Goal: Task Accomplishment & Management: Complete application form

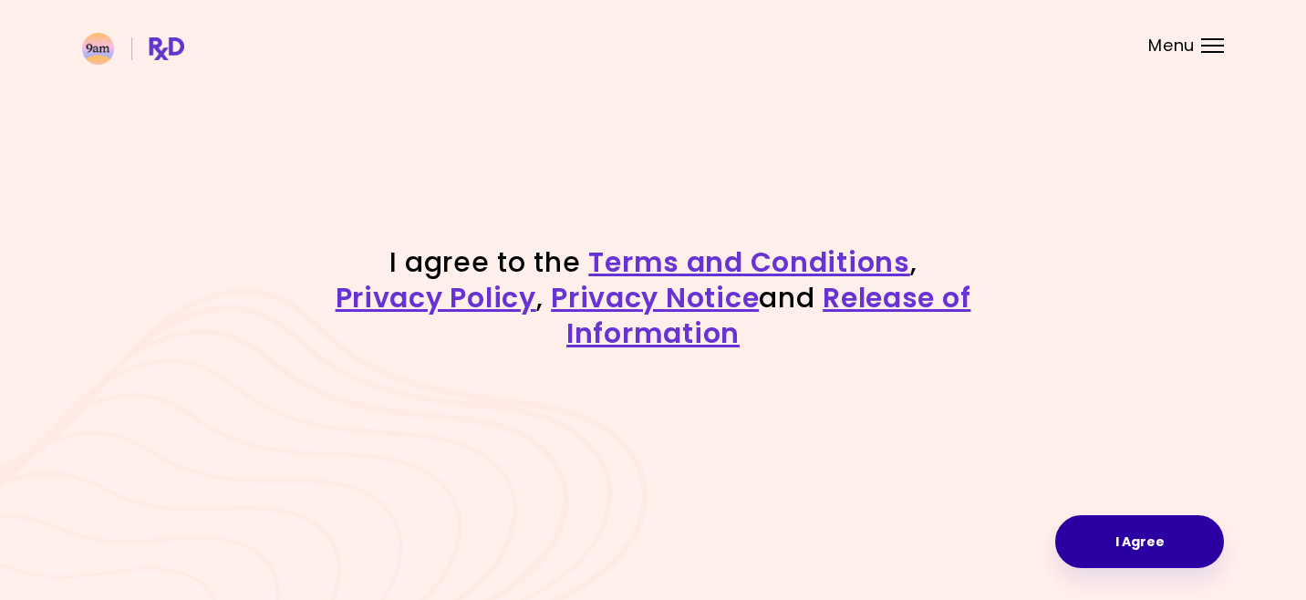
click at [1125, 560] on button "I Agree" at bounding box center [1139, 541] width 169 height 53
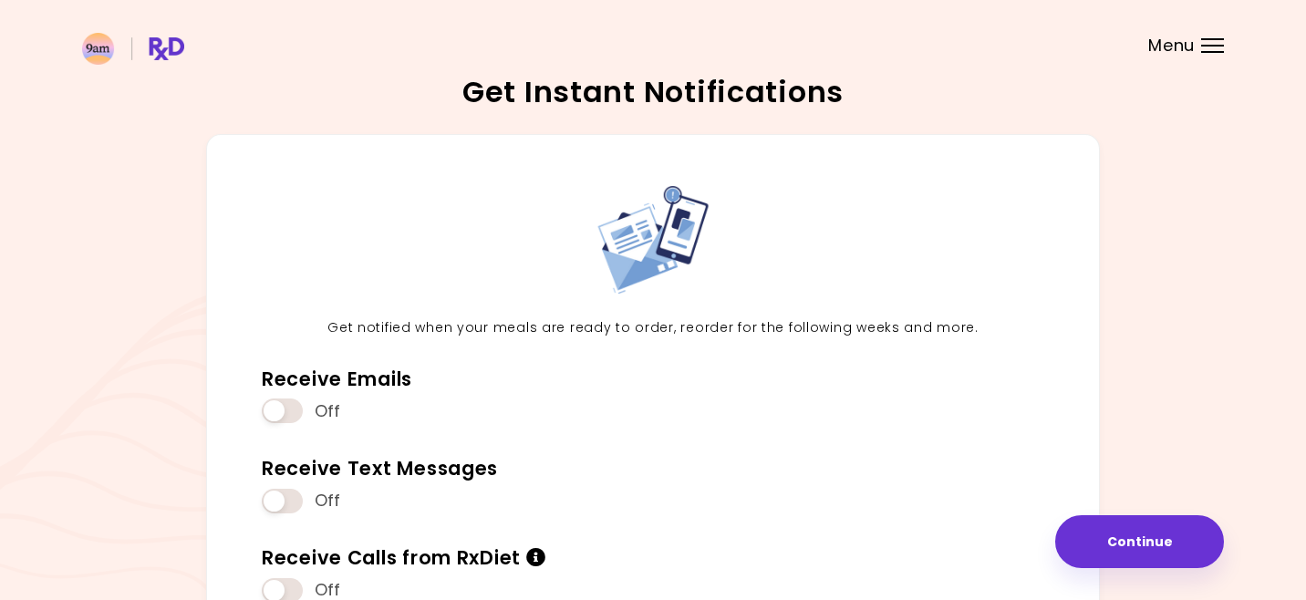
click at [1081, 447] on div "Get notified when your meals are ready to order, reorder for the following week…" at bounding box center [653, 403] width 894 height 539
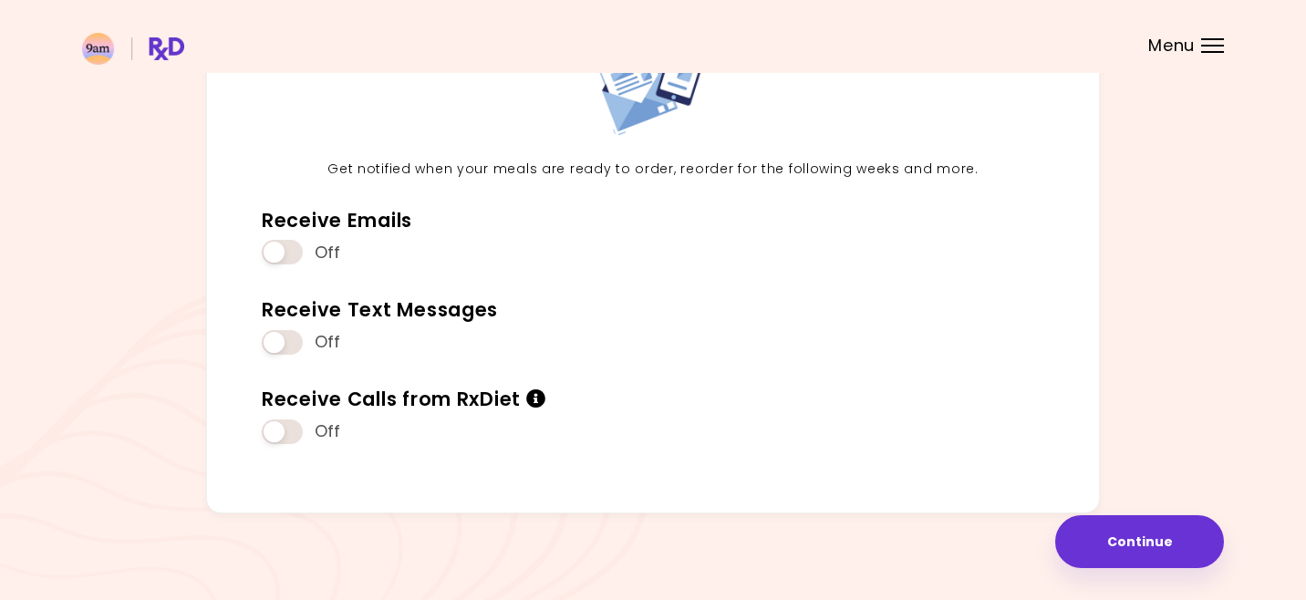
scroll to position [163, 0]
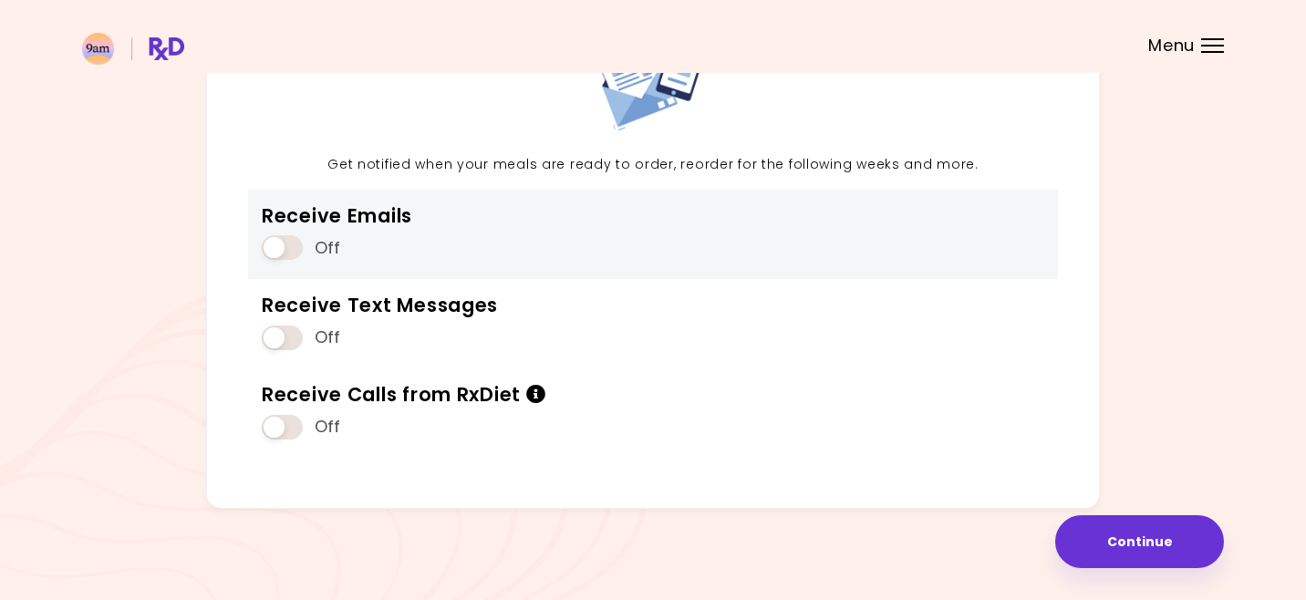
click at [281, 250] on span at bounding box center [282, 247] width 41 height 25
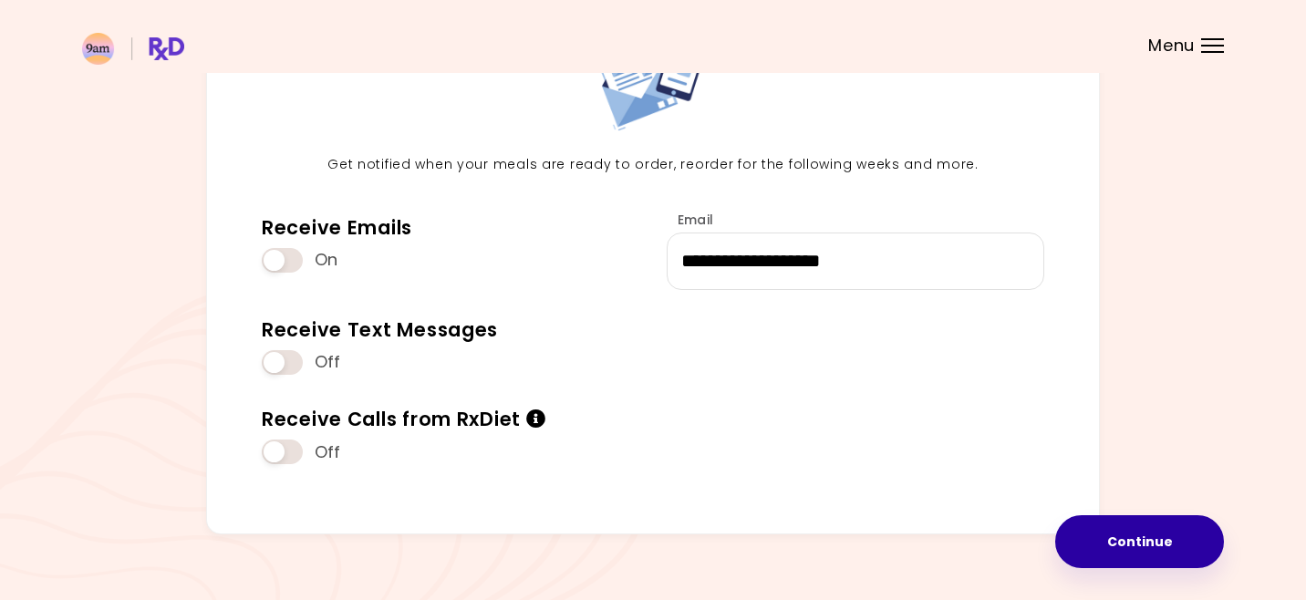
click at [1180, 540] on button "Continue" at bounding box center [1139, 541] width 169 height 53
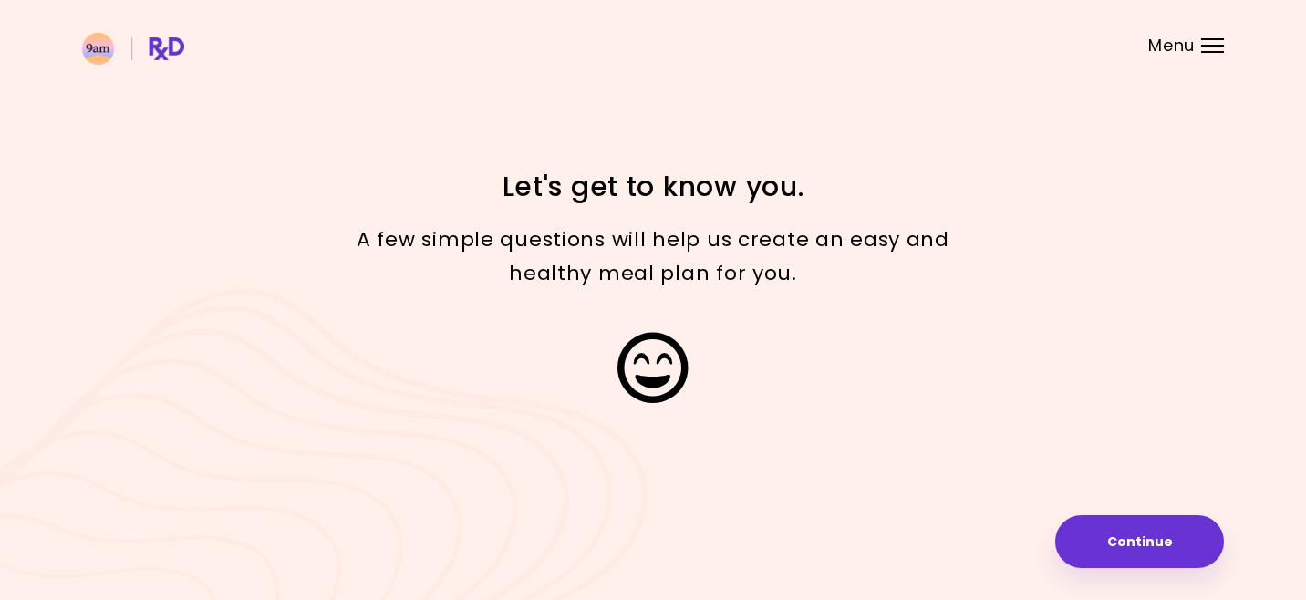
click at [1180, 540] on button "Continue" at bounding box center [1139, 541] width 169 height 53
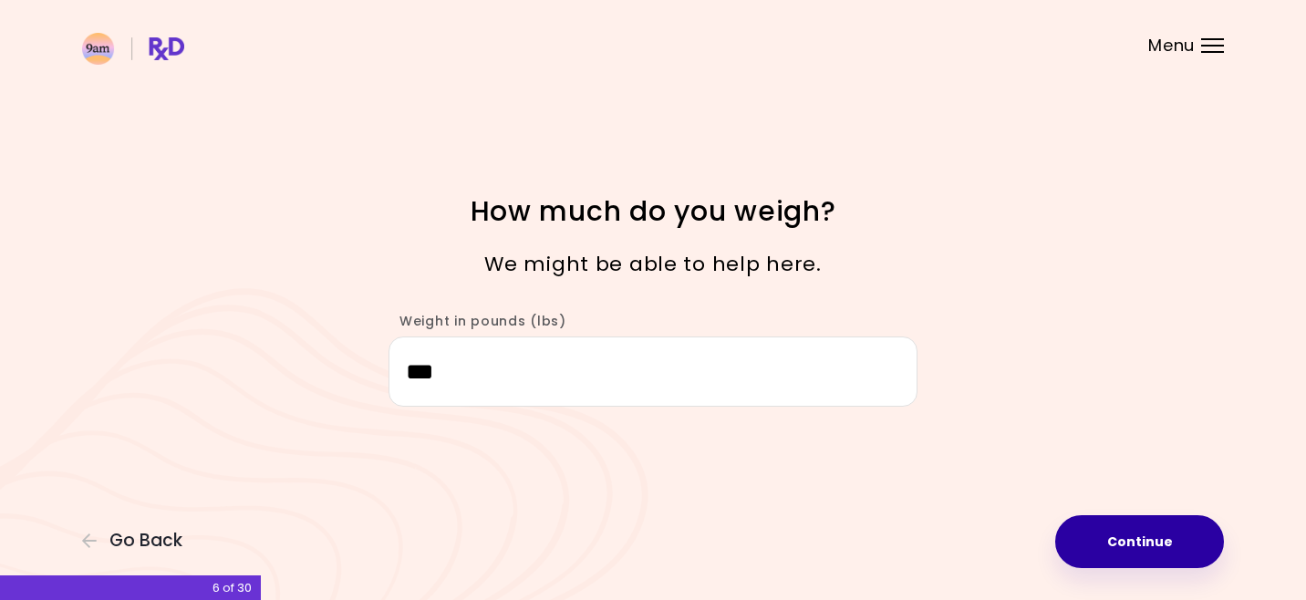
click at [1181, 544] on button "Continue" at bounding box center [1139, 541] width 169 height 53
select select "****"
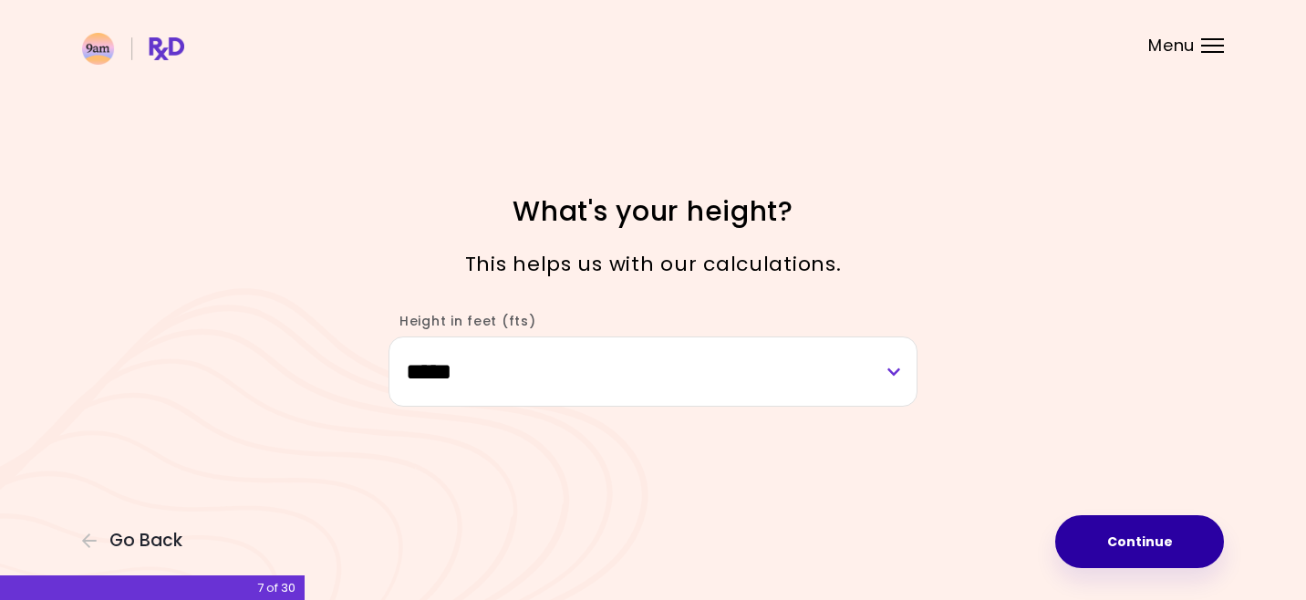
click at [1181, 544] on button "Continue" at bounding box center [1139, 541] width 169 height 53
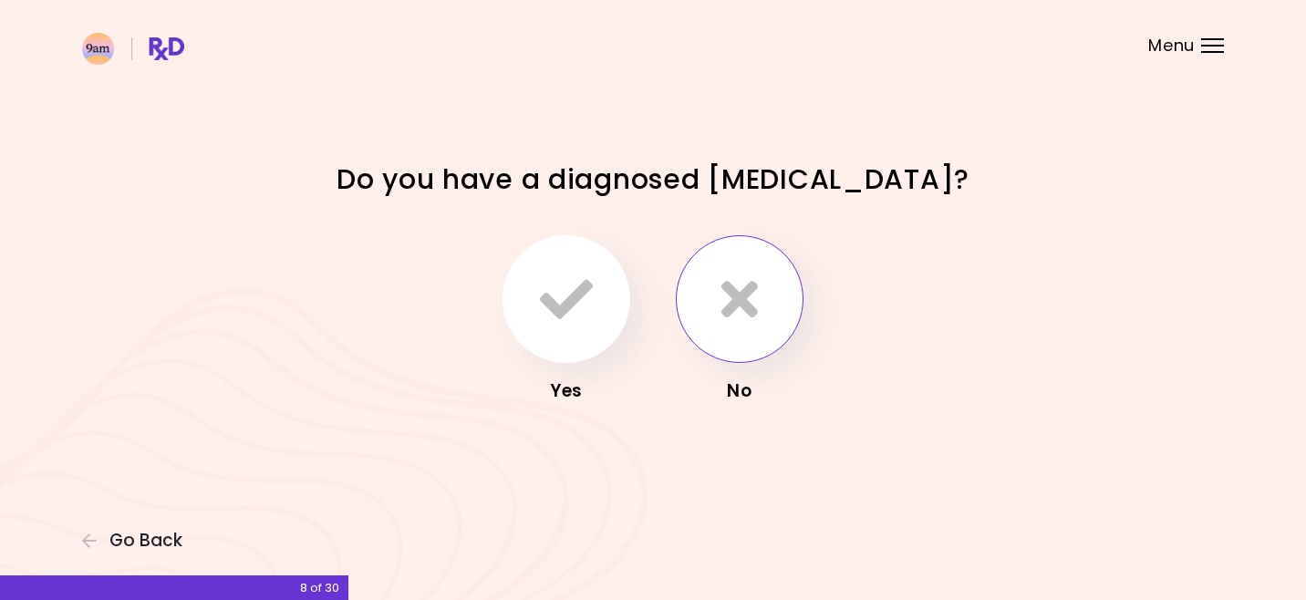
click at [727, 295] on icon "button" at bounding box center [739, 299] width 36 height 53
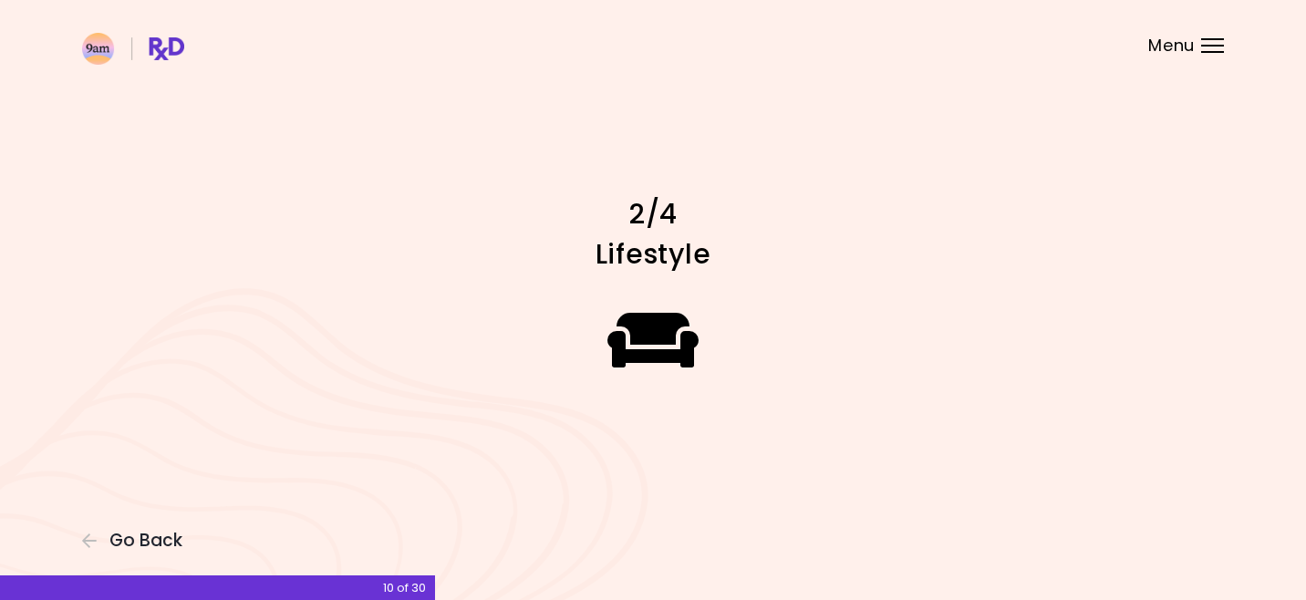
click at [1131, 513] on div "Focusable invisible element 2/4 Lifestyle Go Back 10 of 30" at bounding box center [653, 300] width 1306 height 600
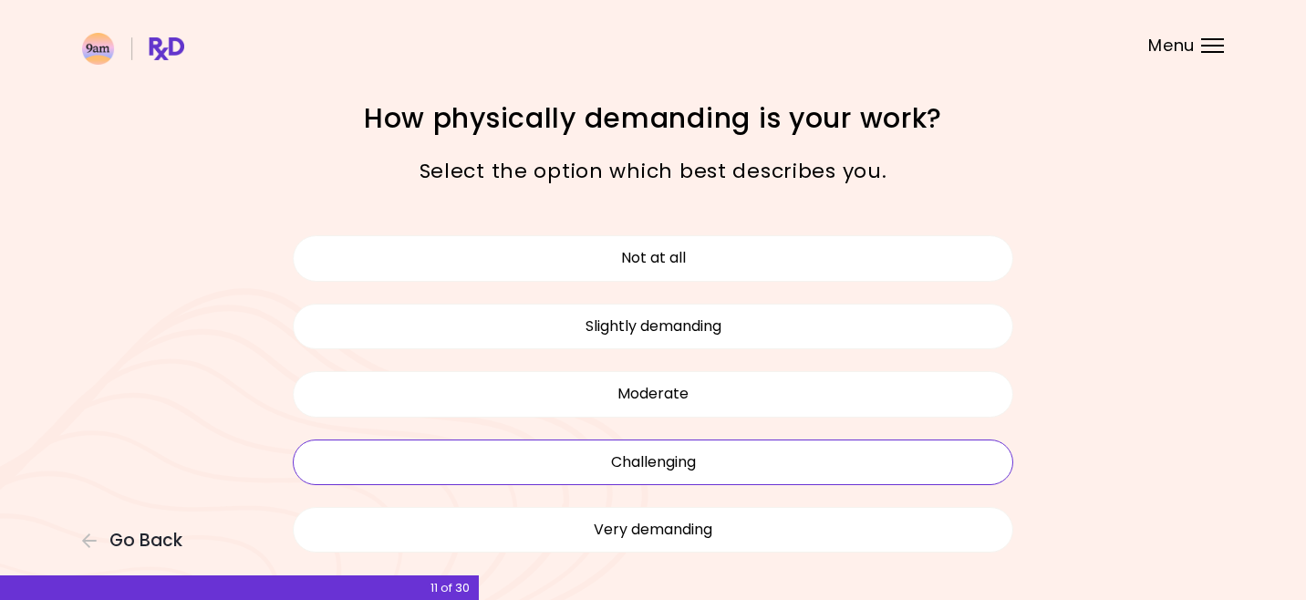
click at [832, 456] on button "Challenging" at bounding box center [653, 463] width 721 height 46
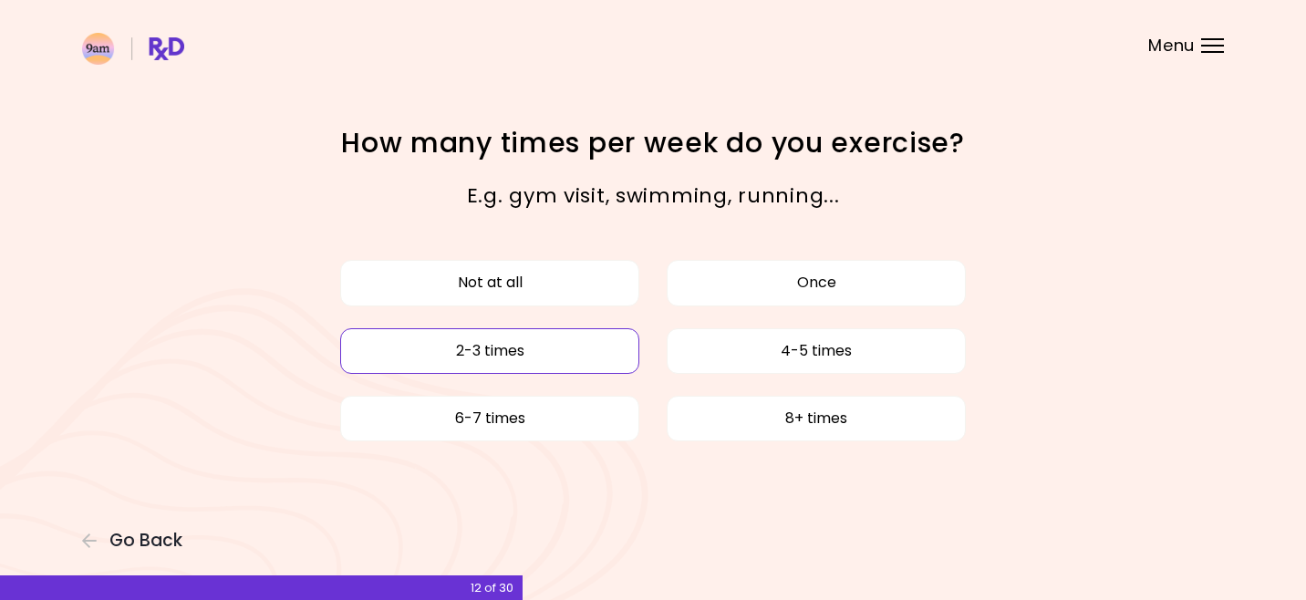
click at [584, 349] on button "2-3 times" at bounding box center [489, 351] width 299 height 46
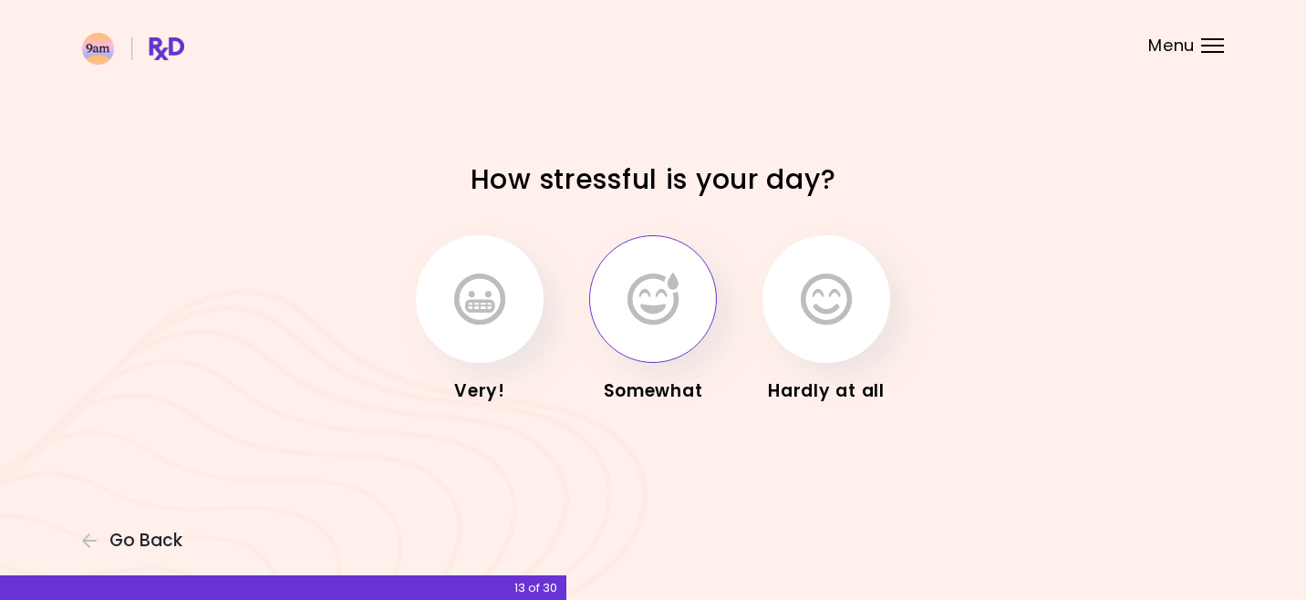
click at [679, 296] on button "button" at bounding box center [653, 299] width 128 height 128
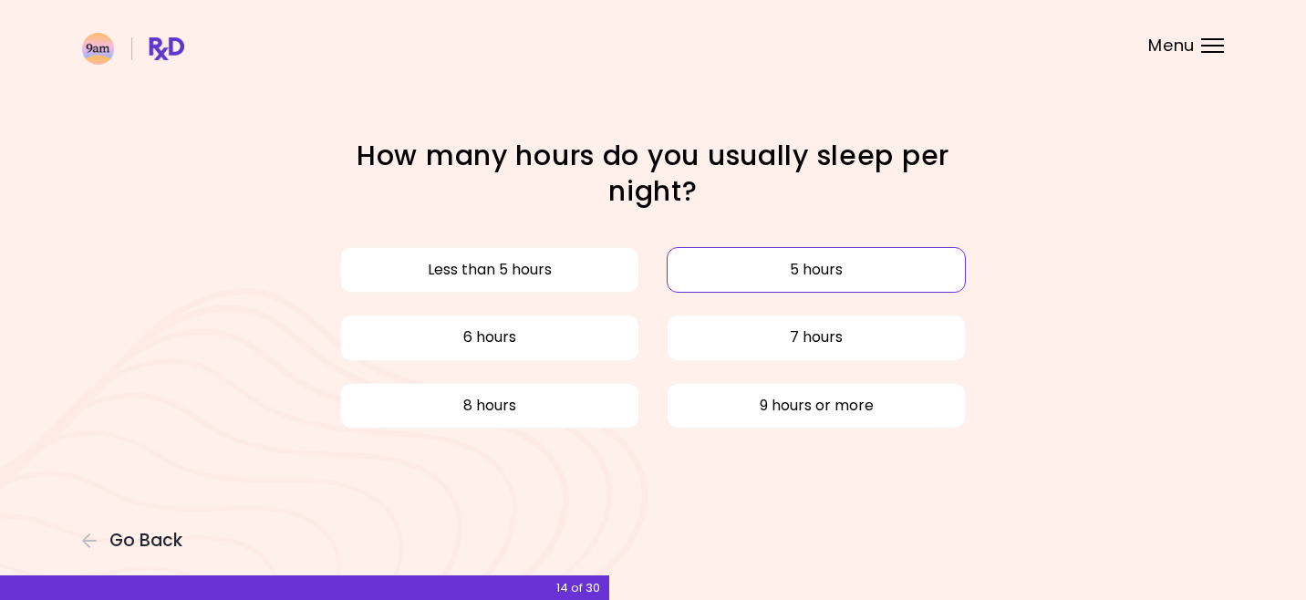
click at [851, 274] on button "5 hours" at bounding box center [816, 270] width 299 height 46
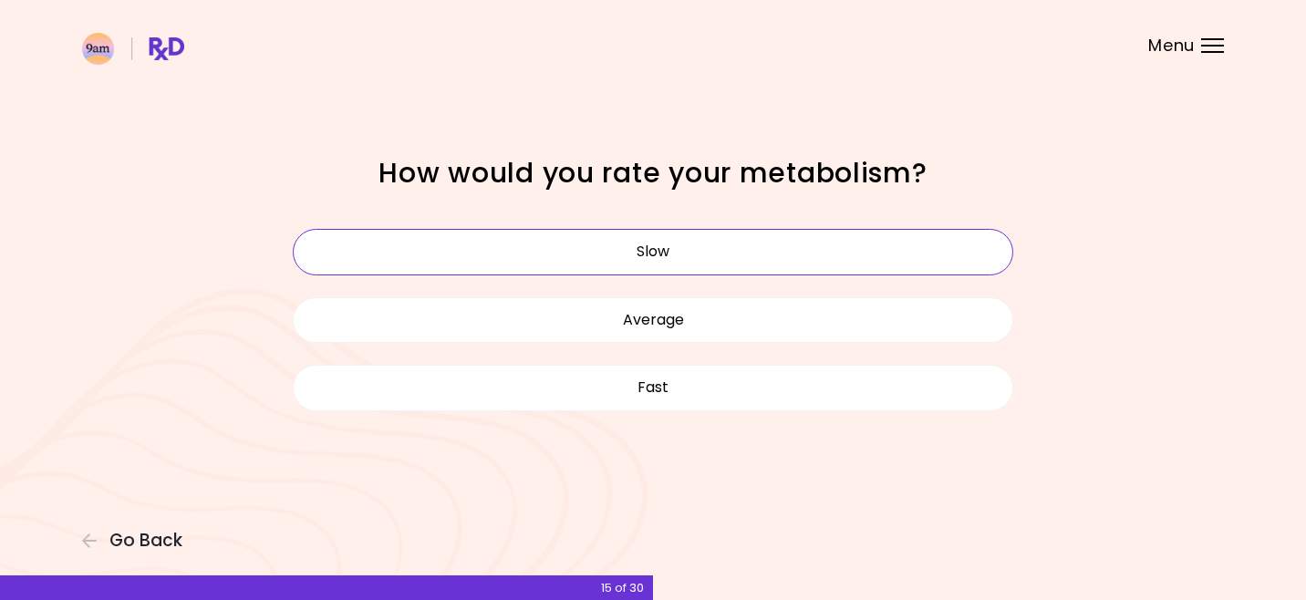
click at [787, 245] on button "Slow" at bounding box center [653, 252] width 721 height 46
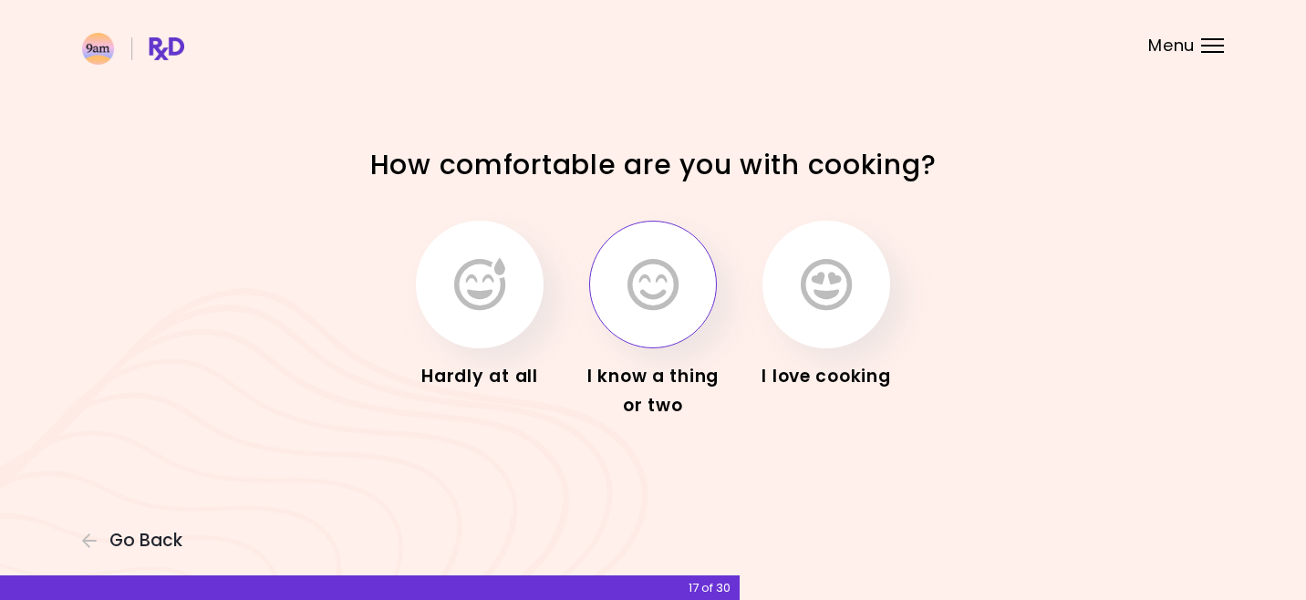
click at [608, 239] on button "button" at bounding box center [653, 285] width 128 height 128
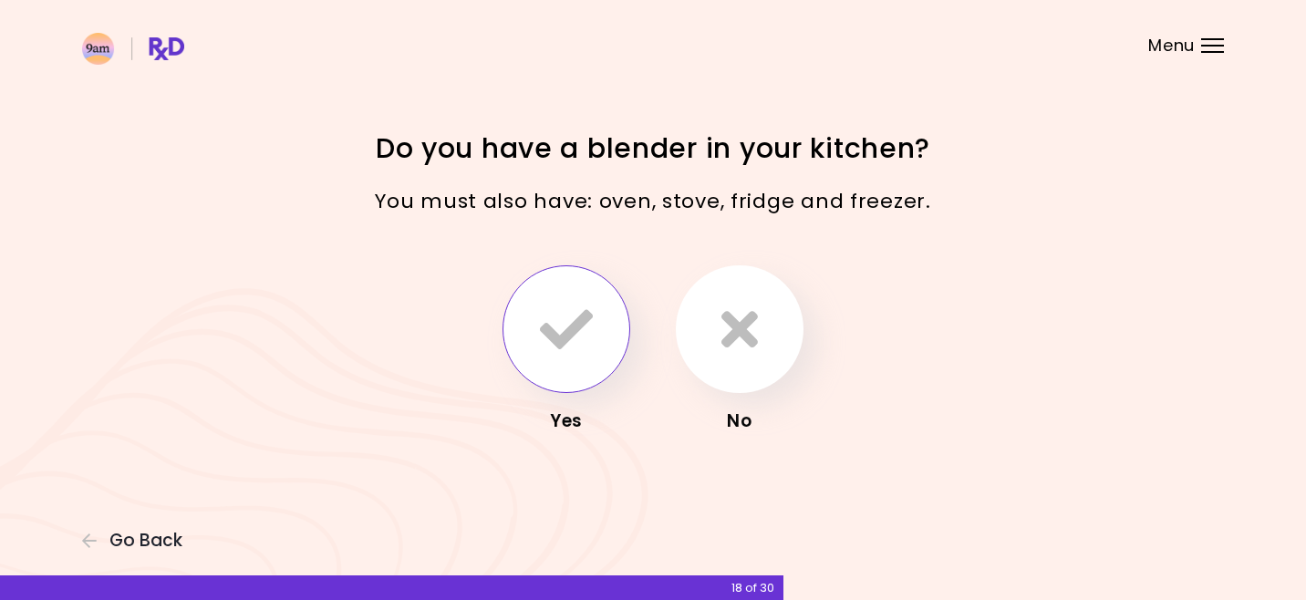
click at [576, 292] on button "button" at bounding box center [567, 329] width 128 height 128
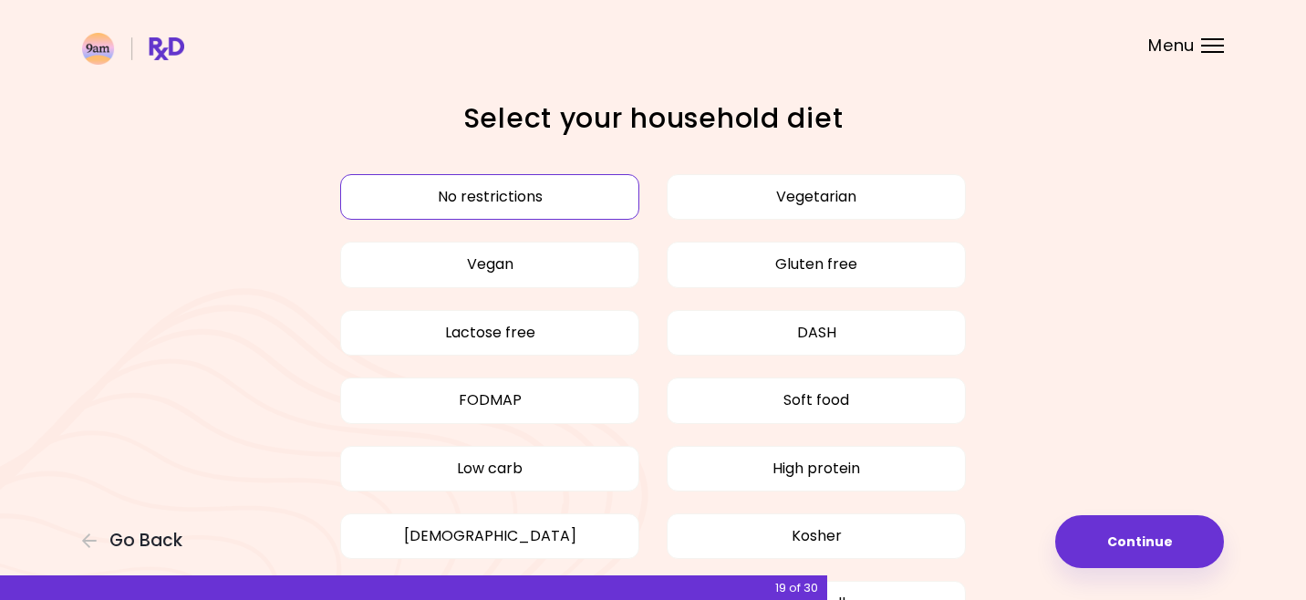
click at [580, 303] on div "No restrictions Vegetarian Vegan Gluten free Lactose free DASH FODMAP Soft food…" at bounding box center [653, 400] width 748 height 475
click at [1018, 421] on div "No restrictions Vegetarian Vegan Gluten free Lactose free DASH FODMAP Soft food…" at bounding box center [653, 400] width 748 height 475
click at [1097, 550] on button "Continue" at bounding box center [1139, 541] width 169 height 53
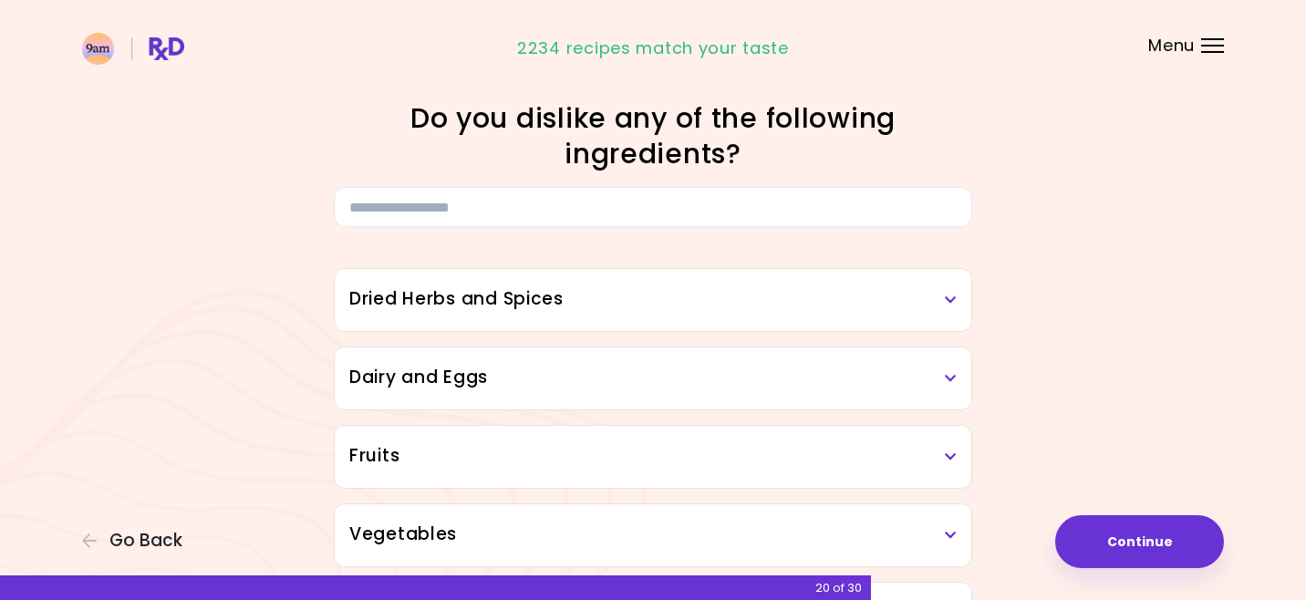
click at [1150, 538] on button "Continue" at bounding box center [1139, 541] width 169 height 53
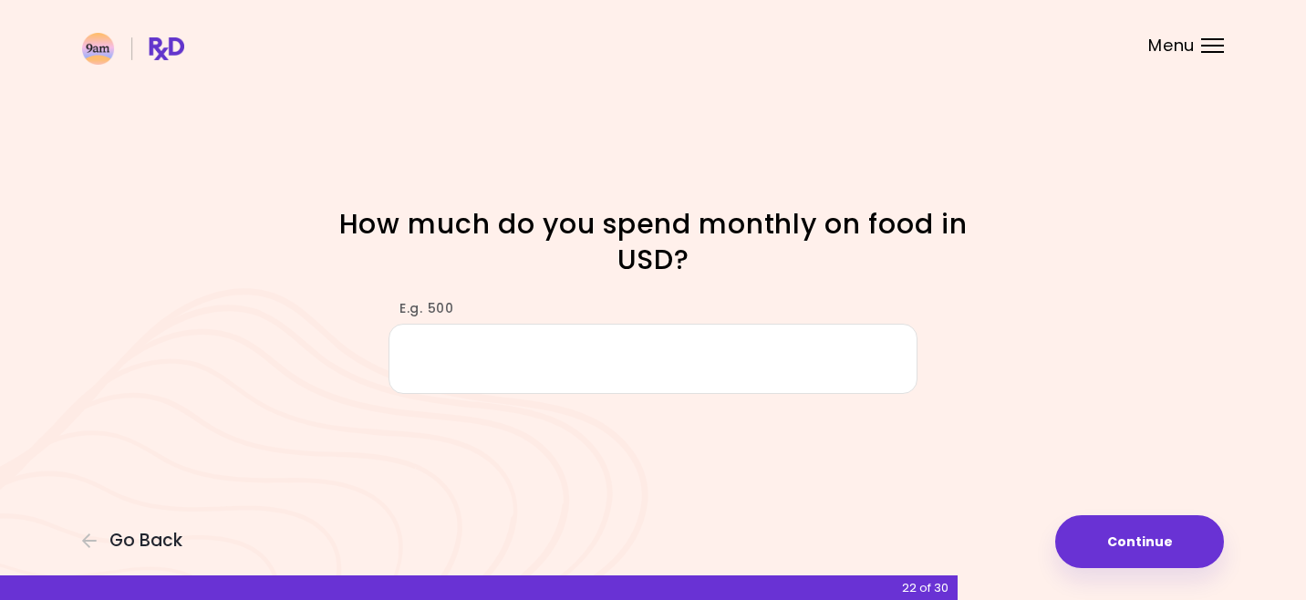
type input "*"
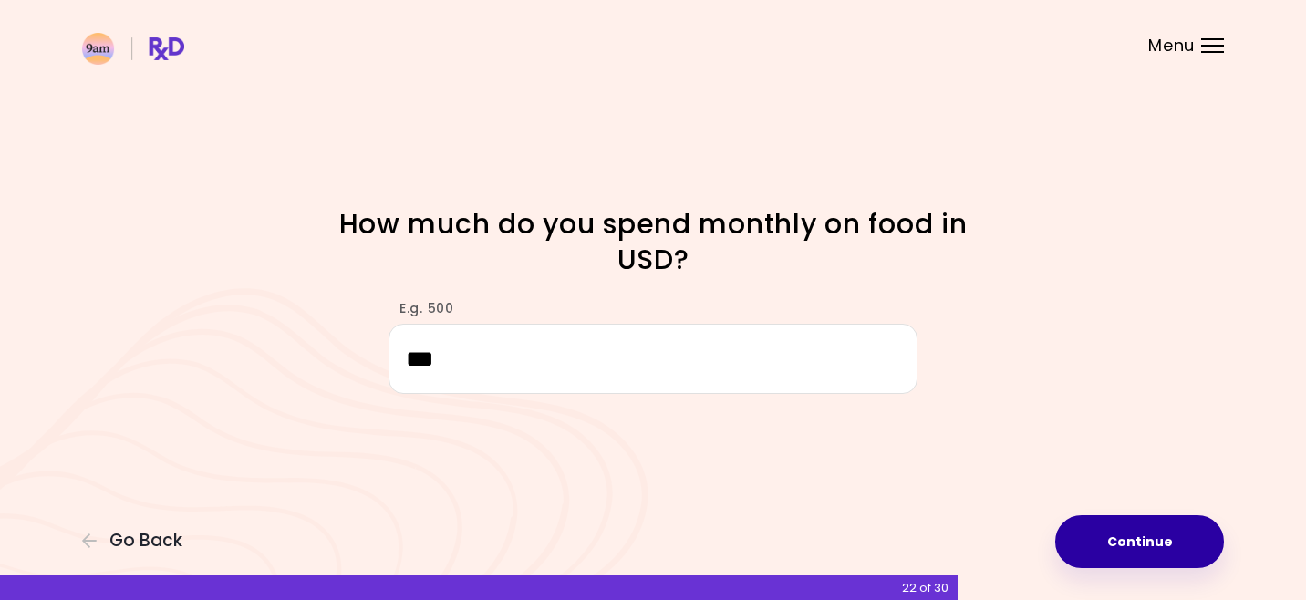
type input "***"
click at [1143, 543] on button "Continue" at bounding box center [1139, 541] width 169 height 53
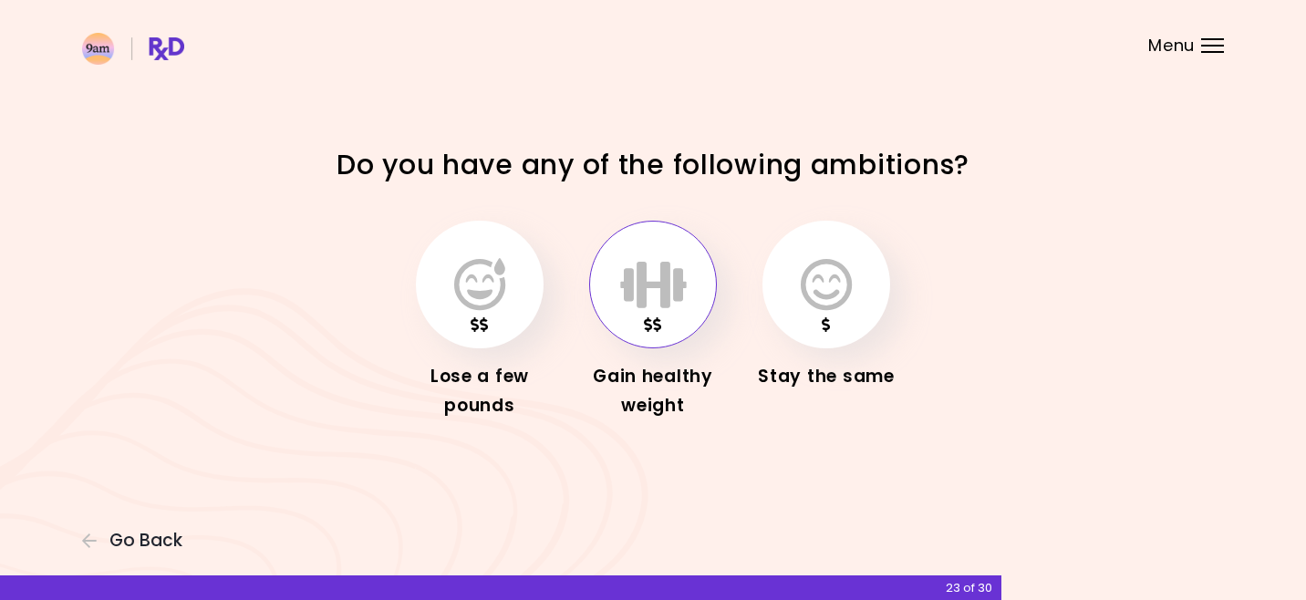
click at [679, 271] on icon "button" at bounding box center [653, 284] width 67 height 53
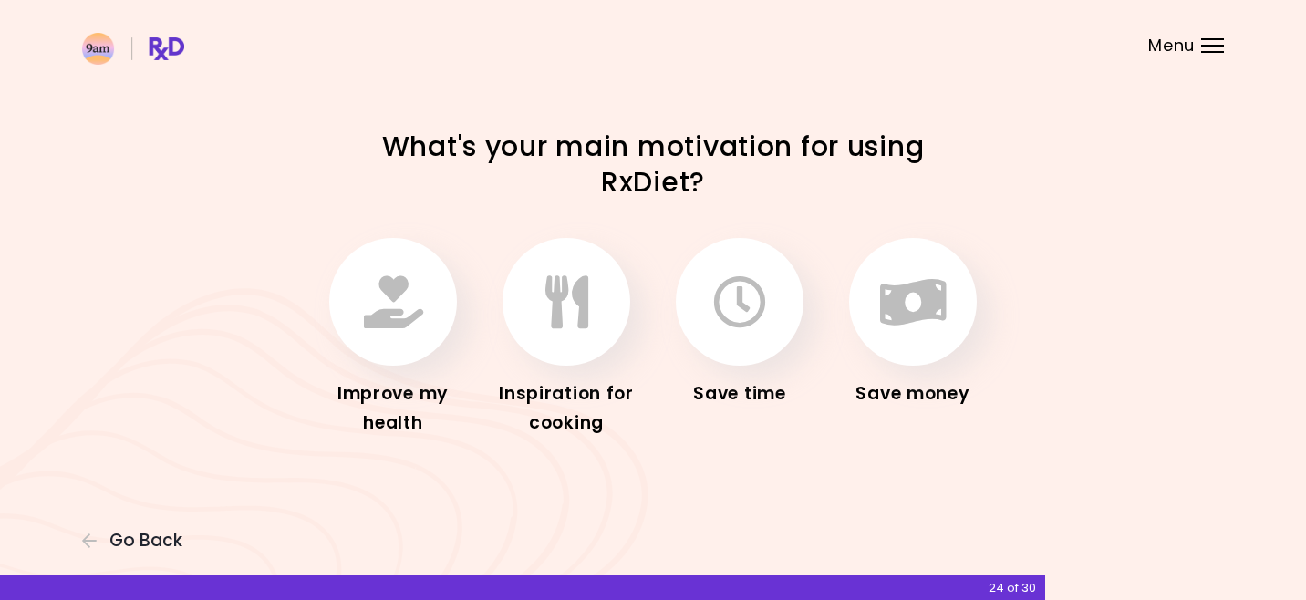
click at [444, 346] on div "Improve my health" at bounding box center [393, 338] width 146 height 200
click at [438, 310] on button "button" at bounding box center [393, 302] width 128 height 128
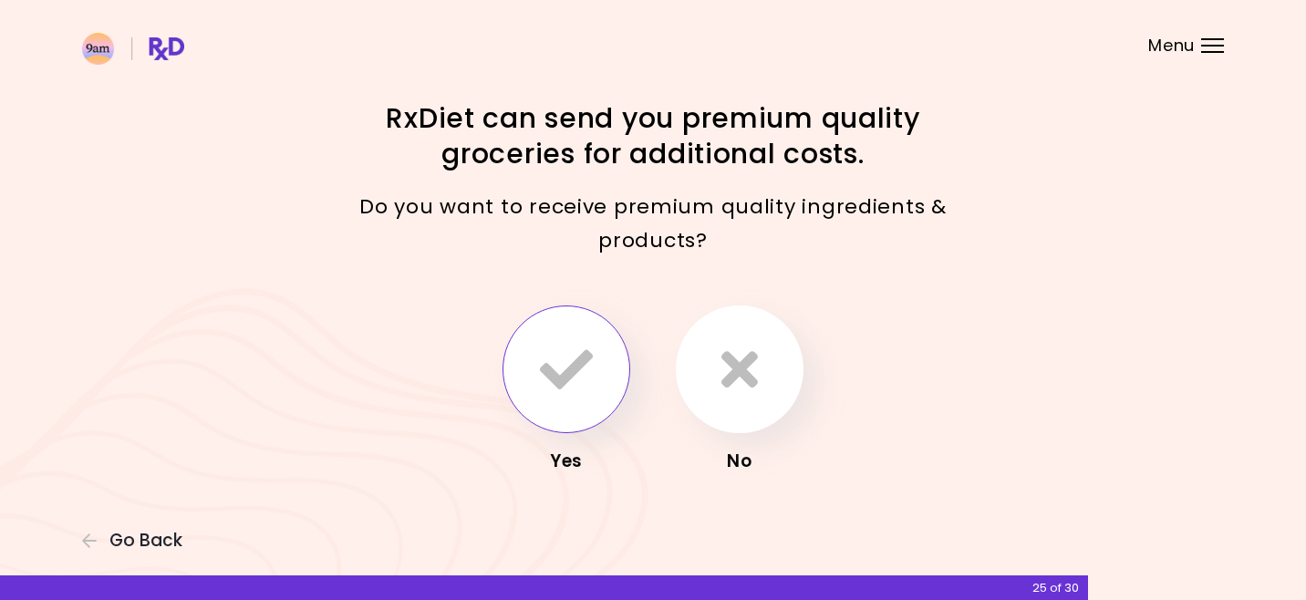
click at [557, 370] on icon "button" at bounding box center [566, 369] width 53 height 53
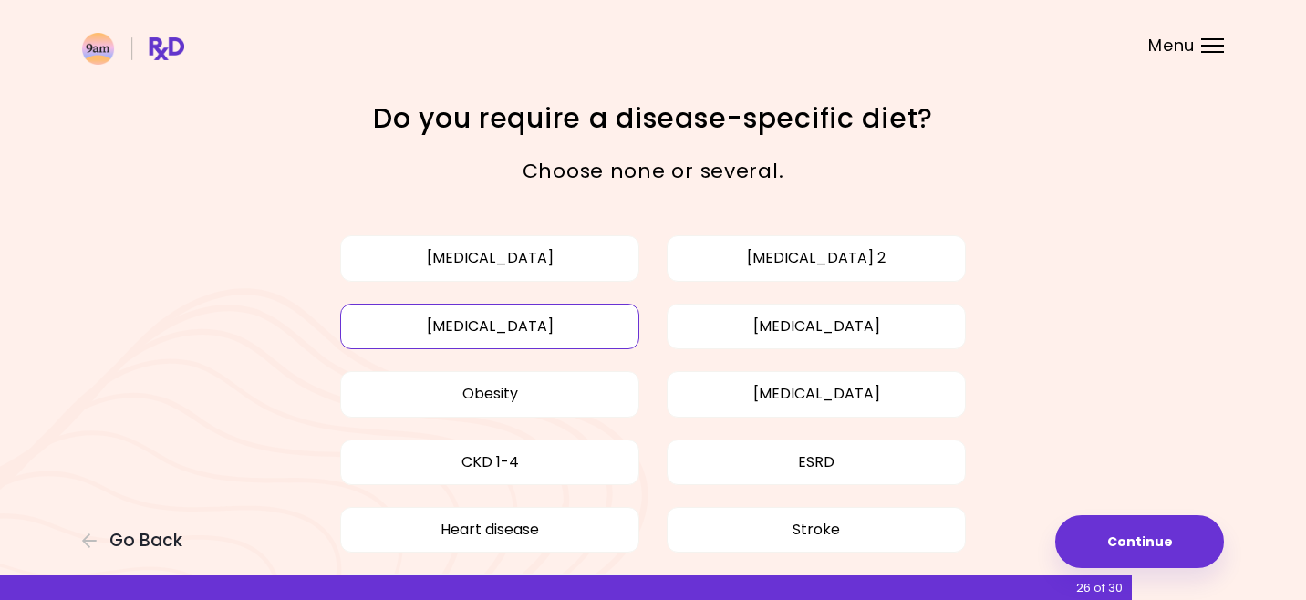
click at [592, 323] on button "[MEDICAL_DATA]" at bounding box center [489, 327] width 299 height 46
click at [595, 270] on button "[MEDICAL_DATA]" at bounding box center [489, 258] width 299 height 46
click at [1102, 282] on div "Focusable invisible element Do you require a disease-specific diet? Choose none…" at bounding box center [653, 377] width 1306 height 755
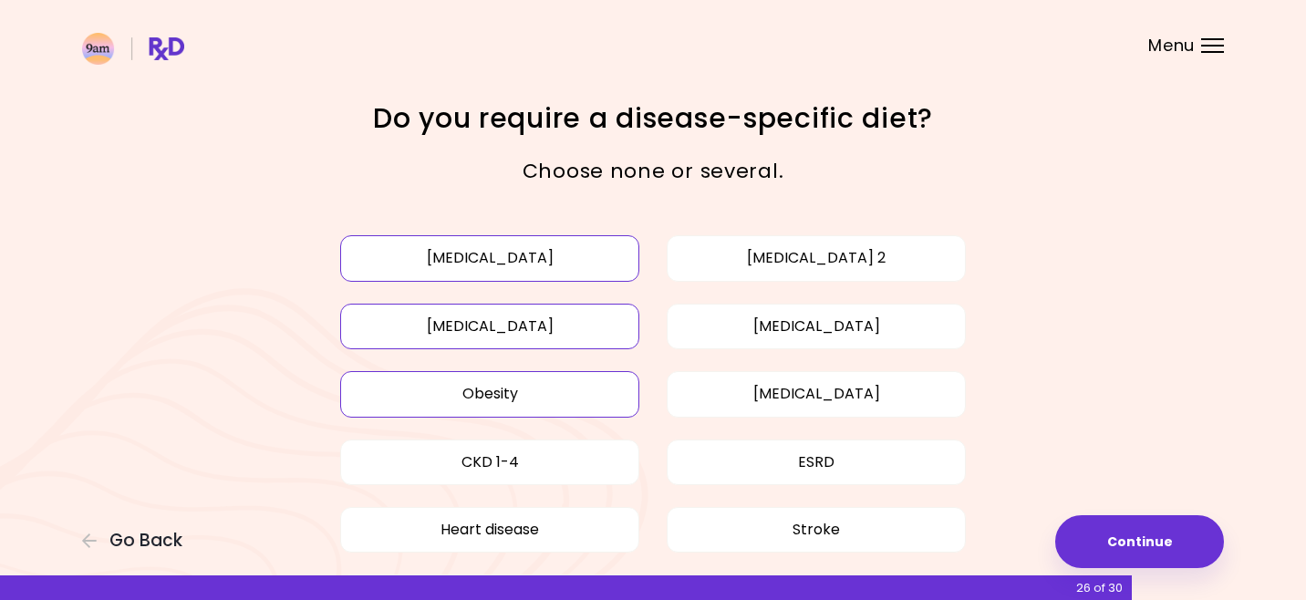
click at [513, 397] on button "Obesity" at bounding box center [489, 394] width 299 height 46
click at [1042, 410] on div "[MEDICAL_DATA] [MEDICAL_DATA] 2 [MEDICAL_DATA] [MEDICAL_DATA] Obesity [MEDICAL_…" at bounding box center [653, 428] width 876 height 452
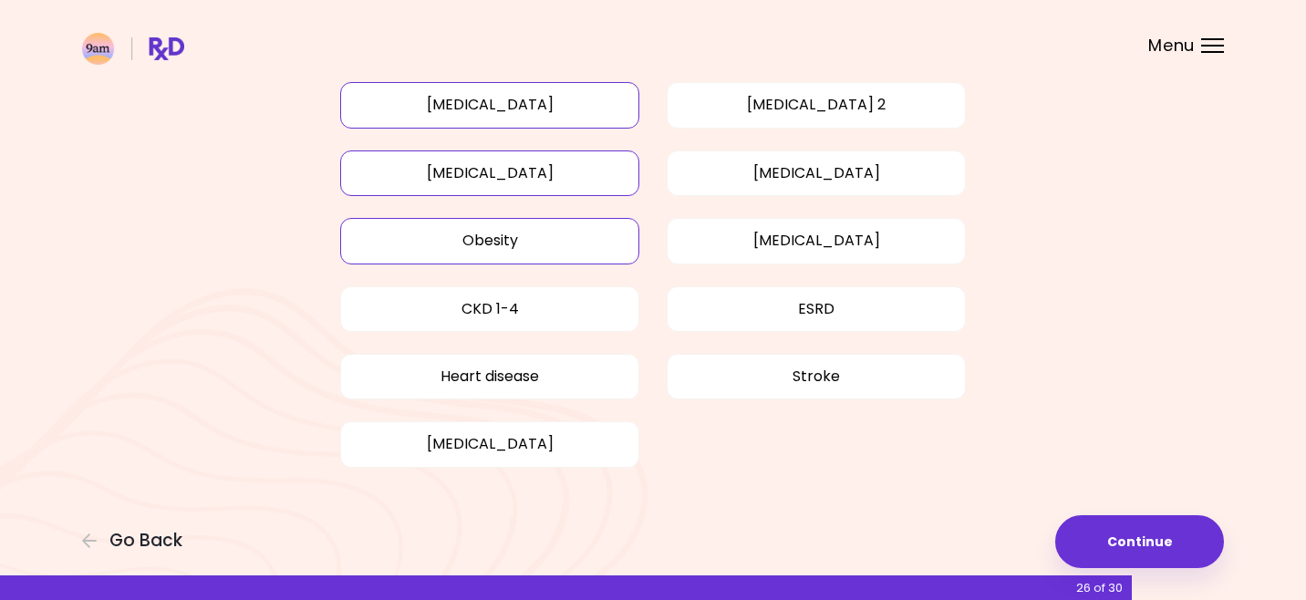
scroll to position [155, 0]
click at [1090, 536] on button "Continue" at bounding box center [1139, 541] width 169 height 53
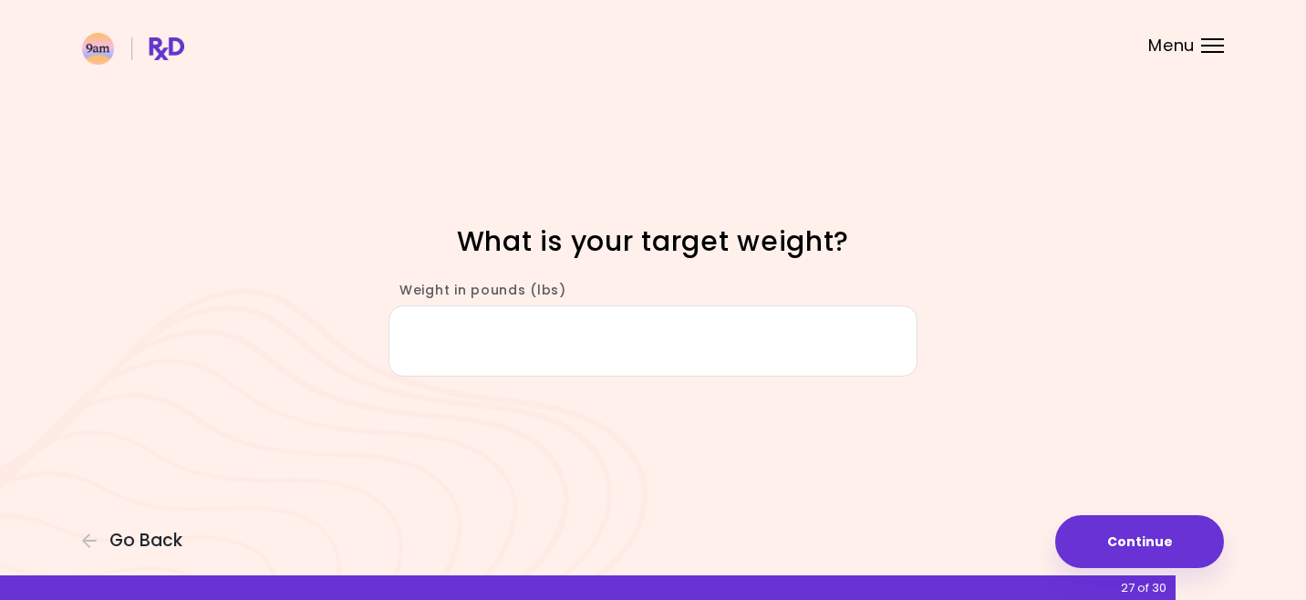
click at [762, 347] on input "Weight in pounds (lbs)" at bounding box center [653, 341] width 529 height 70
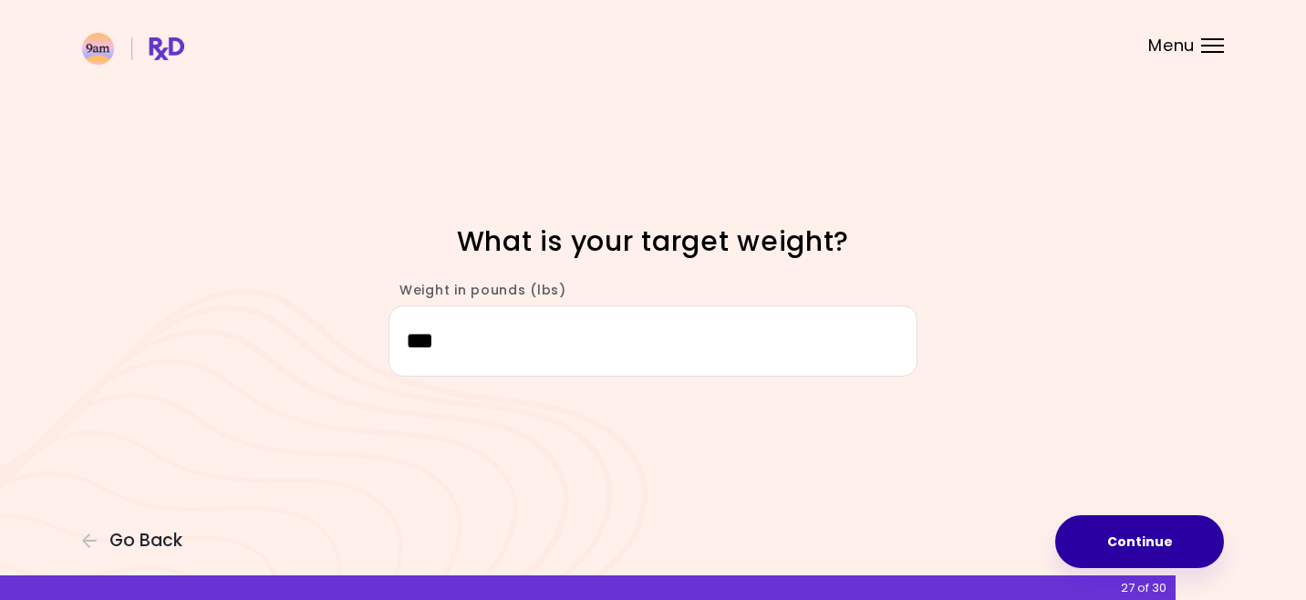
type input "***"
click at [1090, 560] on button "Continue" at bounding box center [1139, 541] width 169 height 53
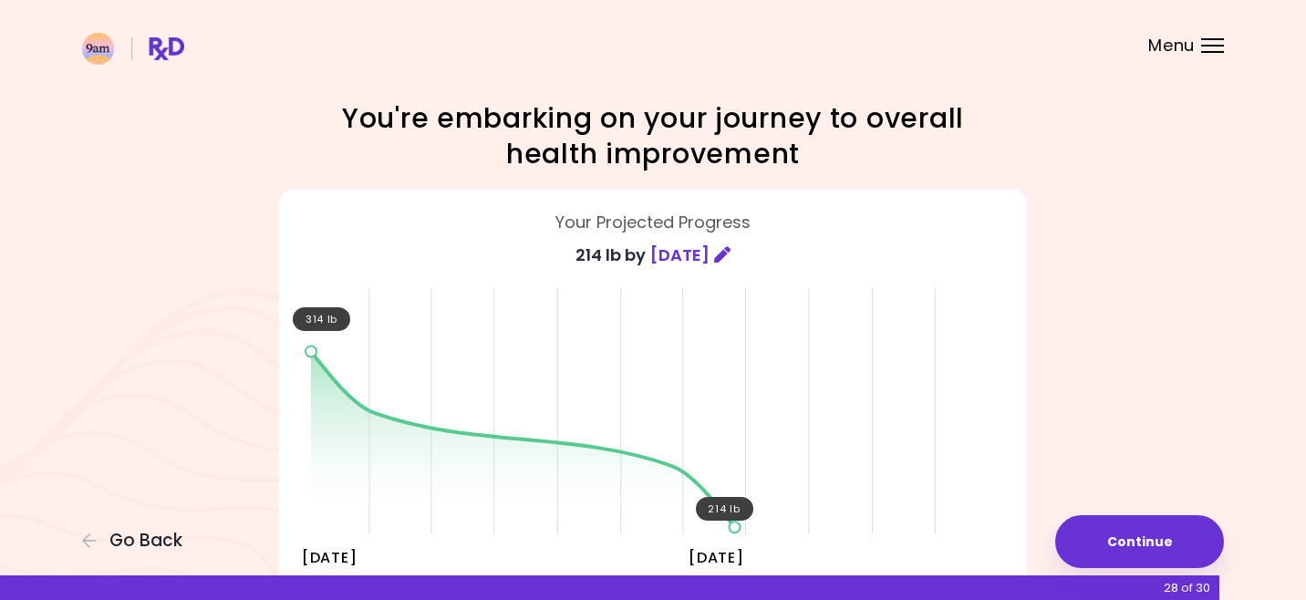
click at [1126, 438] on div "Focusable invisible element You're embarking on your journey to overall health …" at bounding box center [653, 472] width 1306 height 944
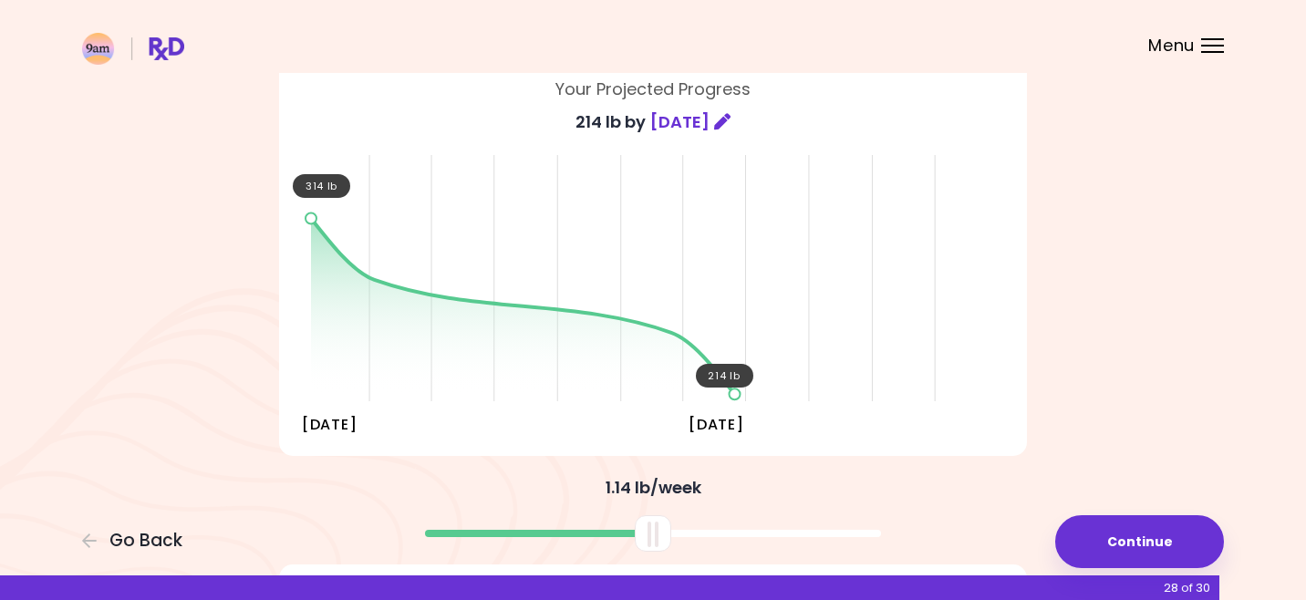
scroll to position [146, 0]
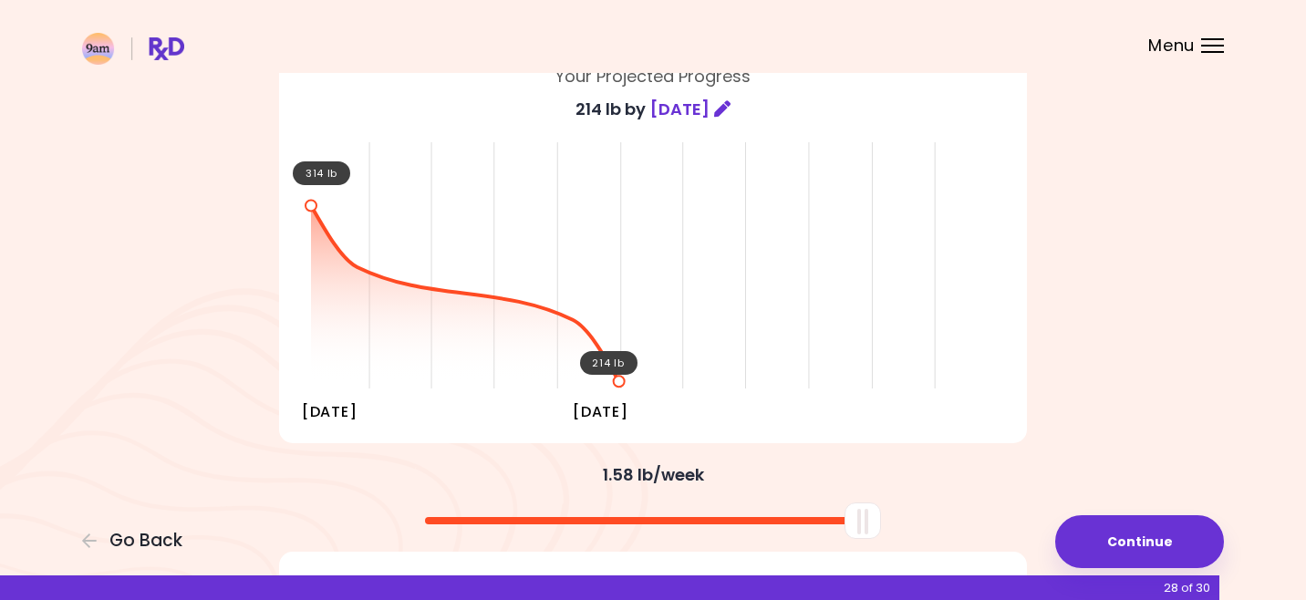
drag, startPoint x: 662, startPoint y: 518, endPoint x: 897, endPoint y: 511, distance: 235.4
click at [897, 511] on div at bounding box center [653, 514] width 766 height 48
click at [1069, 548] on button "Continue" at bounding box center [1139, 541] width 169 height 53
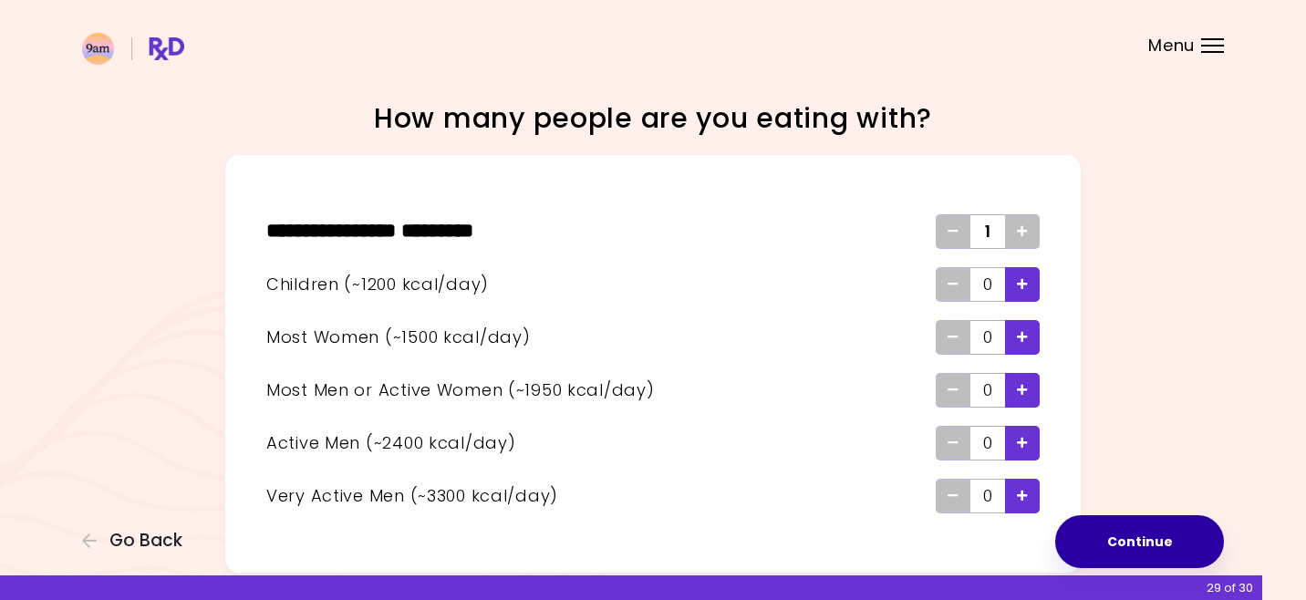
click at [1143, 528] on button "Continue" at bounding box center [1139, 541] width 169 height 53
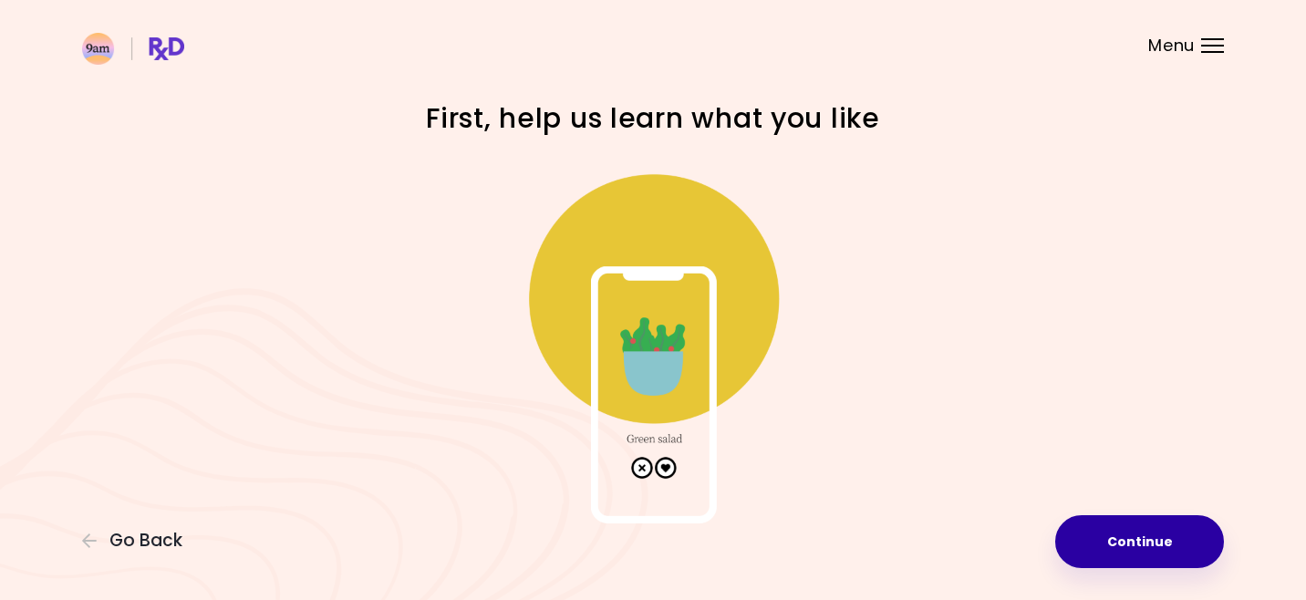
click at [1143, 528] on button "Continue" at bounding box center [1139, 541] width 169 height 53
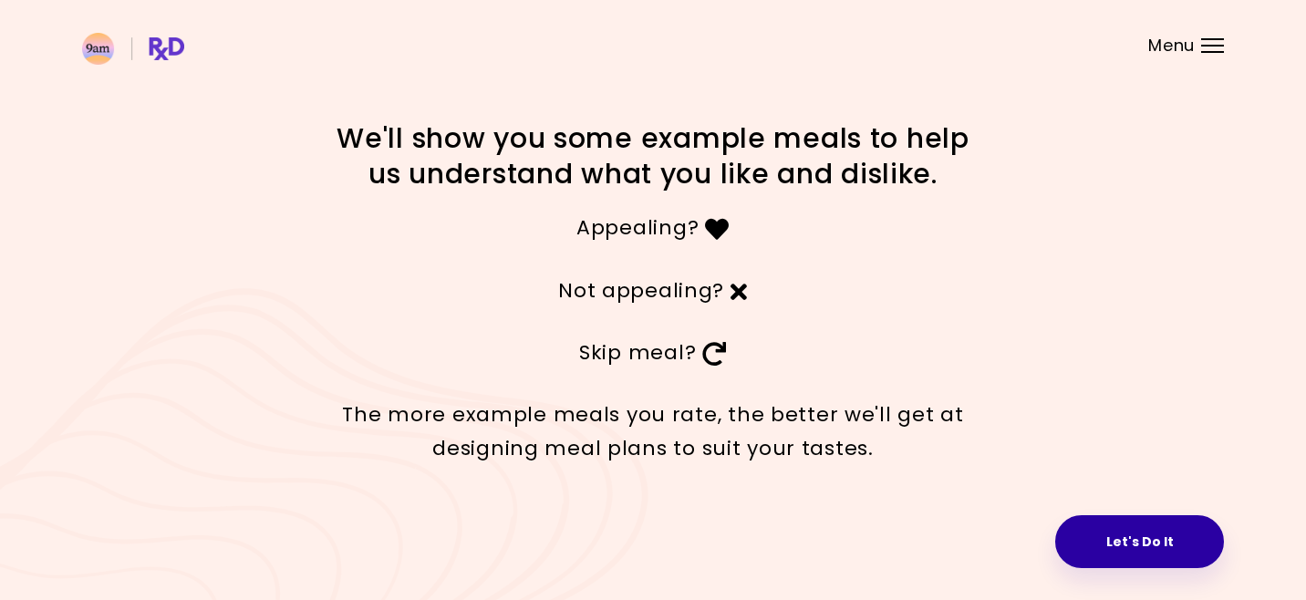
click at [1143, 528] on button "Let's Do It" at bounding box center [1139, 541] width 169 height 53
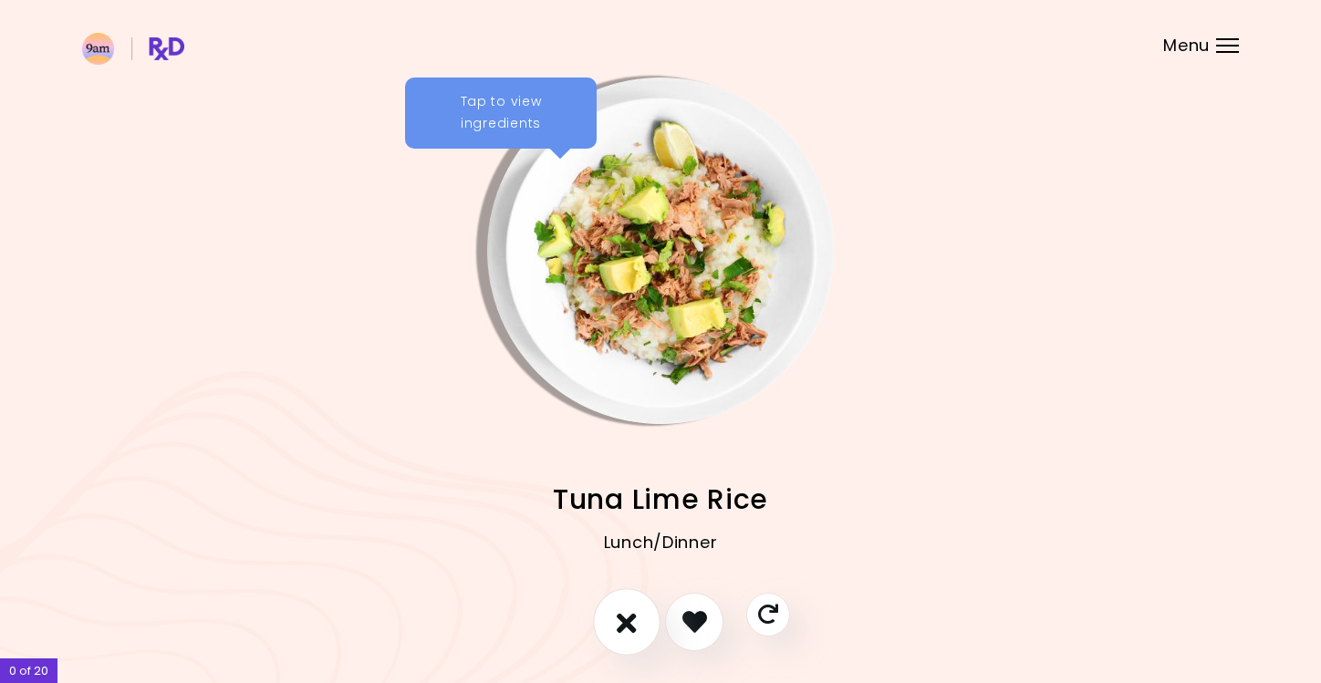
click at [628, 599] on icon "I don't like this recipe" at bounding box center [627, 621] width 20 height 28
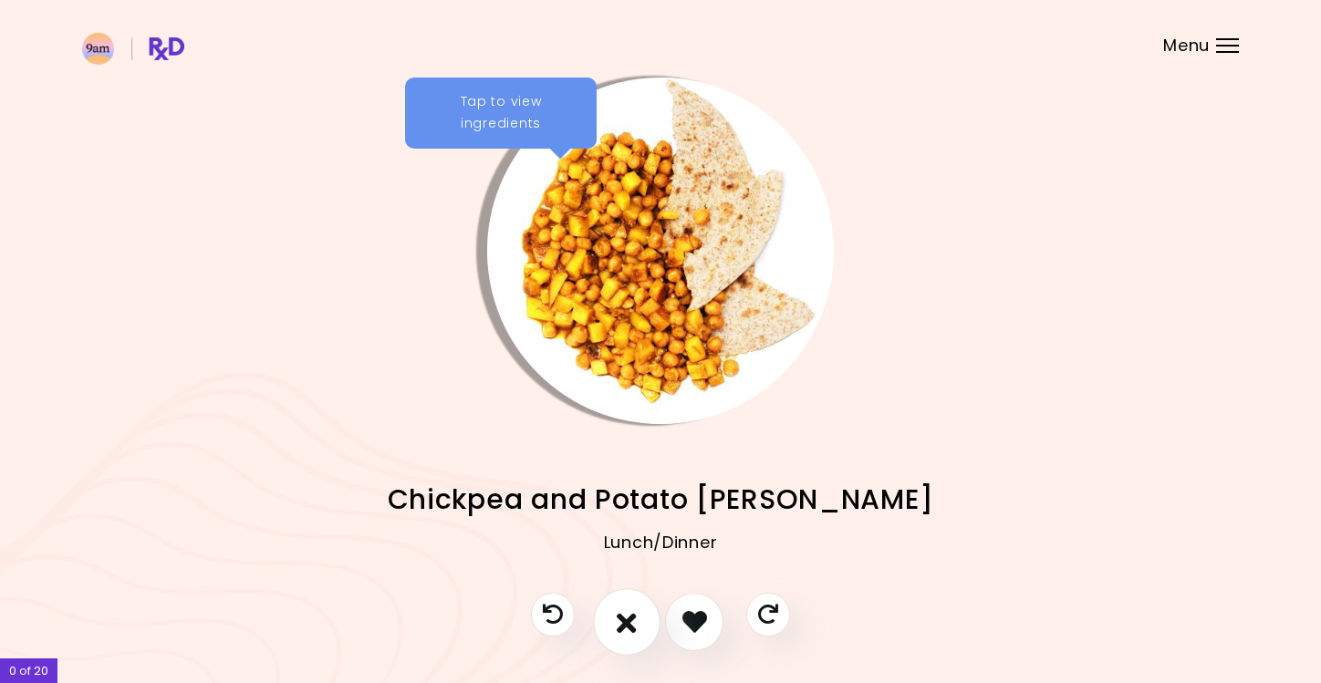
click at [628, 599] on icon "I don't like this recipe" at bounding box center [627, 621] width 20 height 28
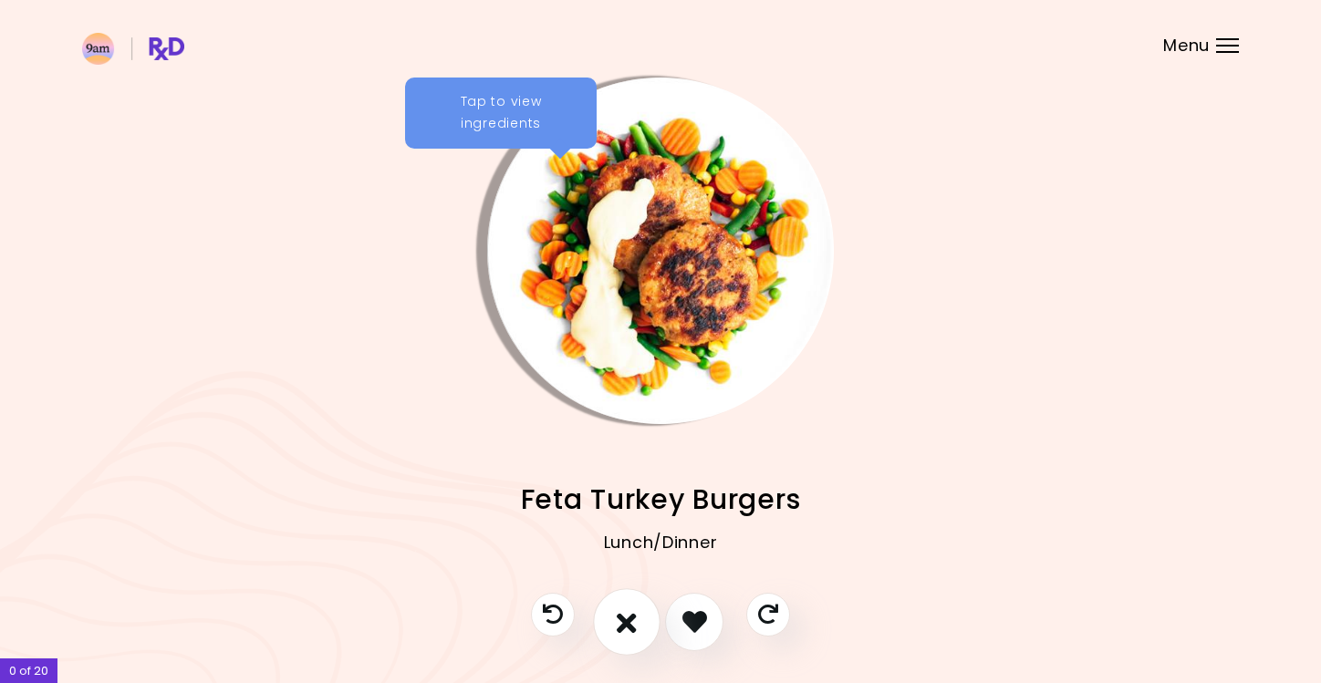
click at [628, 599] on icon "I don't like this recipe" at bounding box center [627, 621] width 20 height 28
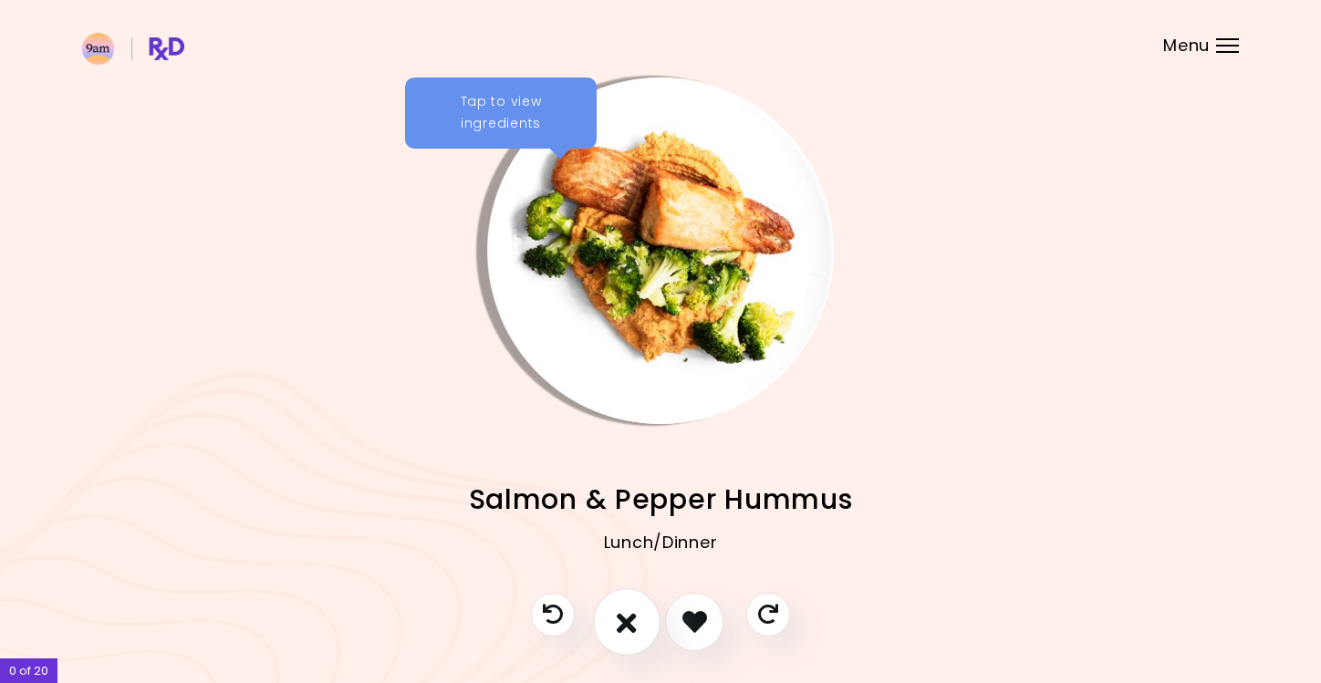
click at [628, 599] on icon "I don't like this recipe" at bounding box center [627, 621] width 20 height 28
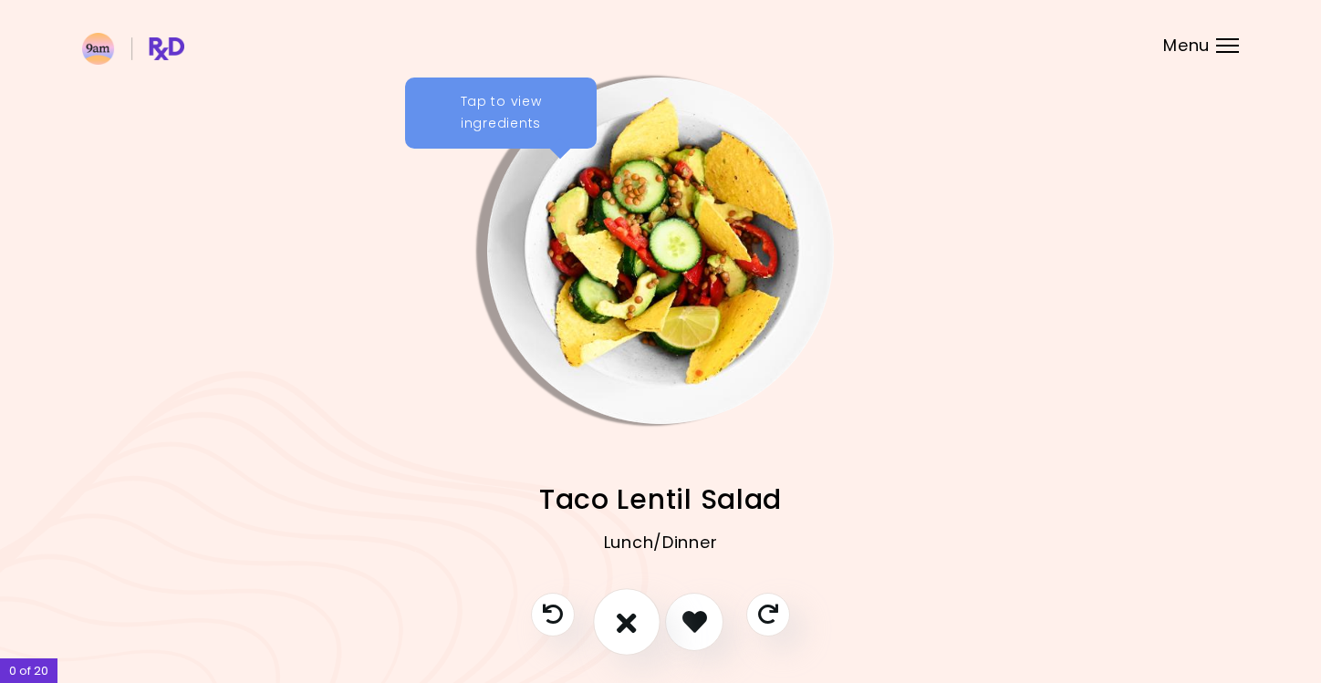
click at [628, 599] on icon "I don't like this recipe" at bounding box center [627, 621] width 20 height 28
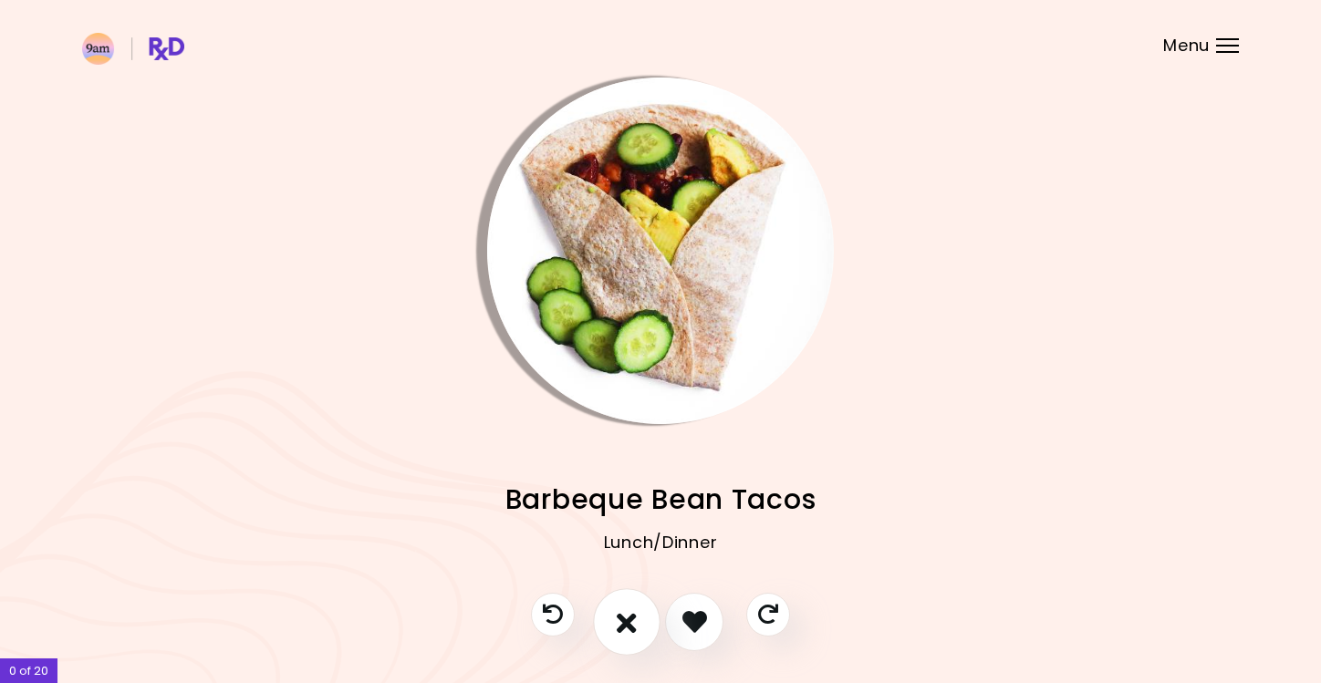
click at [628, 599] on icon "I don't like this recipe" at bounding box center [627, 621] width 20 height 28
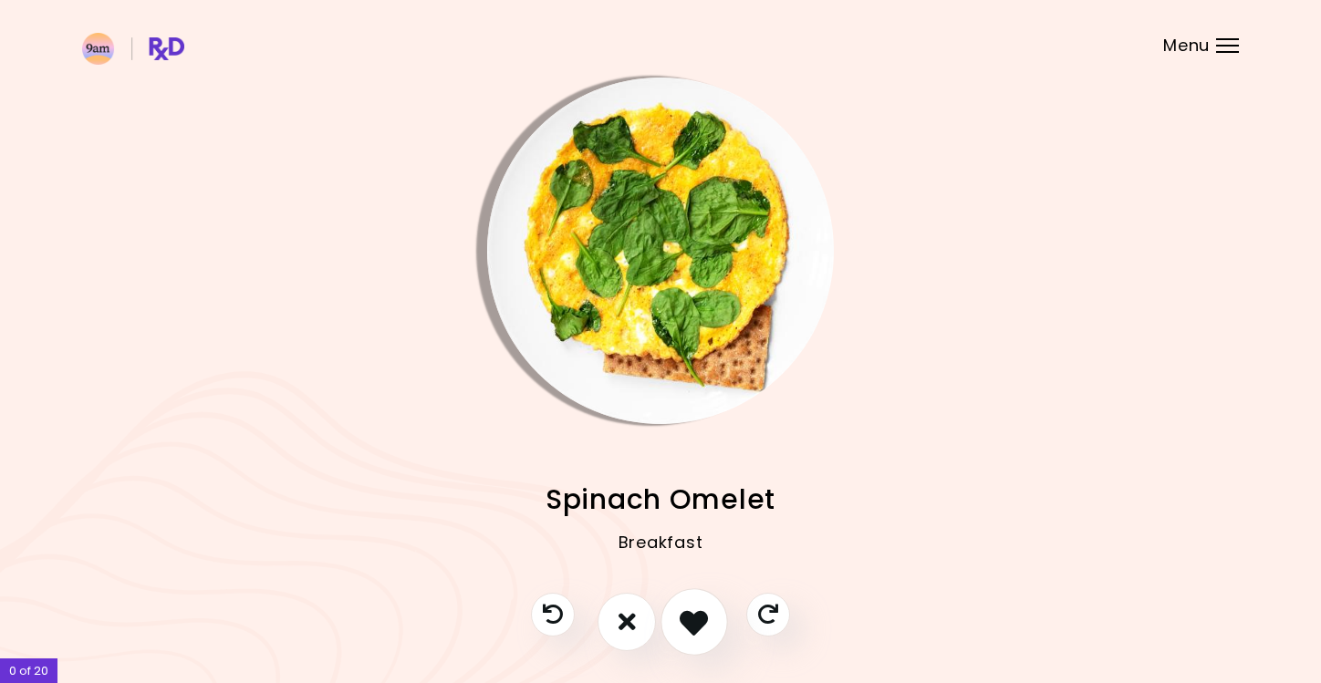
click at [686, 599] on button "I like this recipe" at bounding box center [693, 621] width 67 height 67
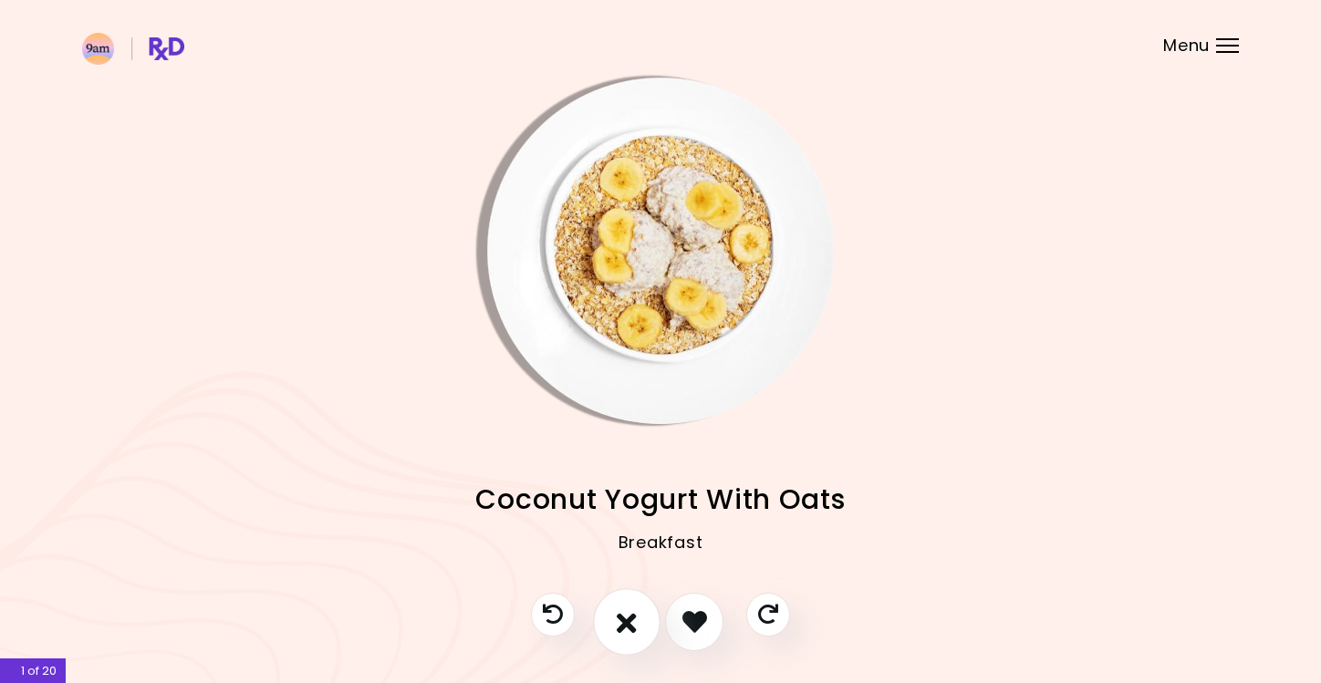
click at [623, 599] on icon "I don't like this recipe" at bounding box center [627, 621] width 20 height 28
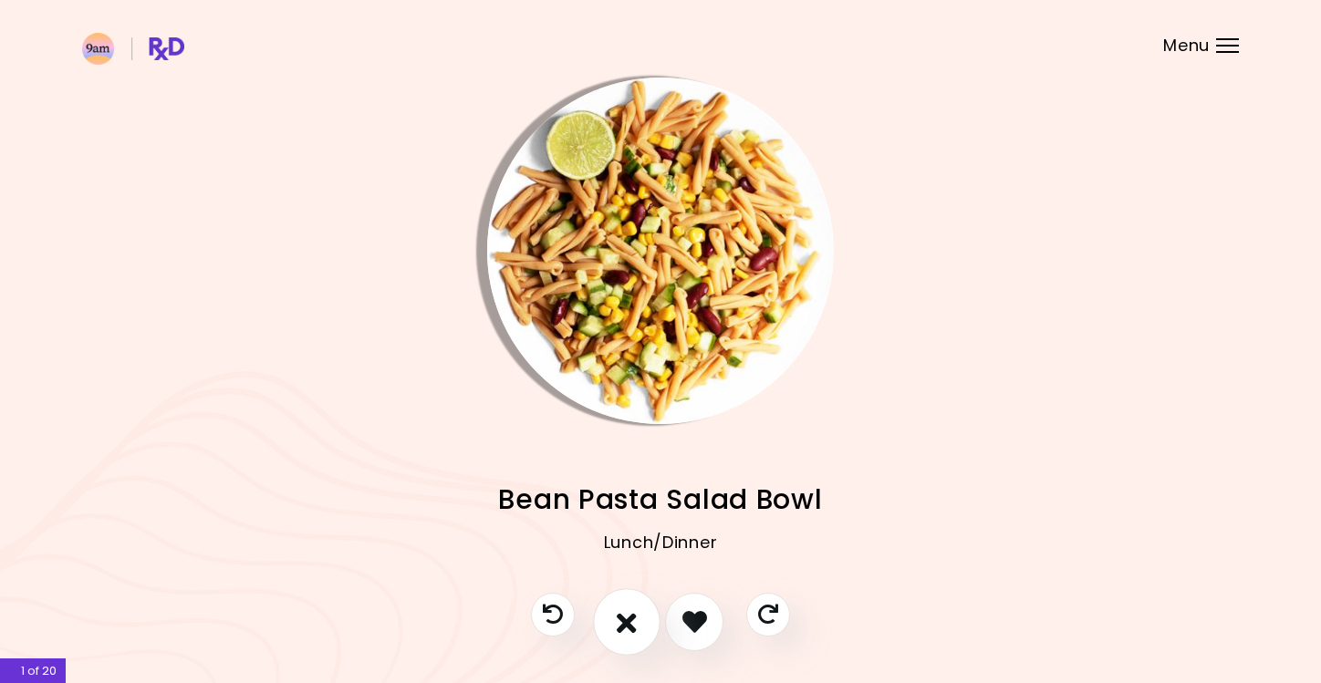
click at [627, 599] on icon "I don't like this recipe" at bounding box center [627, 621] width 20 height 28
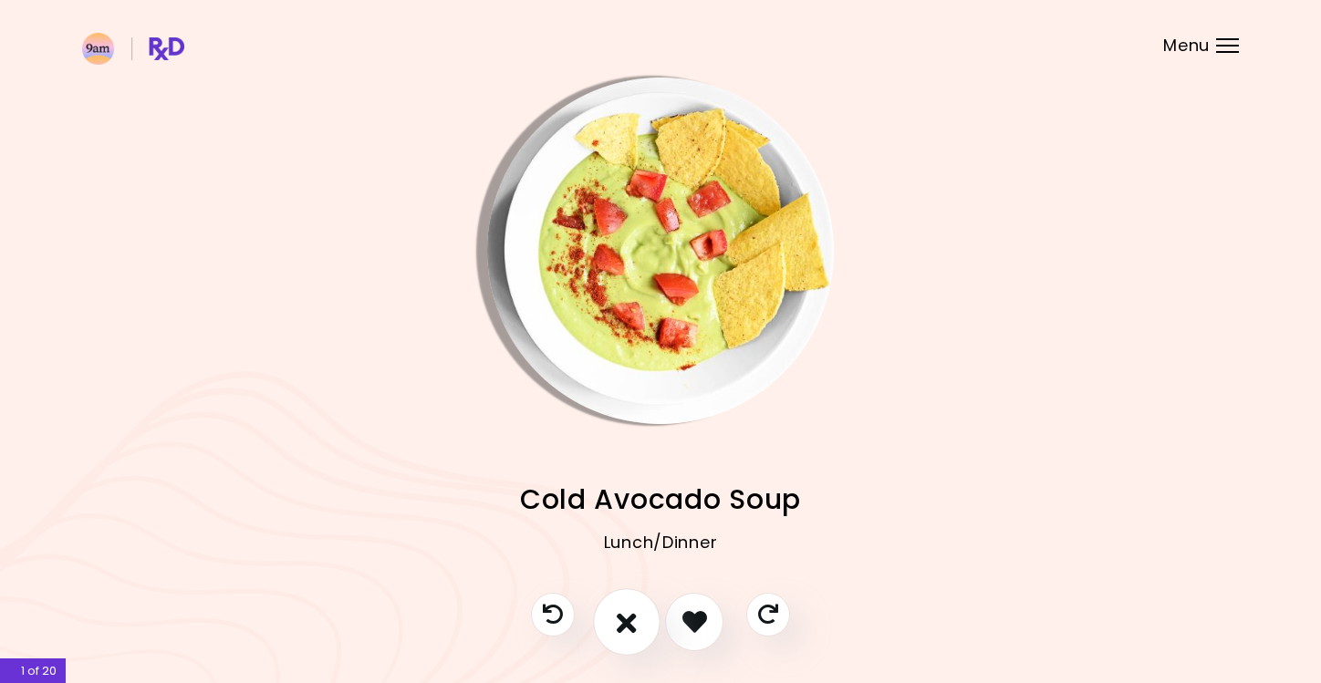
click at [633, 599] on icon "I don't like this recipe" at bounding box center [627, 621] width 20 height 28
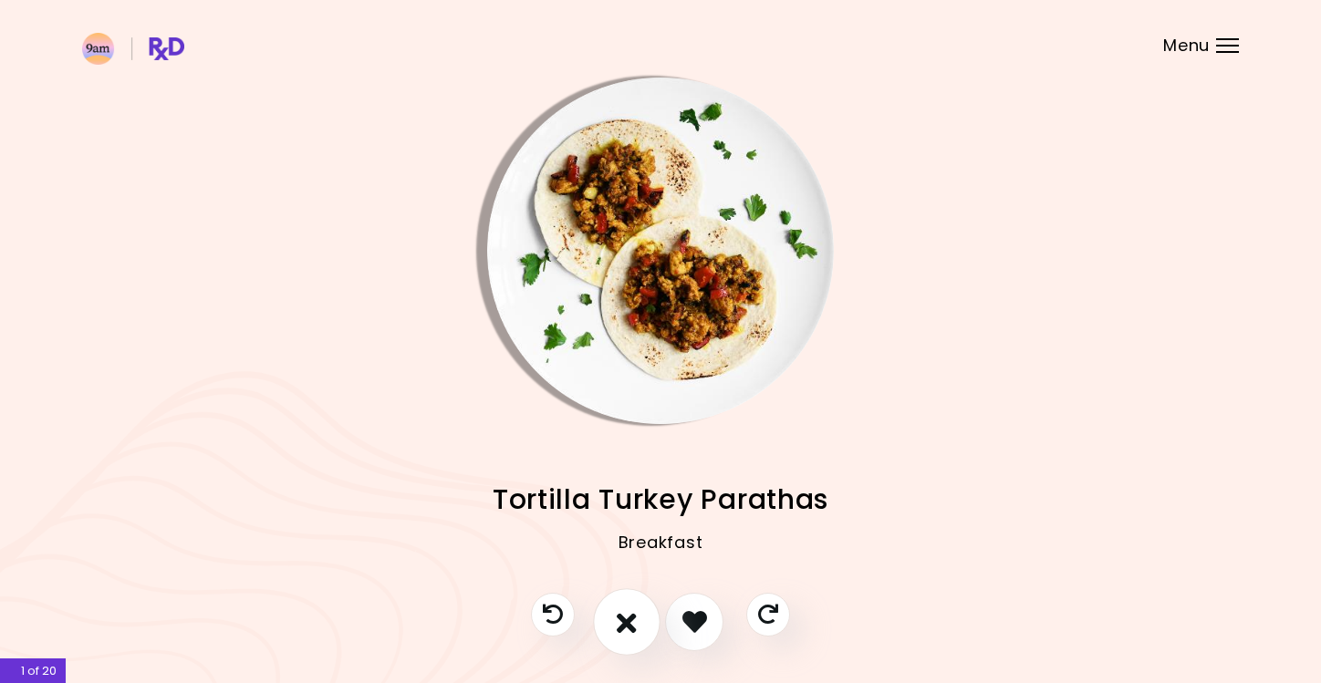
click at [638, 599] on button "I don't like this recipe" at bounding box center [626, 621] width 67 height 67
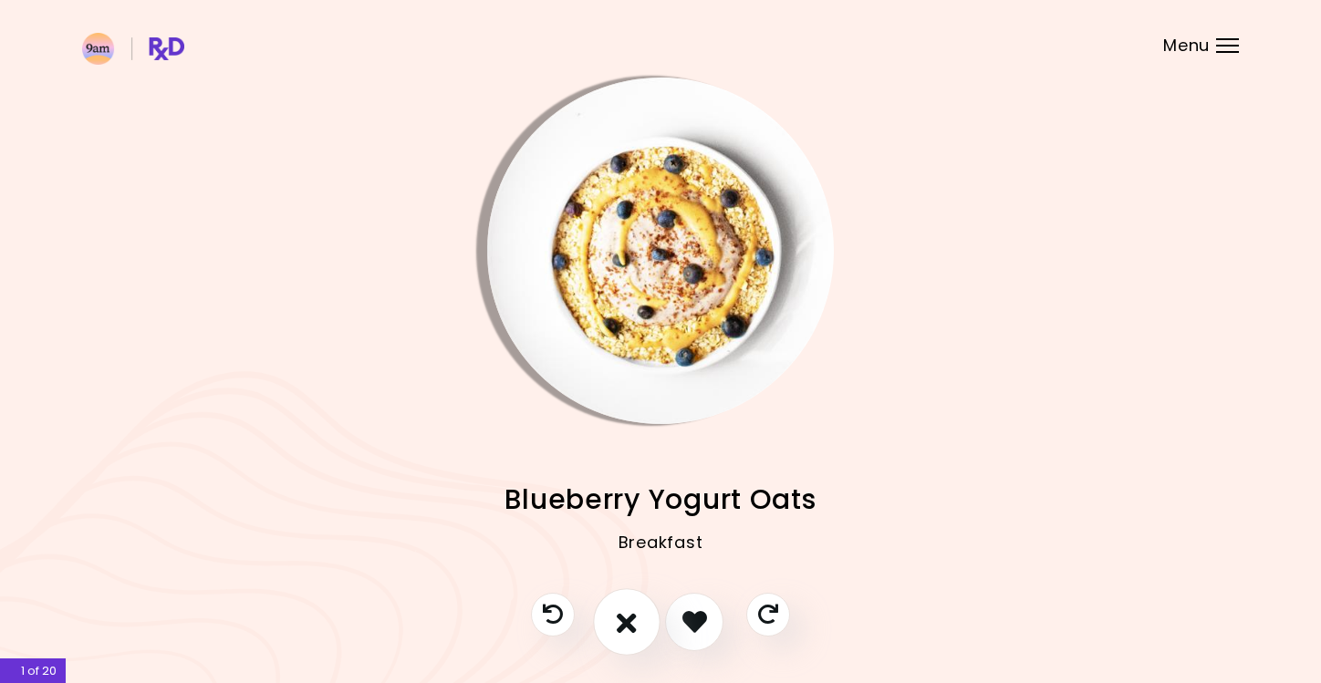
click at [638, 599] on button "I don't like this recipe" at bounding box center [626, 621] width 67 height 67
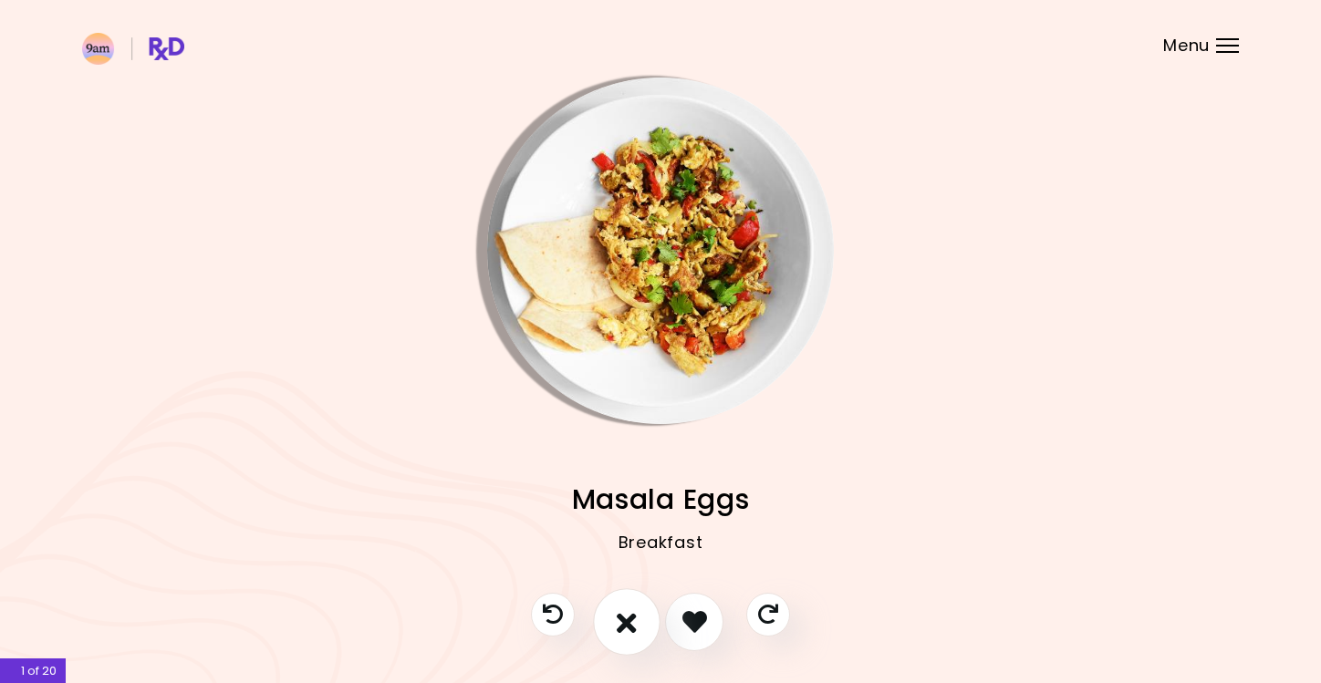
click at [639, 599] on button "I don't like this recipe" at bounding box center [626, 621] width 67 height 67
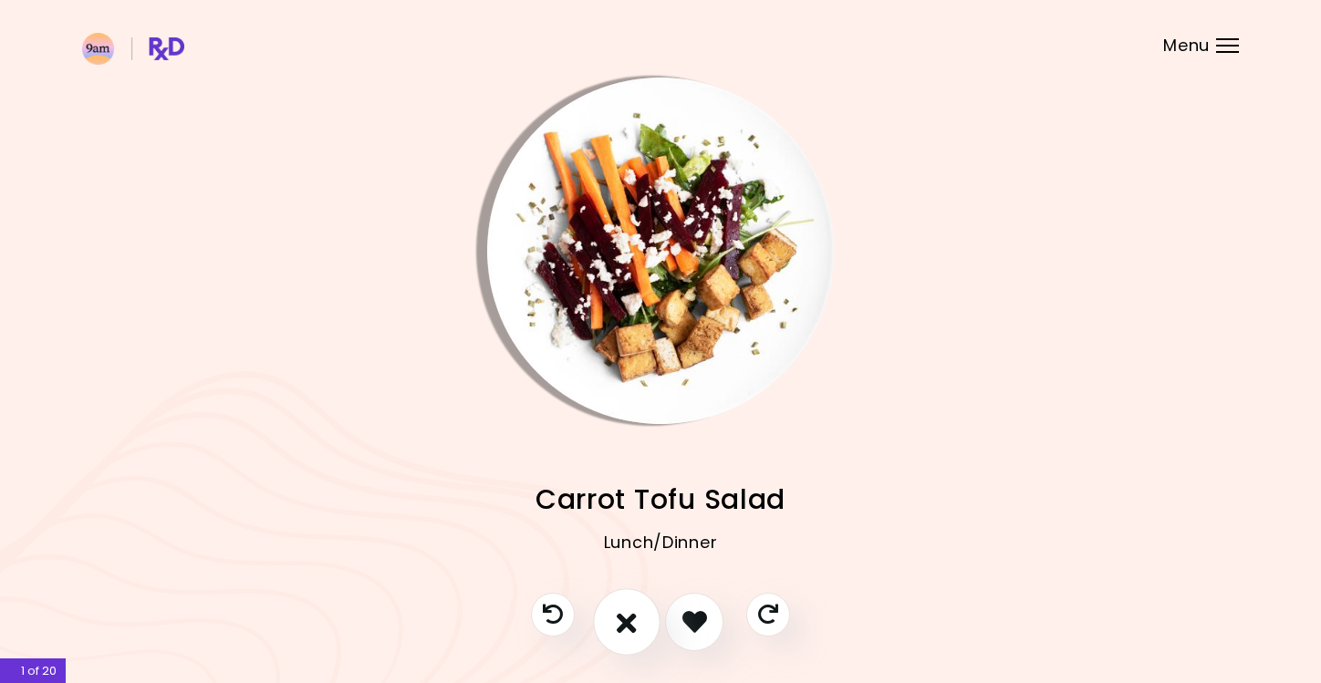
click at [639, 599] on button "I don't like this recipe" at bounding box center [626, 621] width 67 height 67
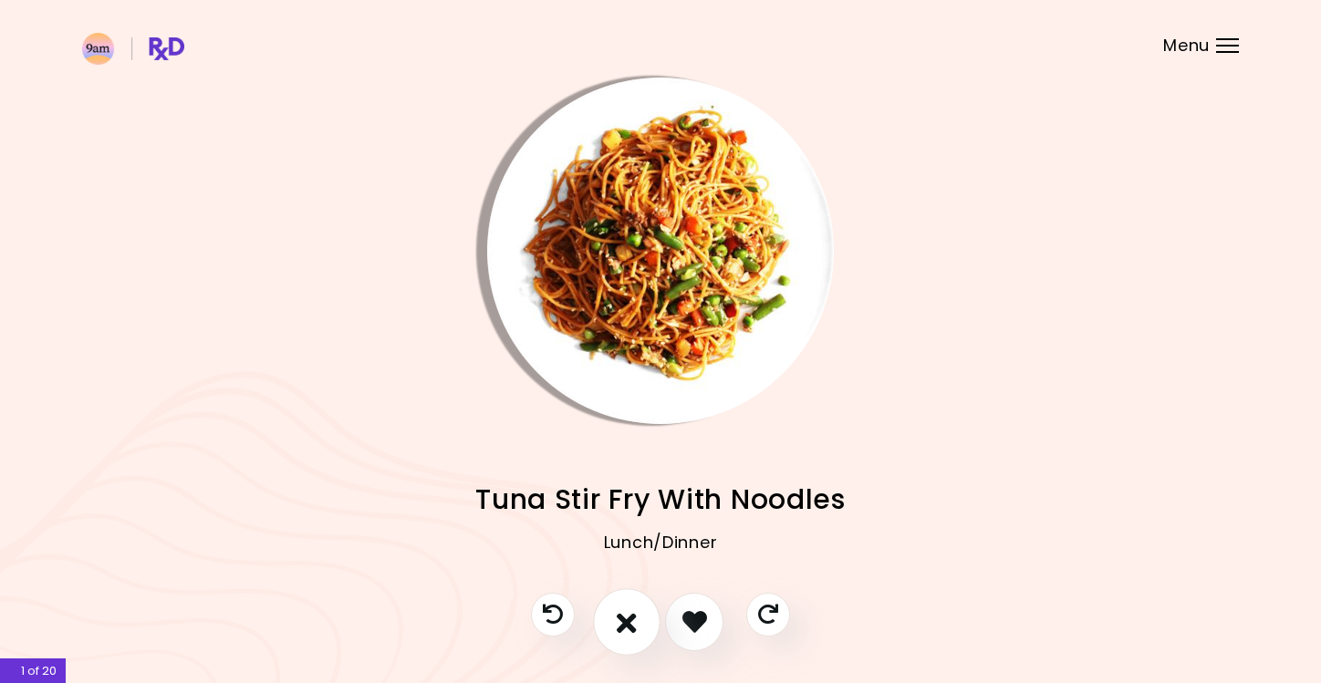
click at [639, 599] on button "I don't like this recipe" at bounding box center [626, 621] width 67 height 67
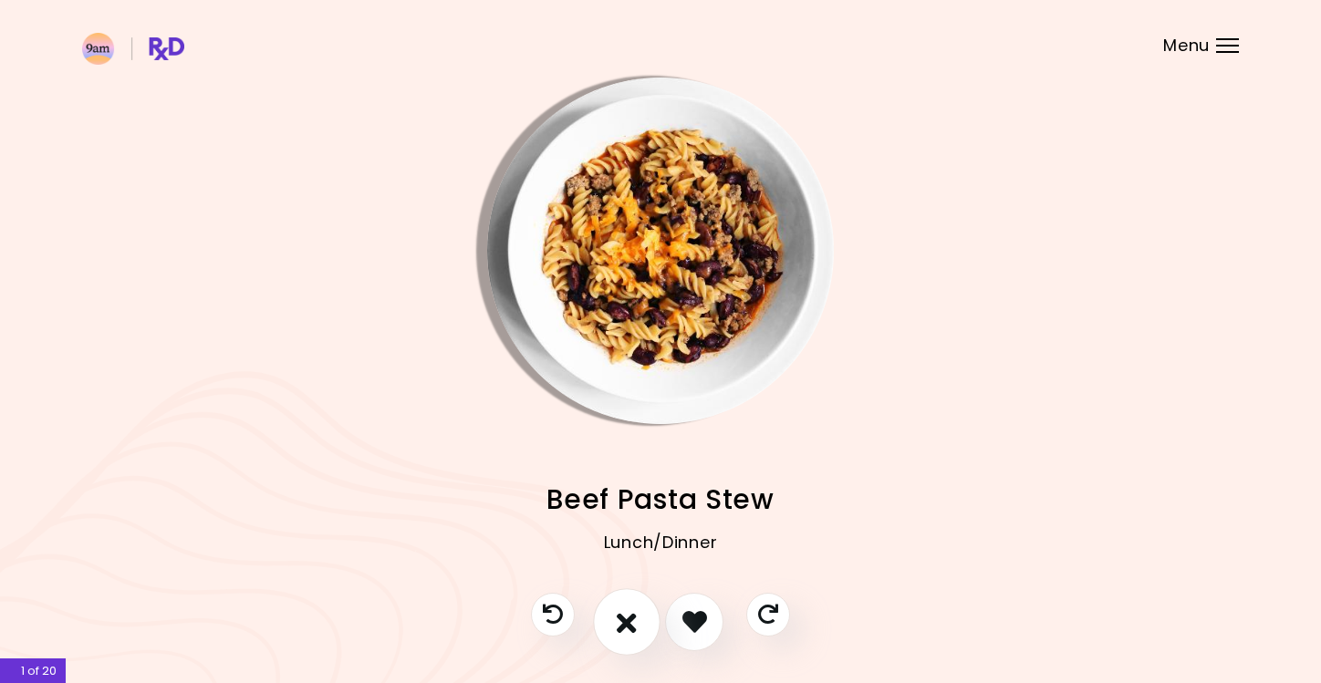
click at [639, 599] on button "I don't like this recipe" at bounding box center [626, 621] width 67 height 67
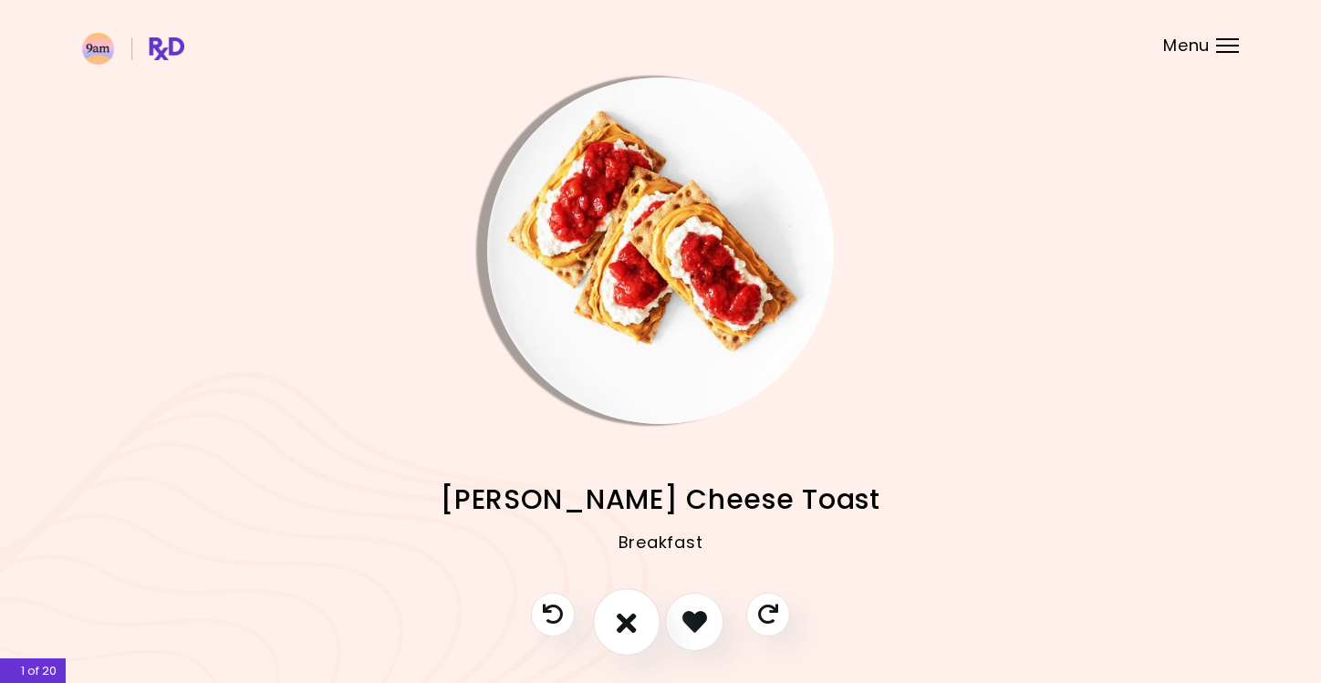
click at [639, 599] on button "I don't like this recipe" at bounding box center [626, 621] width 67 height 67
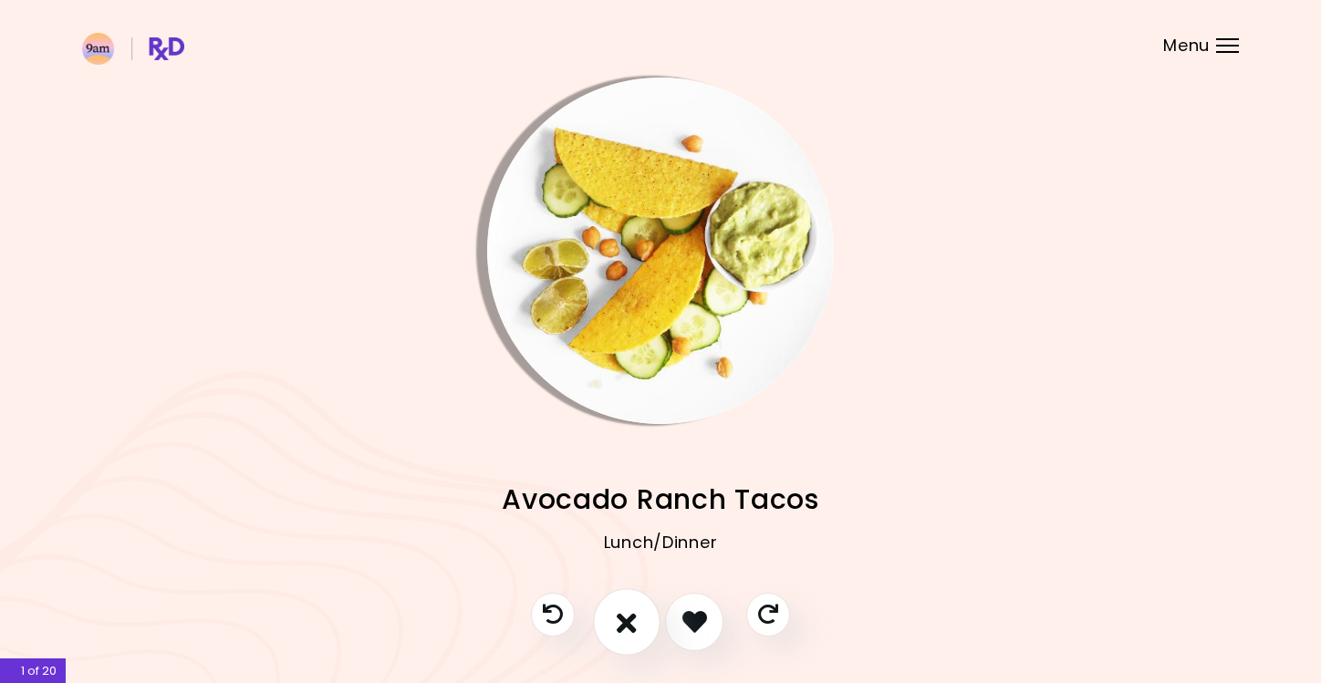
click at [639, 599] on button "I don't like this recipe" at bounding box center [626, 621] width 67 height 67
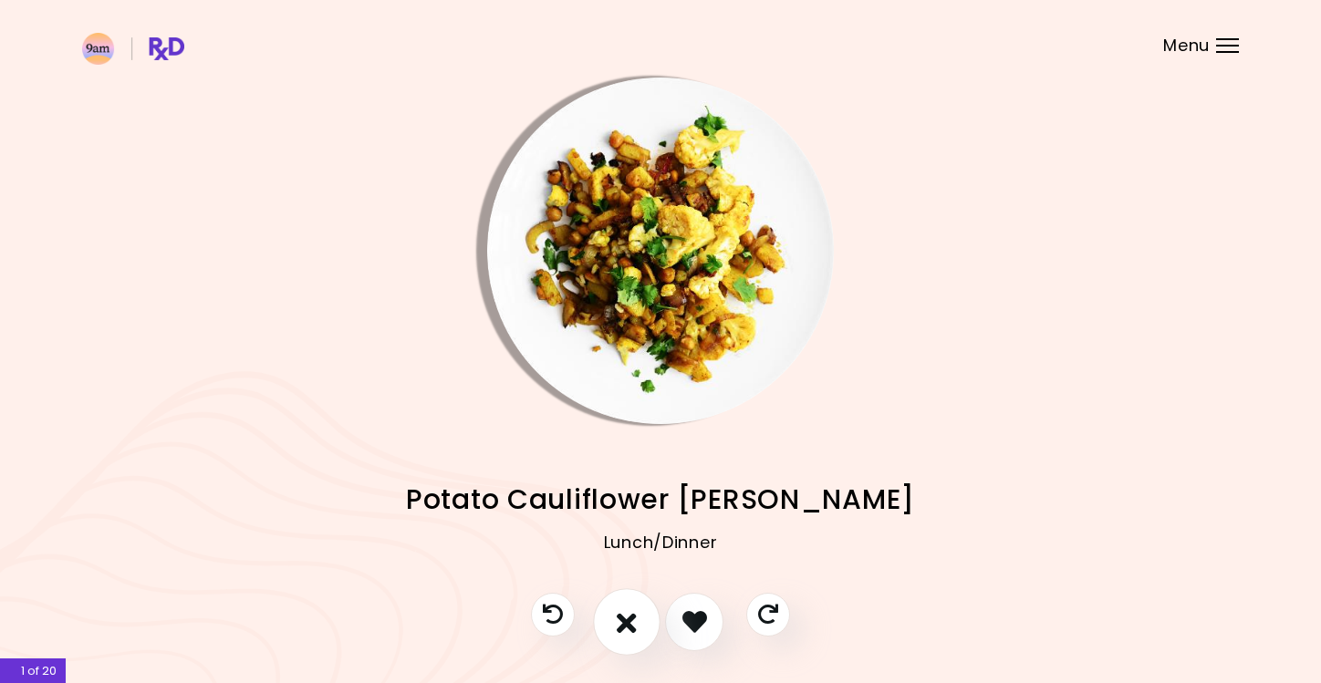
click at [639, 599] on button "I don't like this recipe" at bounding box center [626, 621] width 67 height 67
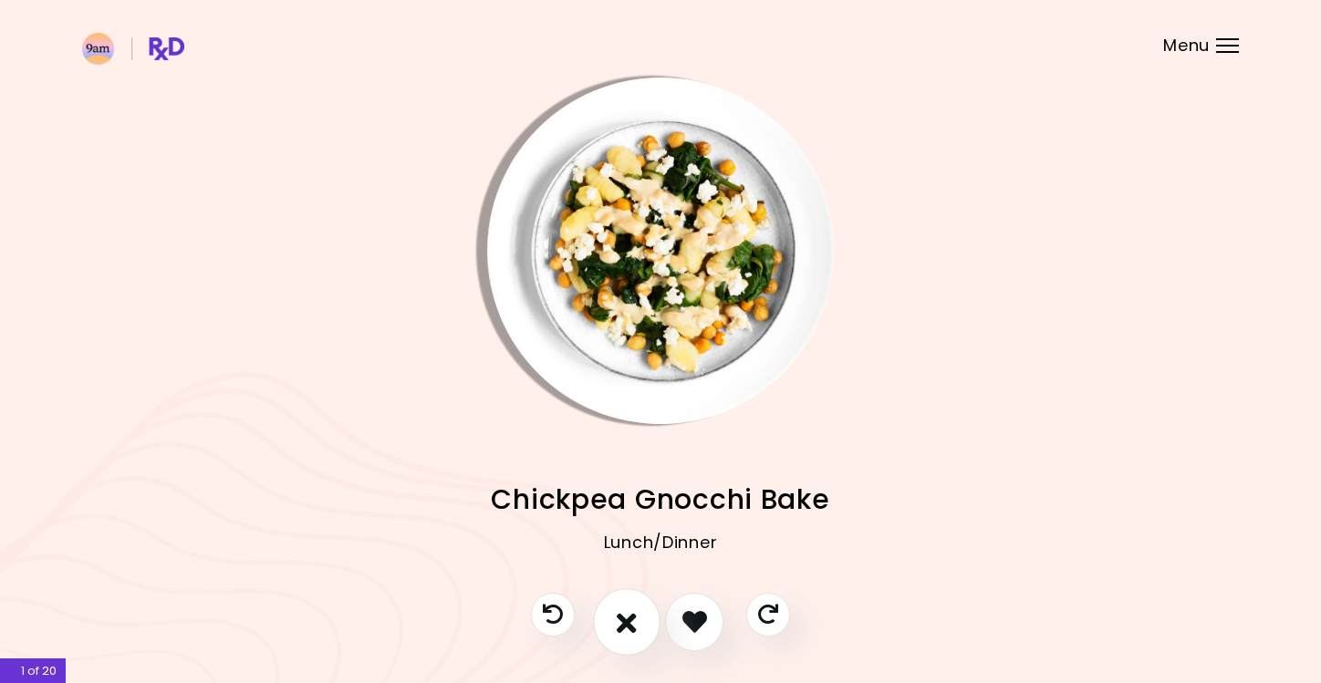
click at [639, 599] on button "I don't like this recipe" at bounding box center [626, 621] width 67 height 67
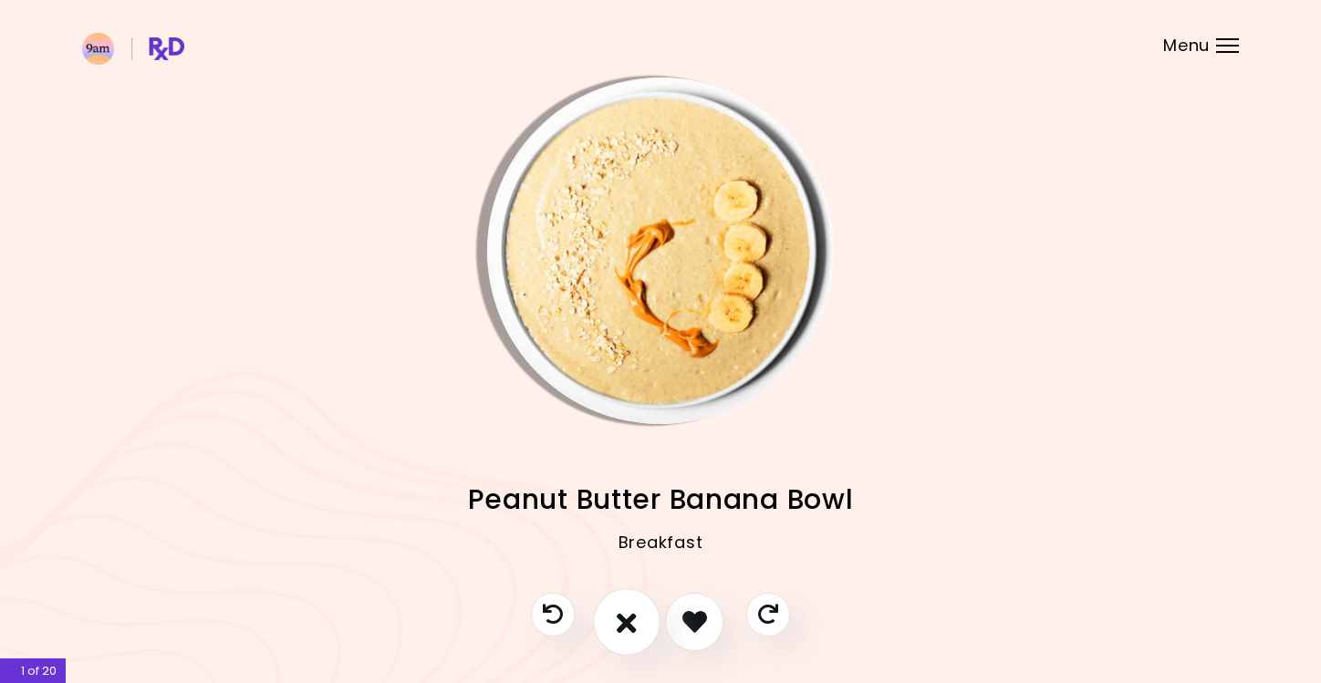
click at [639, 599] on button "I don't like this recipe" at bounding box center [626, 621] width 67 height 67
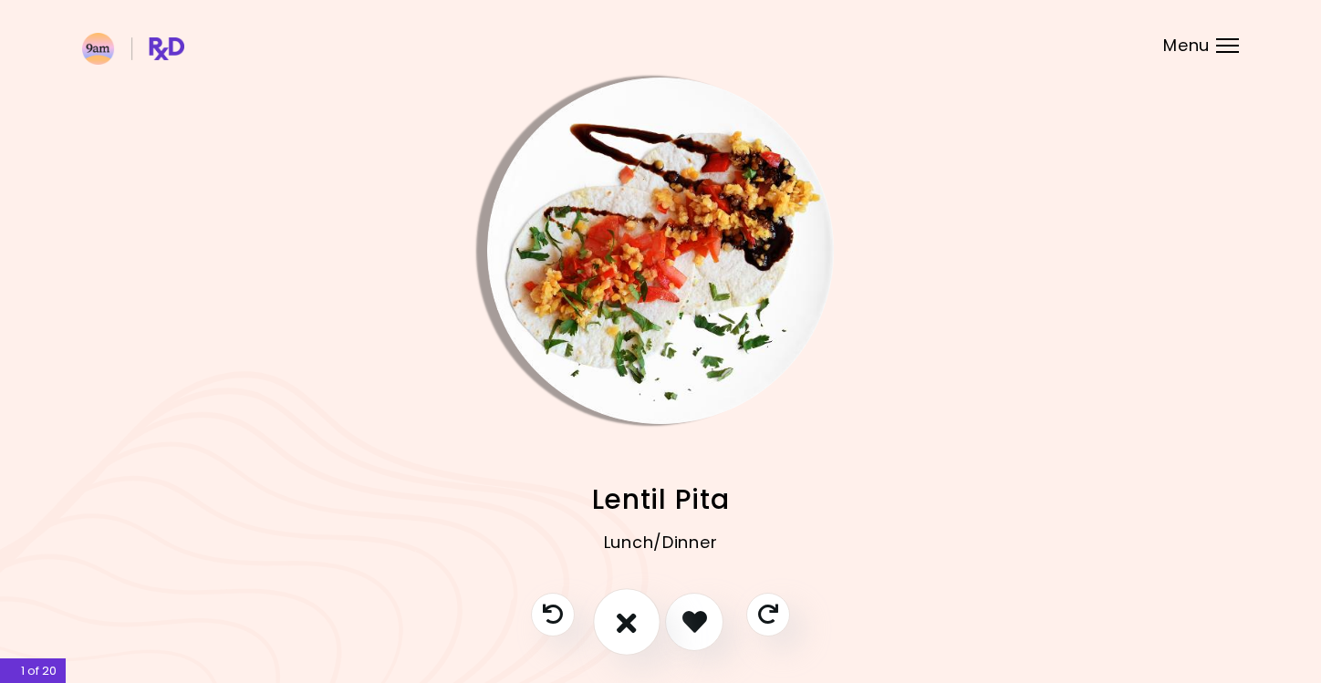
click at [639, 599] on button "I don't like this recipe" at bounding box center [626, 621] width 67 height 67
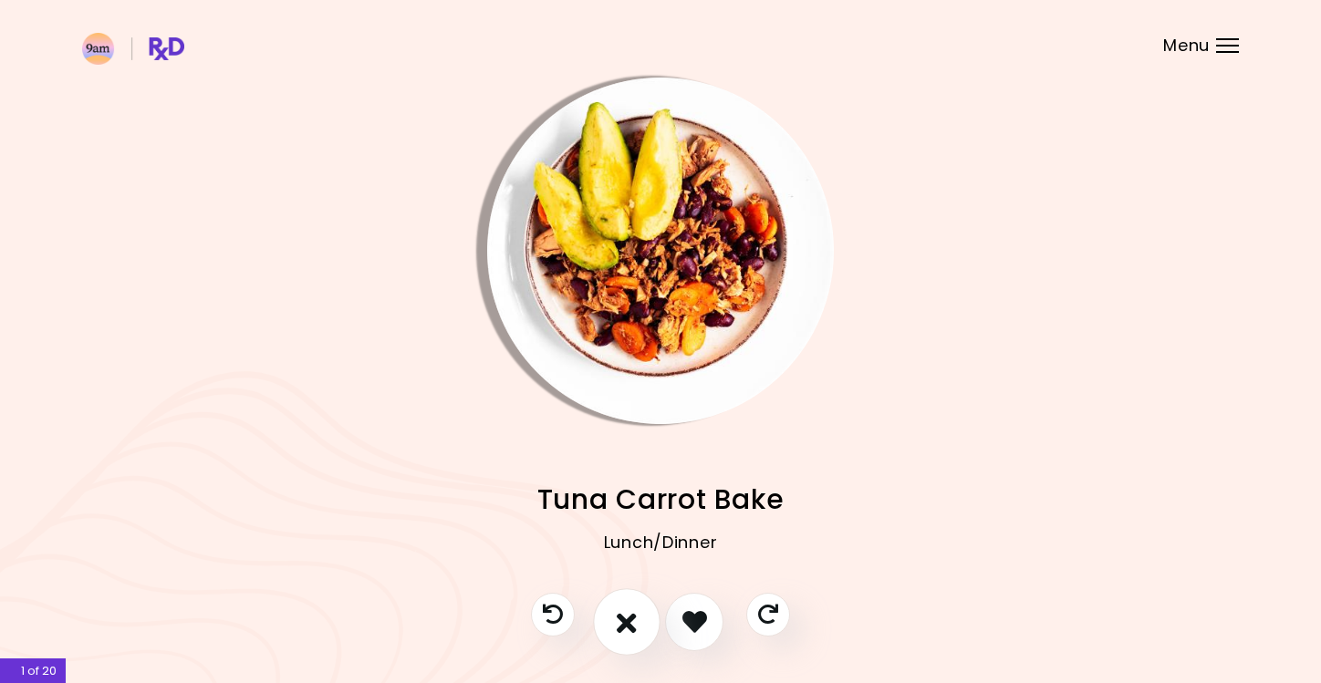
click at [639, 599] on button "I don't like this recipe" at bounding box center [626, 621] width 67 height 67
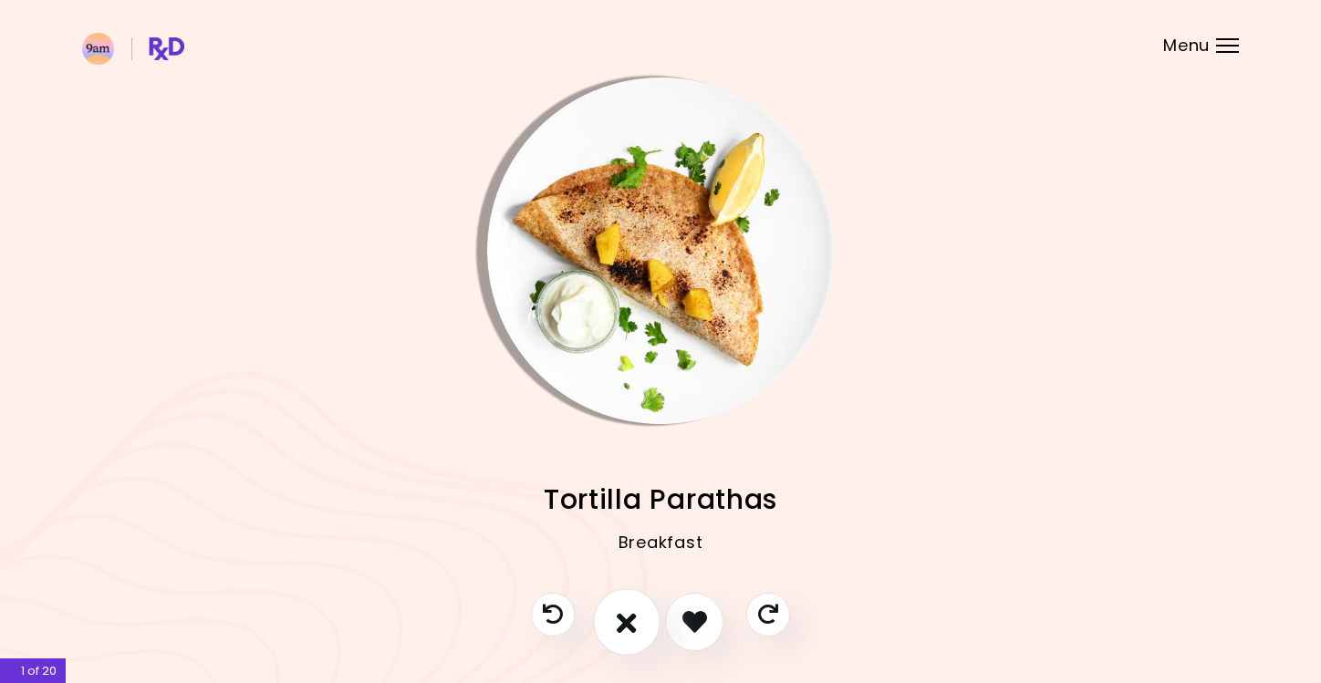
click at [639, 599] on button "I don't like this recipe" at bounding box center [626, 621] width 67 height 67
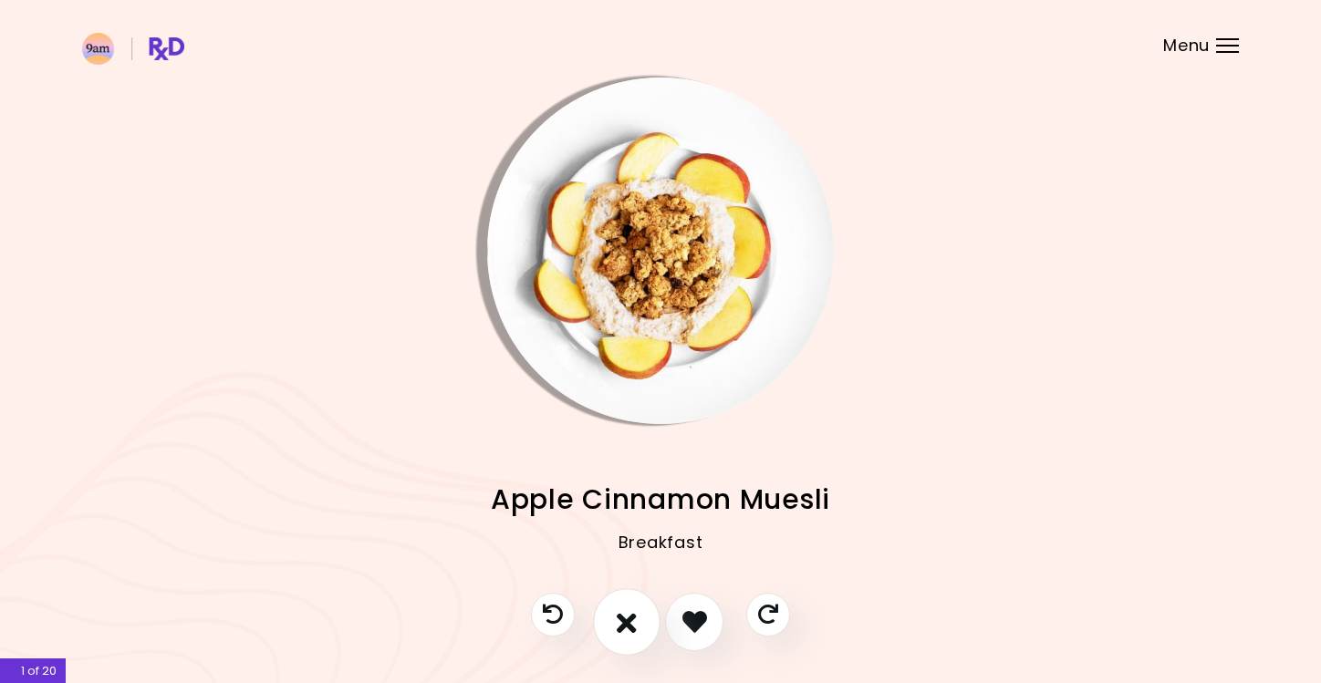
click at [639, 599] on button "I don't like this recipe" at bounding box center [626, 621] width 67 height 67
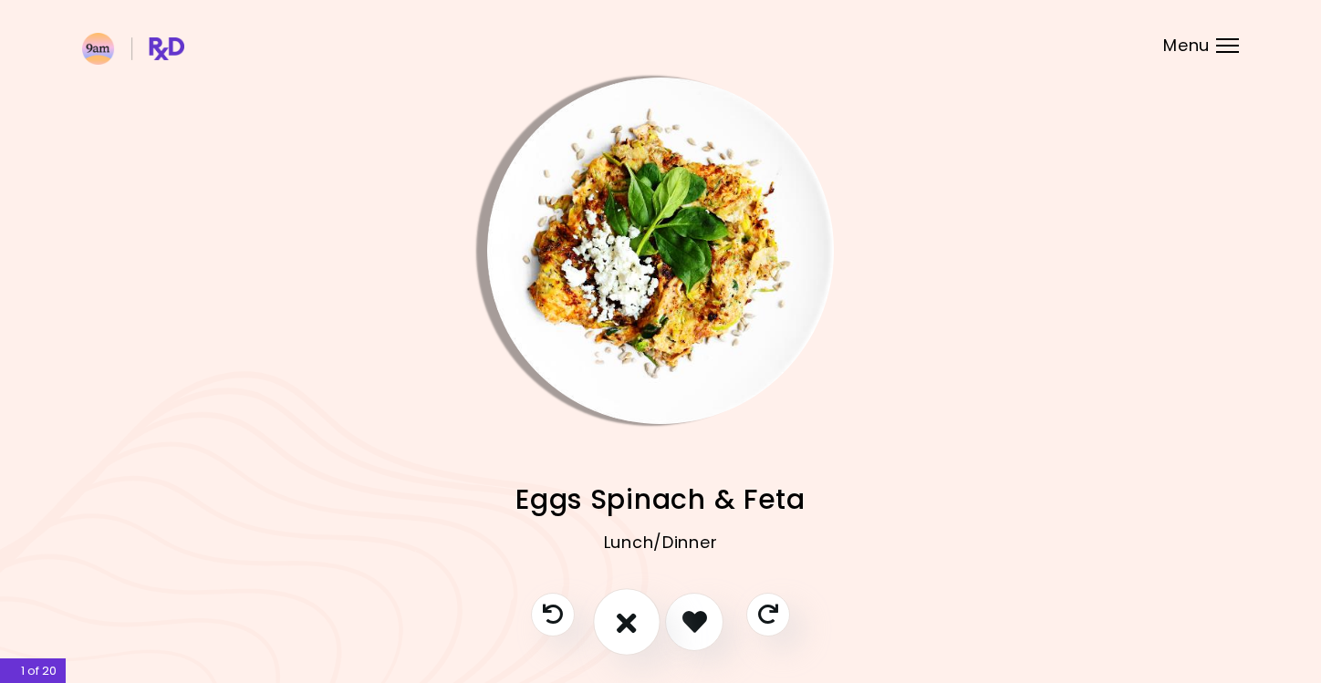
click at [639, 599] on button "I don't like this recipe" at bounding box center [626, 621] width 67 height 67
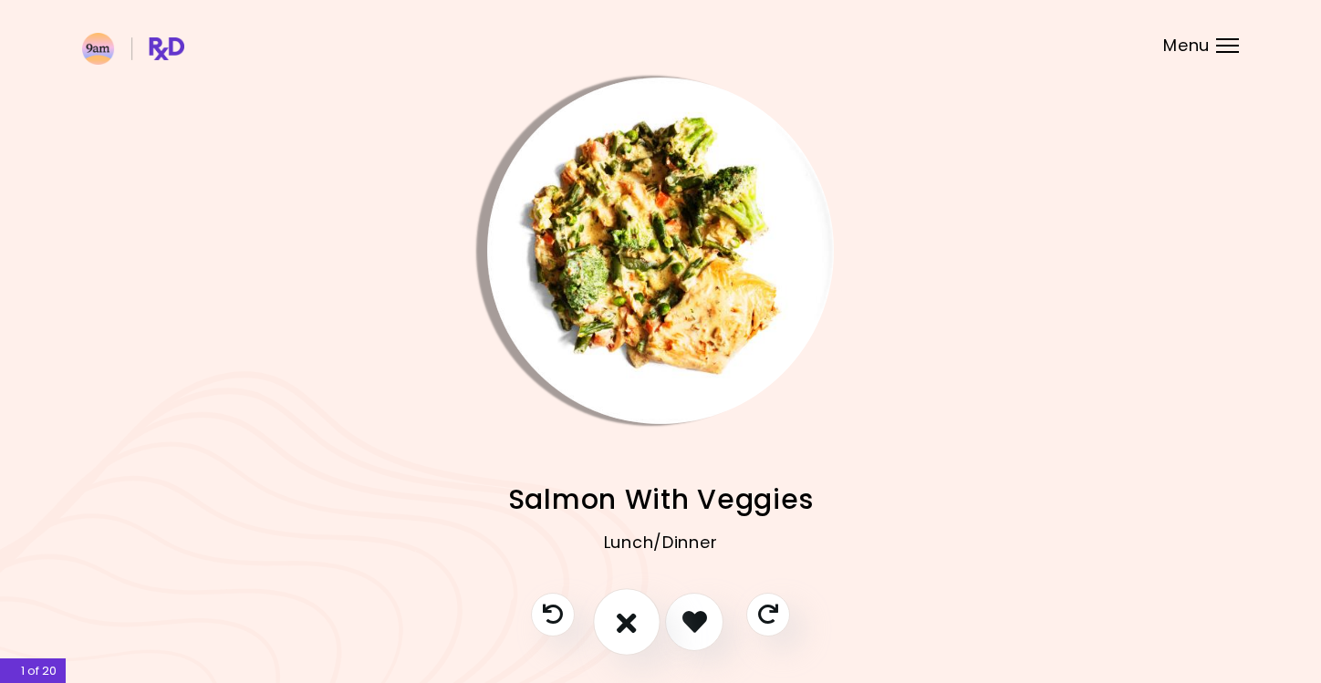
click at [639, 599] on button "I don't like this recipe" at bounding box center [626, 621] width 67 height 67
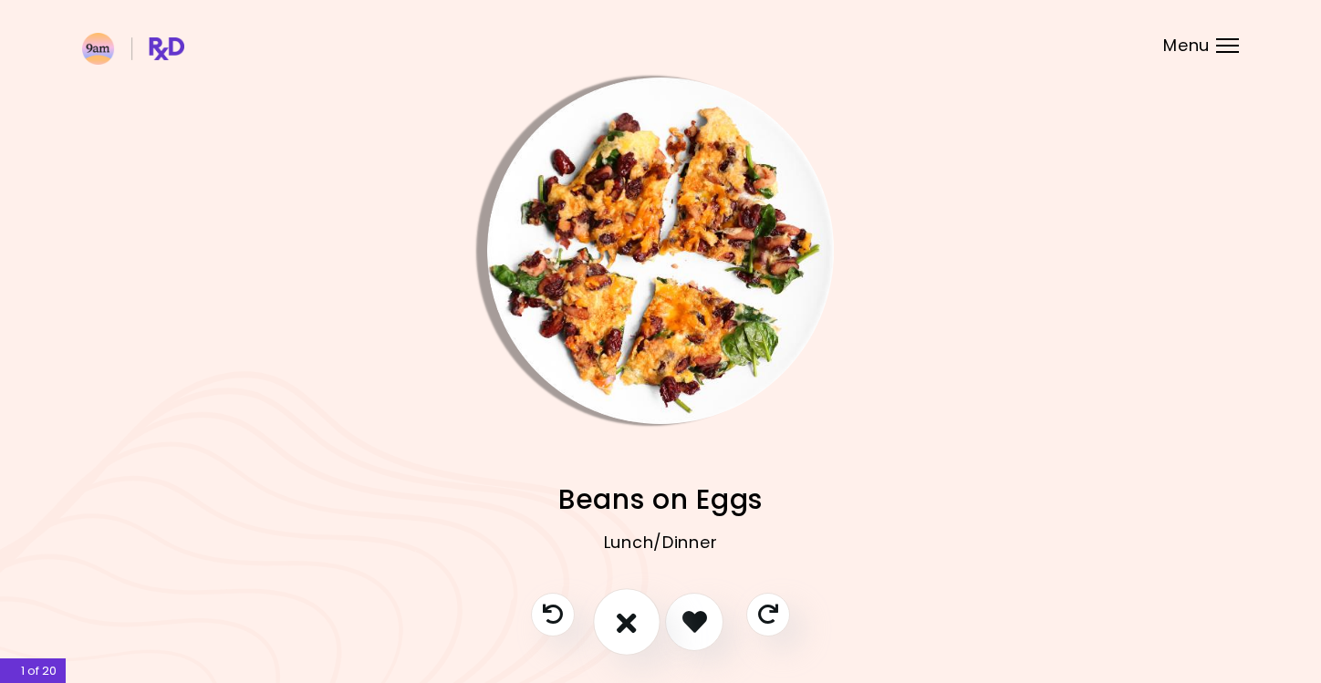
click at [639, 599] on button "I don't like this recipe" at bounding box center [626, 621] width 67 height 67
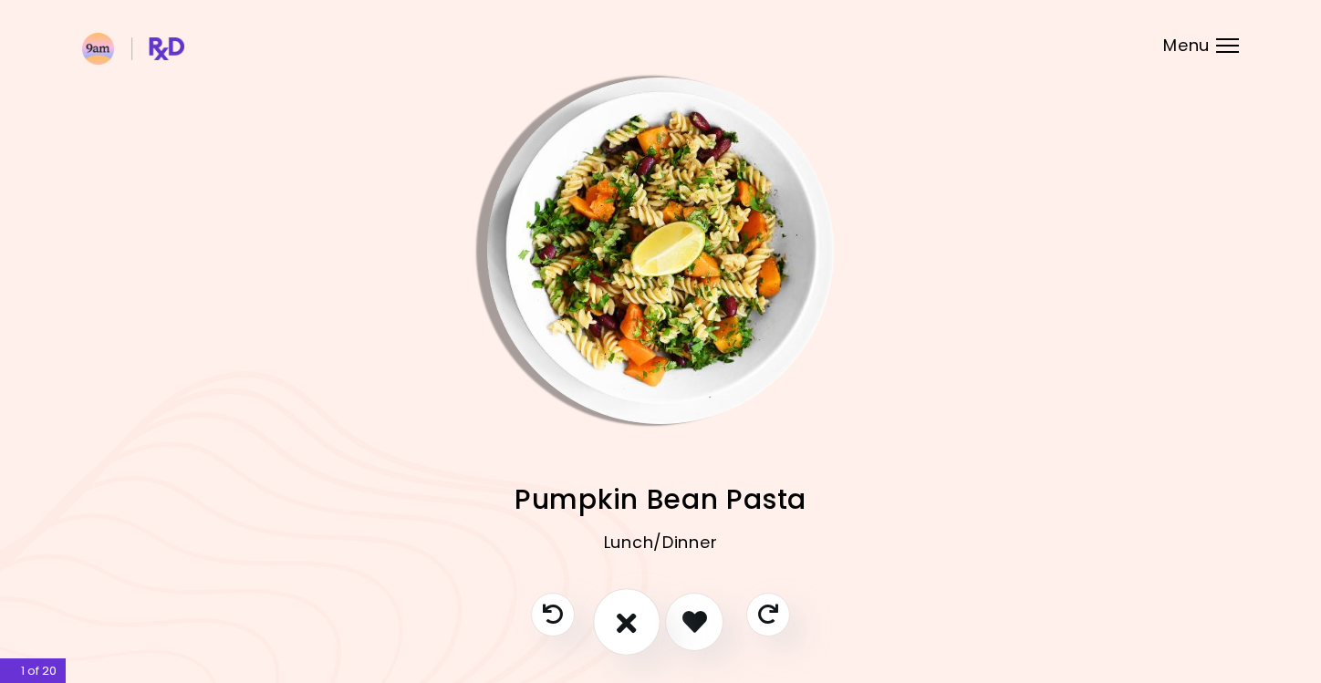
click at [639, 599] on button "I don't like this recipe" at bounding box center [626, 621] width 67 height 67
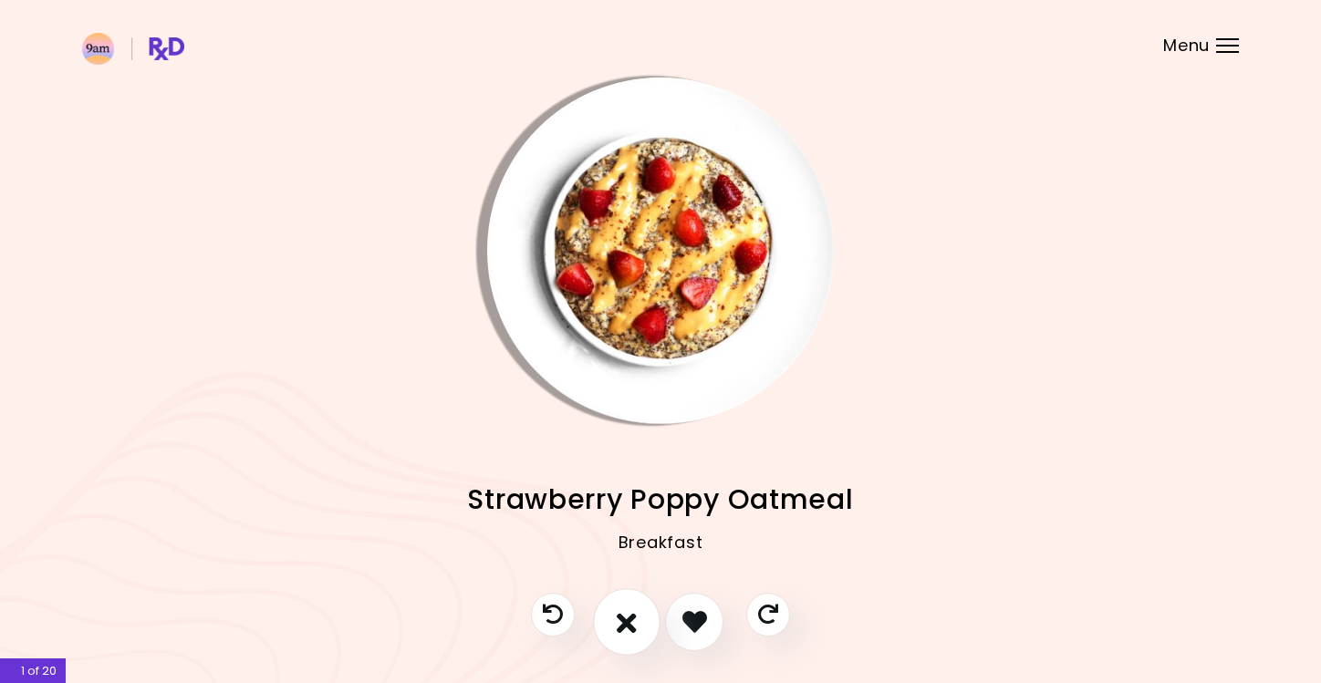
click at [639, 599] on button "I don't like this recipe" at bounding box center [626, 621] width 67 height 67
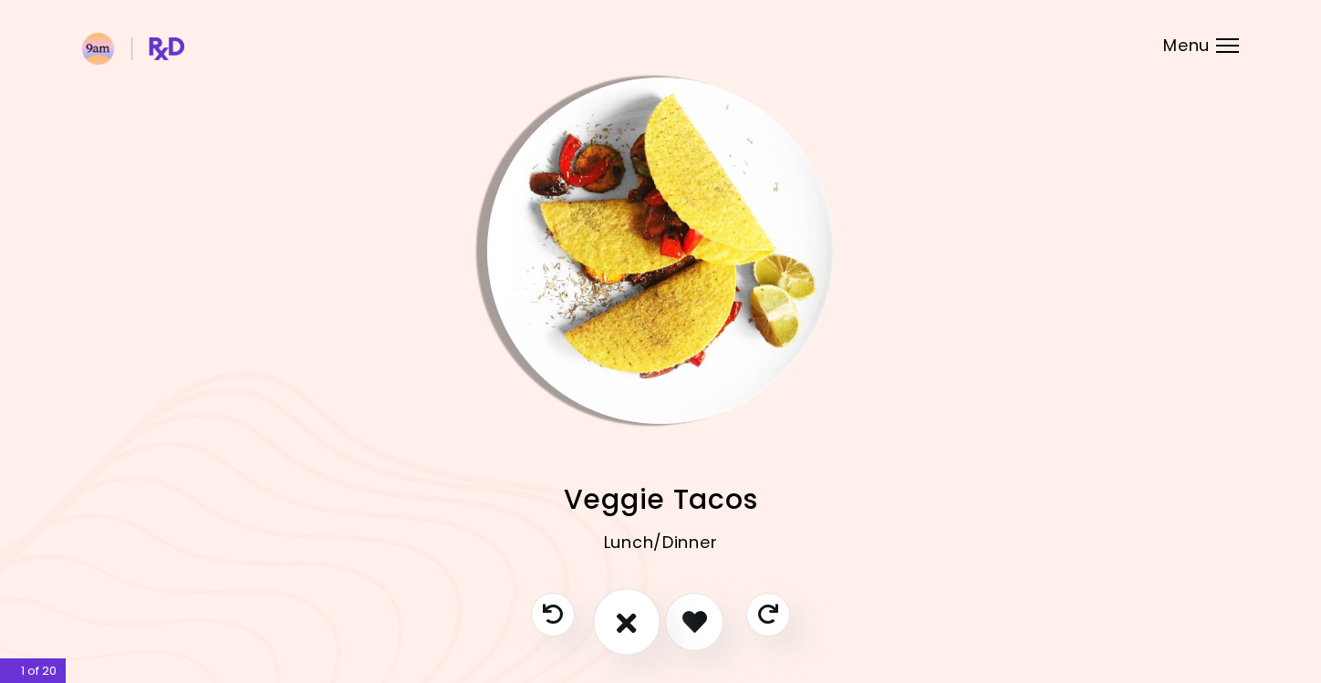
click at [639, 599] on button "I don't like this recipe" at bounding box center [626, 621] width 67 height 67
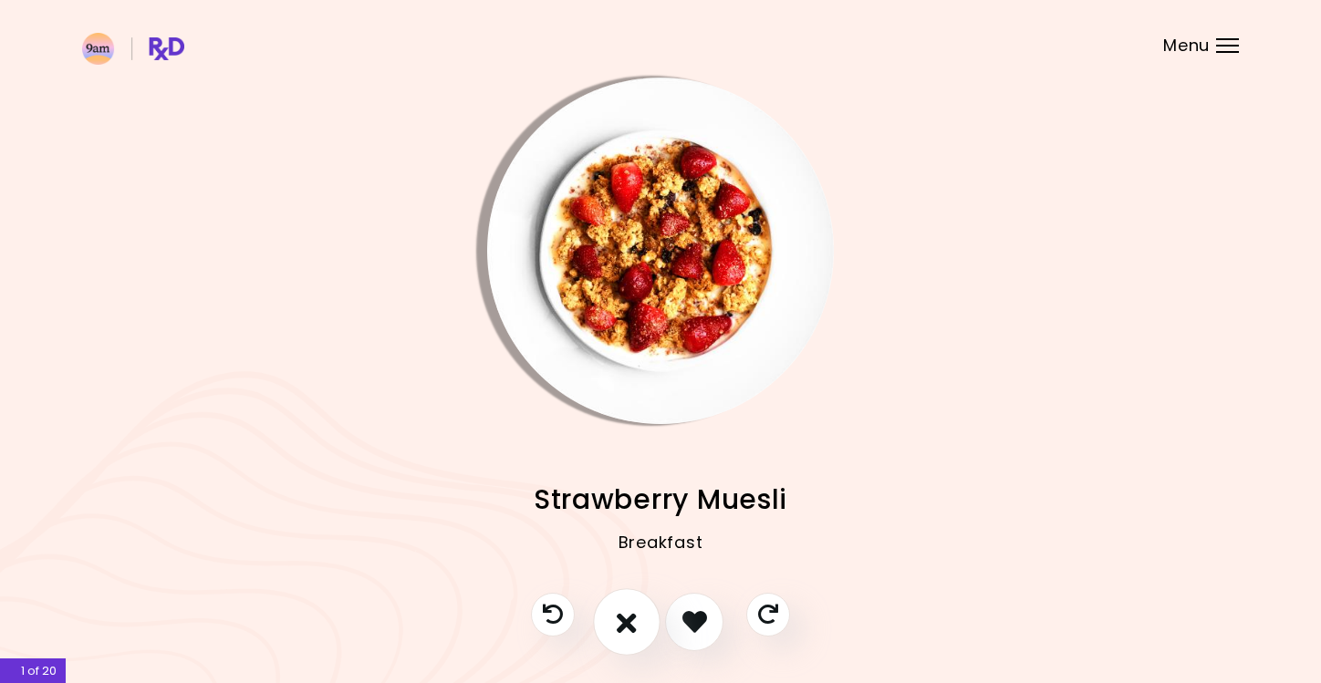
click at [638, 599] on button "I don't like this recipe" at bounding box center [626, 621] width 67 height 67
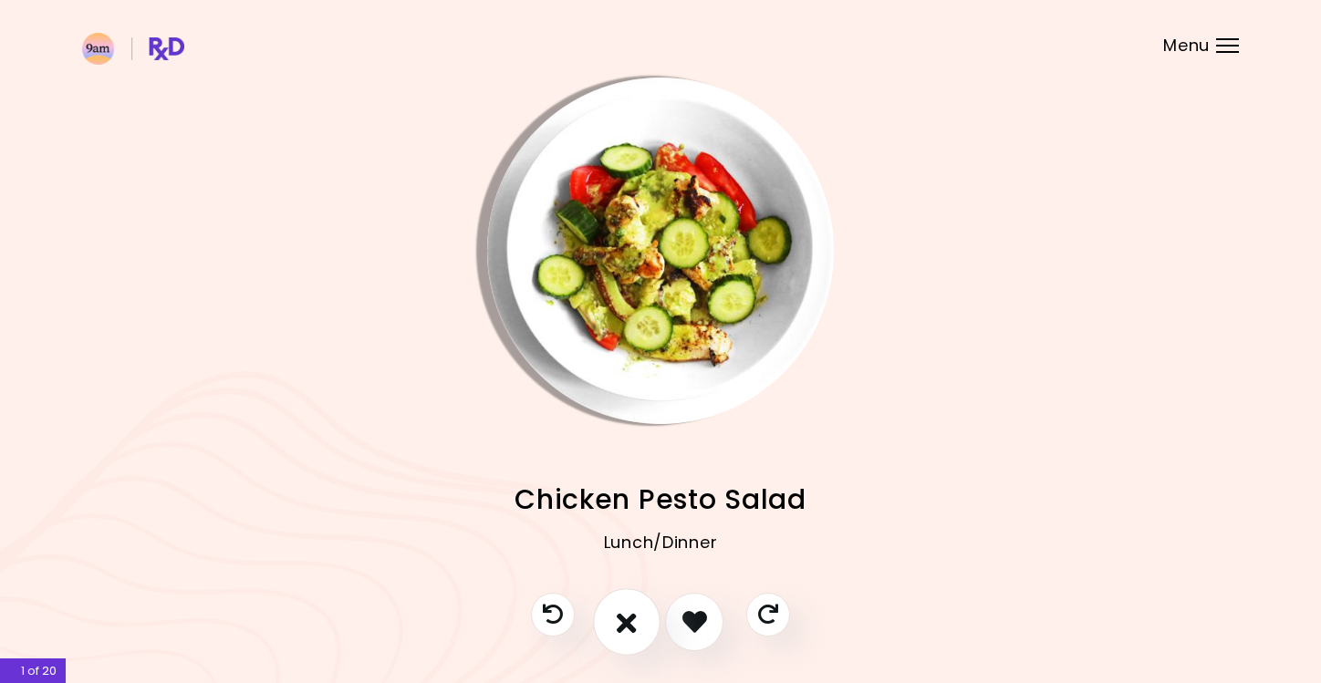
click at [638, 599] on button "I don't like this recipe" at bounding box center [626, 621] width 67 height 67
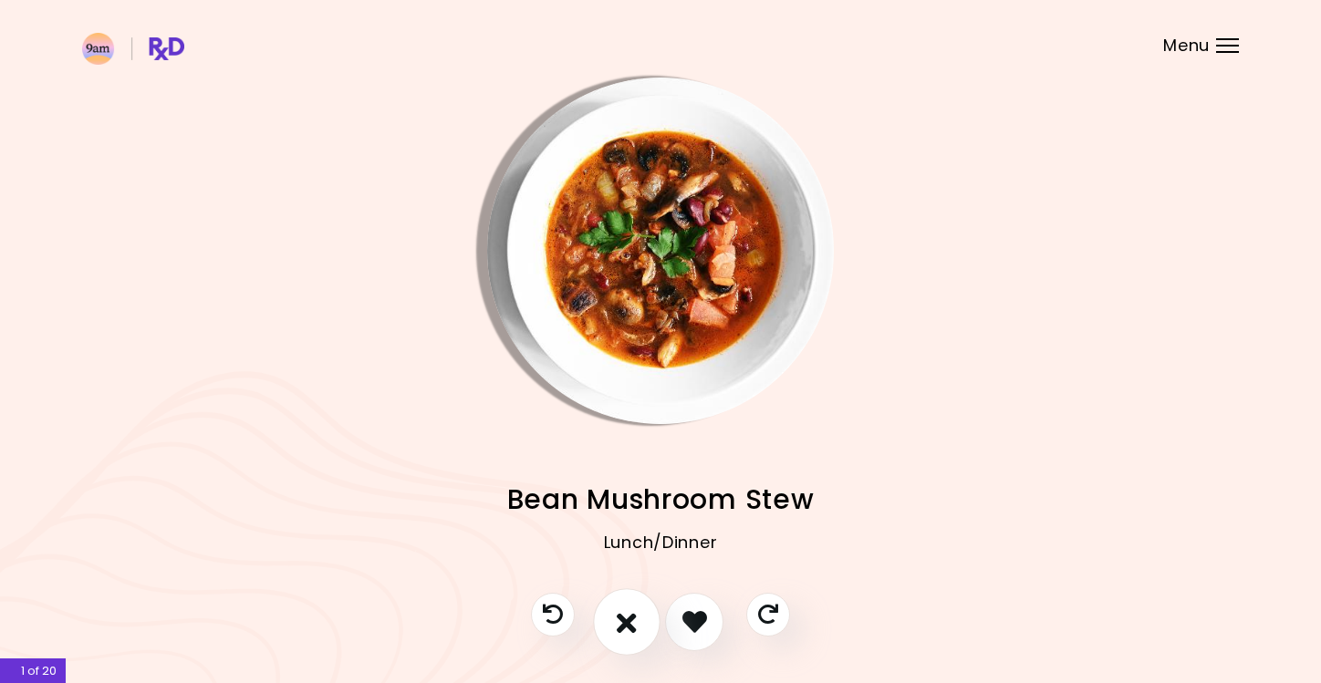
click at [645, 599] on button "I don't like this recipe" at bounding box center [626, 621] width 67 height 67
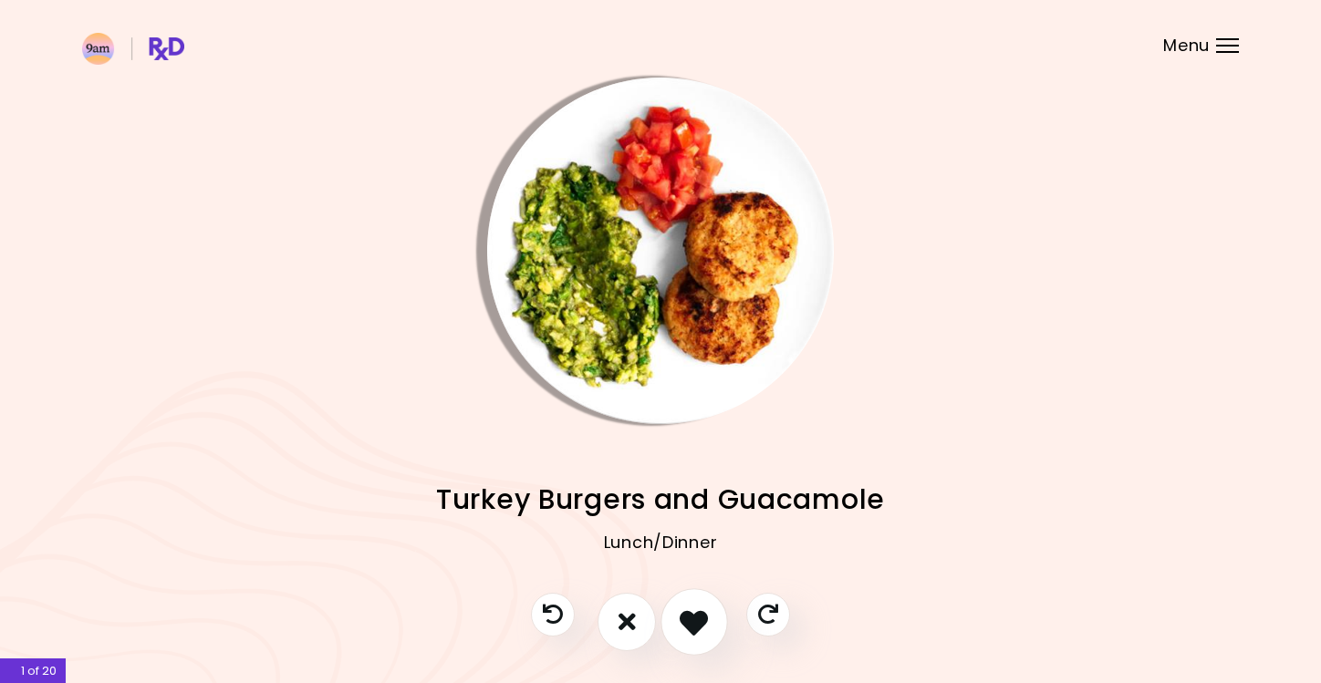
click at [684, 599] on icon "I like this recipe" at bounding box center [693, 621] width 28 height 28
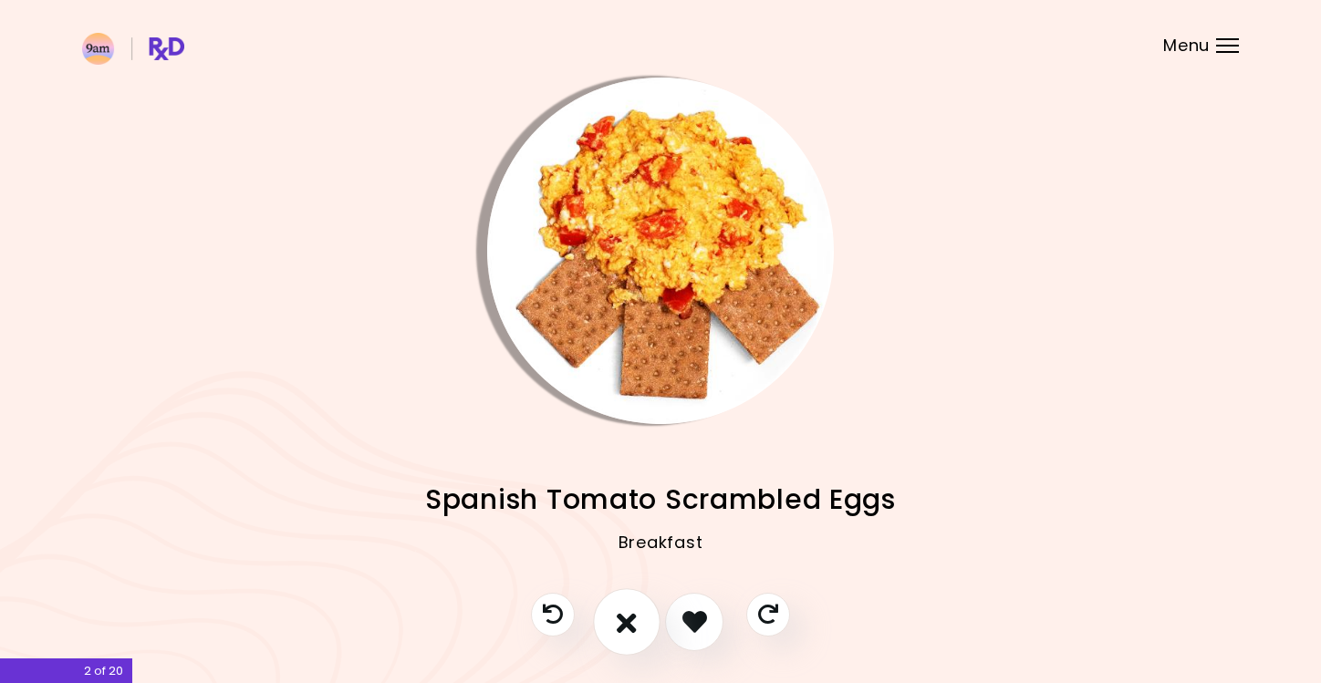
click at [637, 599] on button "I don't like this recipe" at bounding box center [626, 621] width 67 height 67
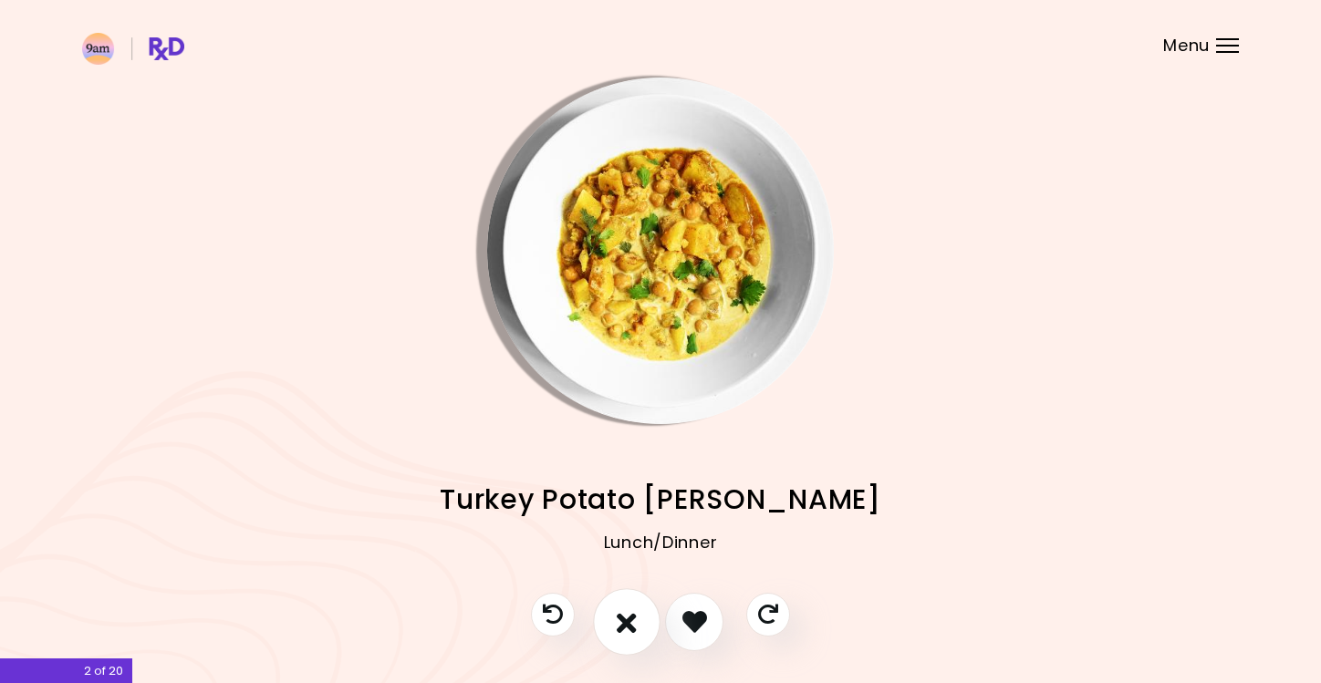
click at [612, 599] on button "I don't like this recipe" at bounding box center [626, 621] width 67 height 67
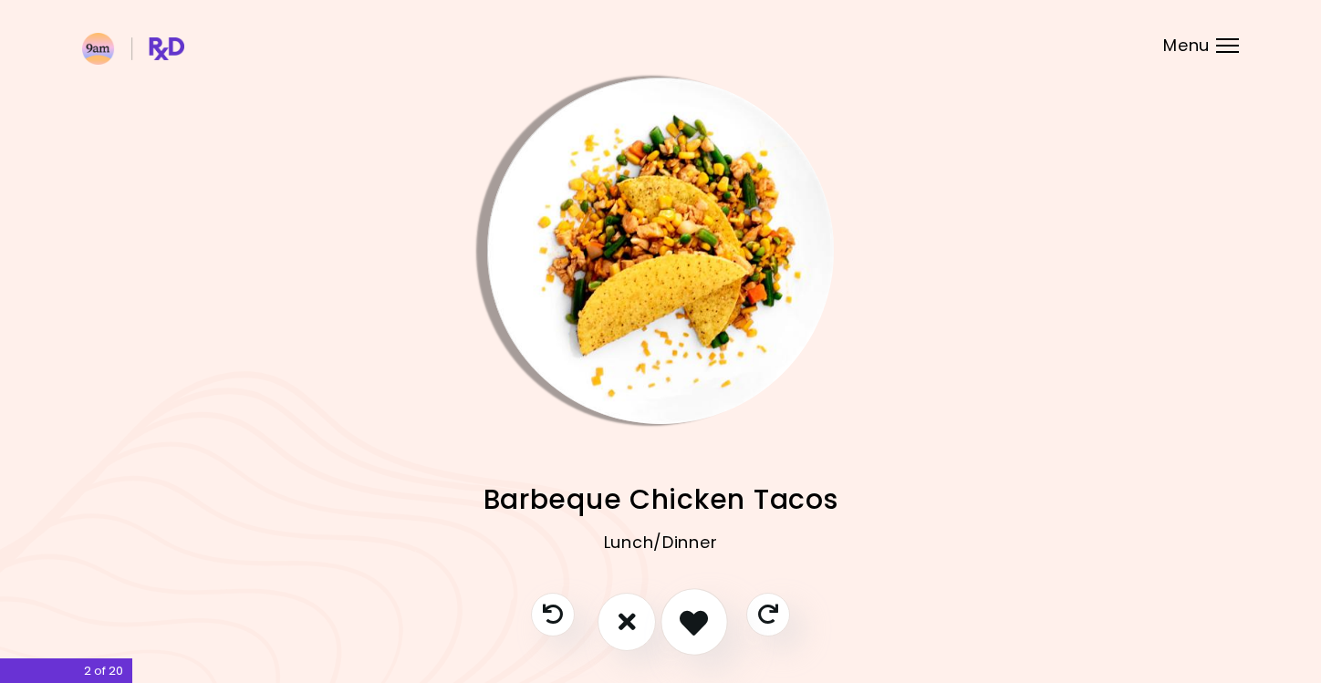
click at [684, 599] on button "I like this recipe" at bounding box center [693, 621] width 67 height 67
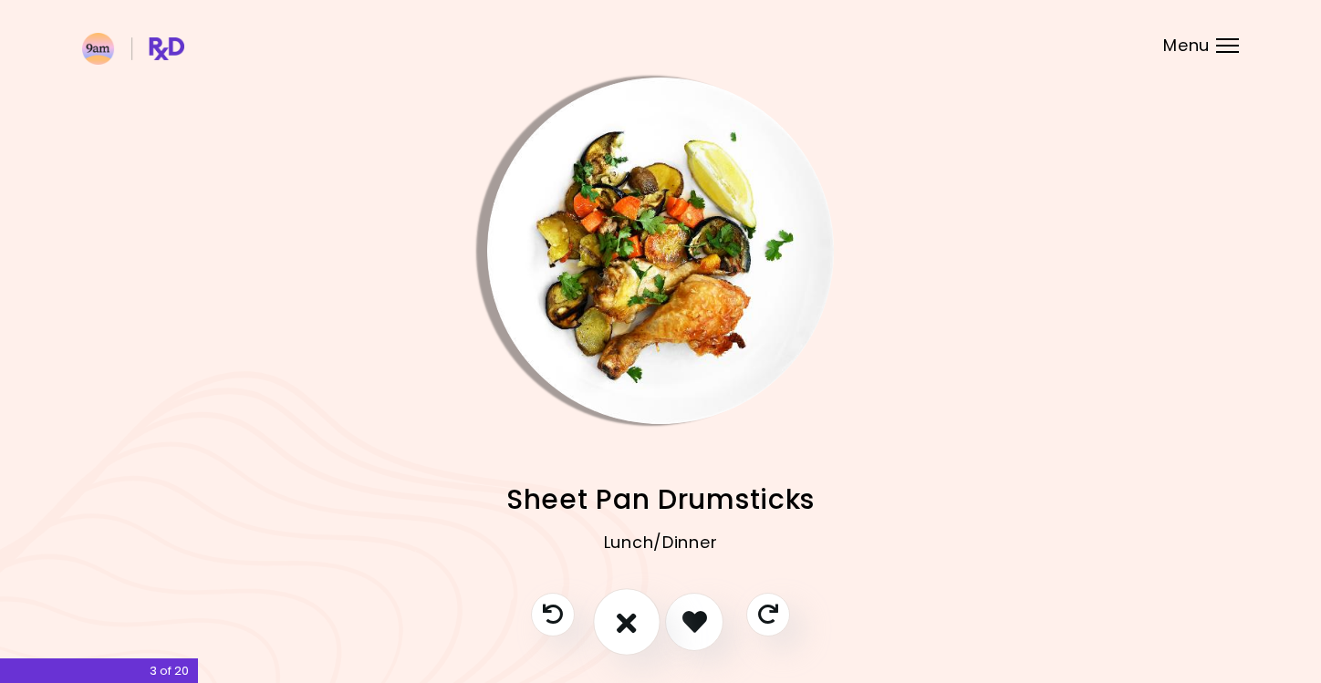
click at [639, 599] on button "I don't like this recipe" at bounding box center [626, 621] width 67 height 67
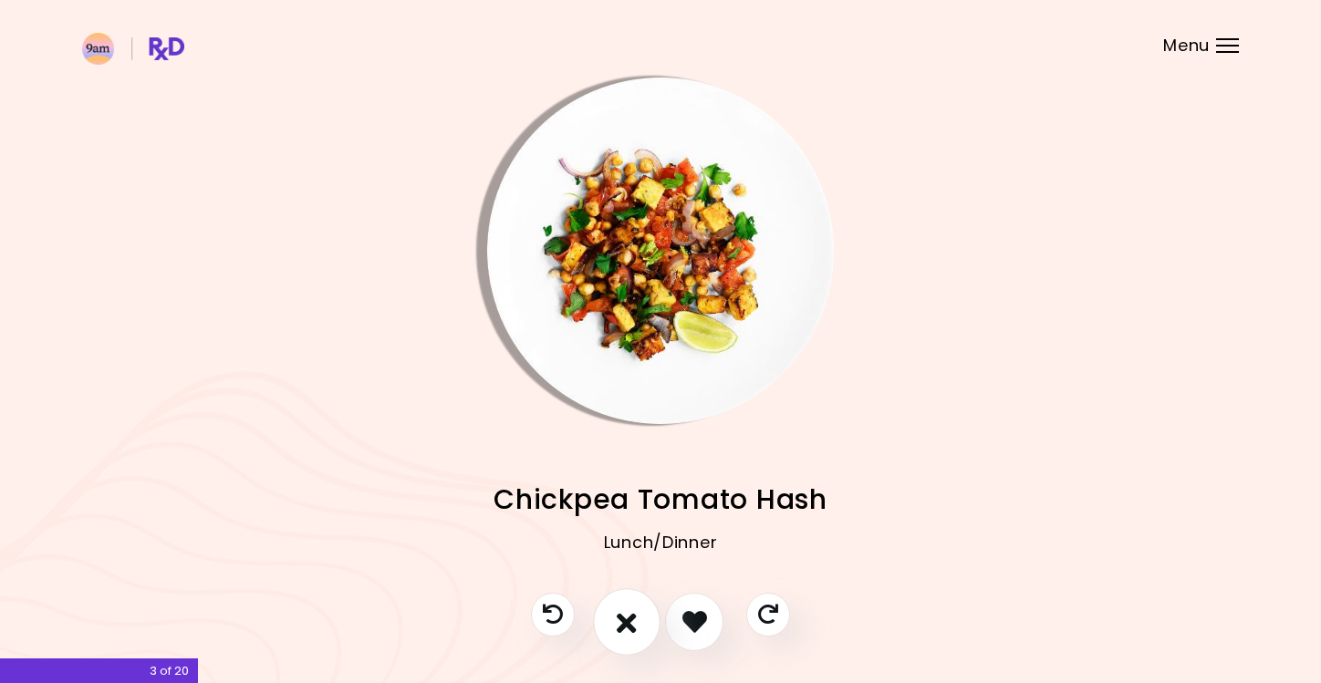
click at [638, 599] on button "I don't like this recipe" at bounding box center [626, 621] width 67 height 67
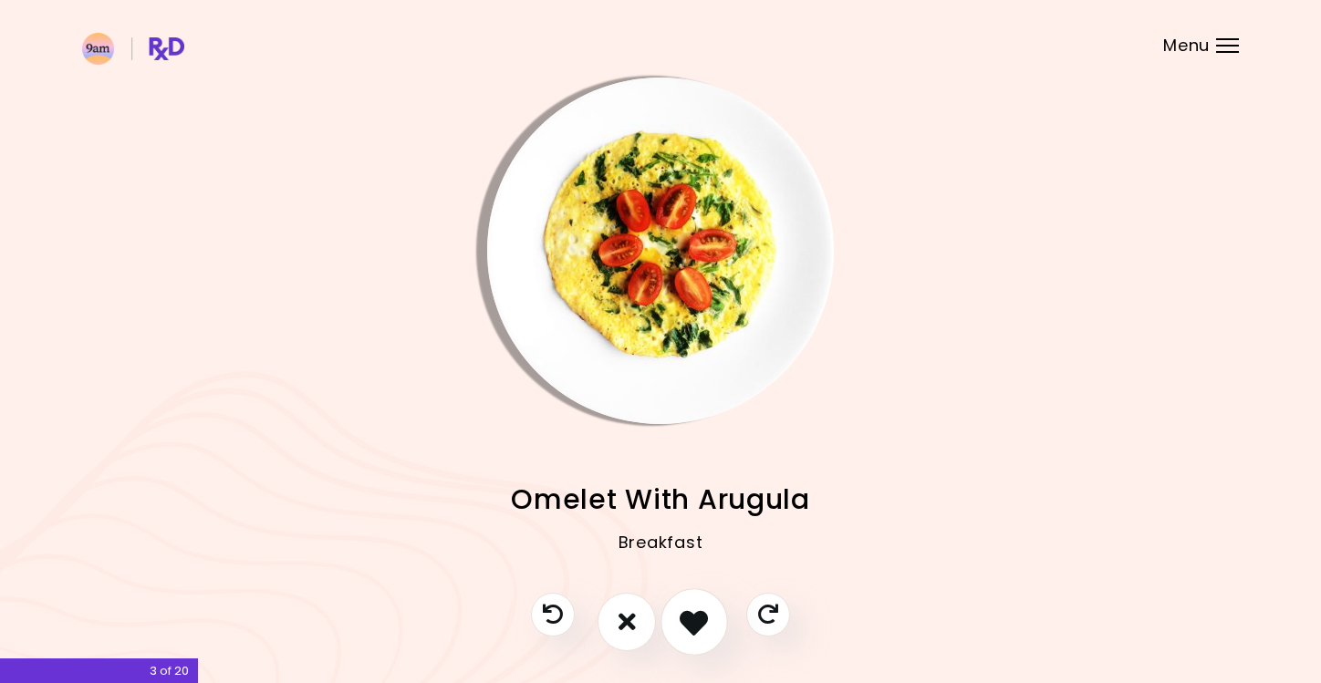
drag, startPoint x: 638, startPoint y: 622, endPoint x: 700, endPoint y: 621, distance: 62.9
click at [700, 599] on div at bounding box center [661, 631] width 296 height 77
click at [700, 599] on icon "I like this recipe" at bounding box center [693, 621] width 28 height 28
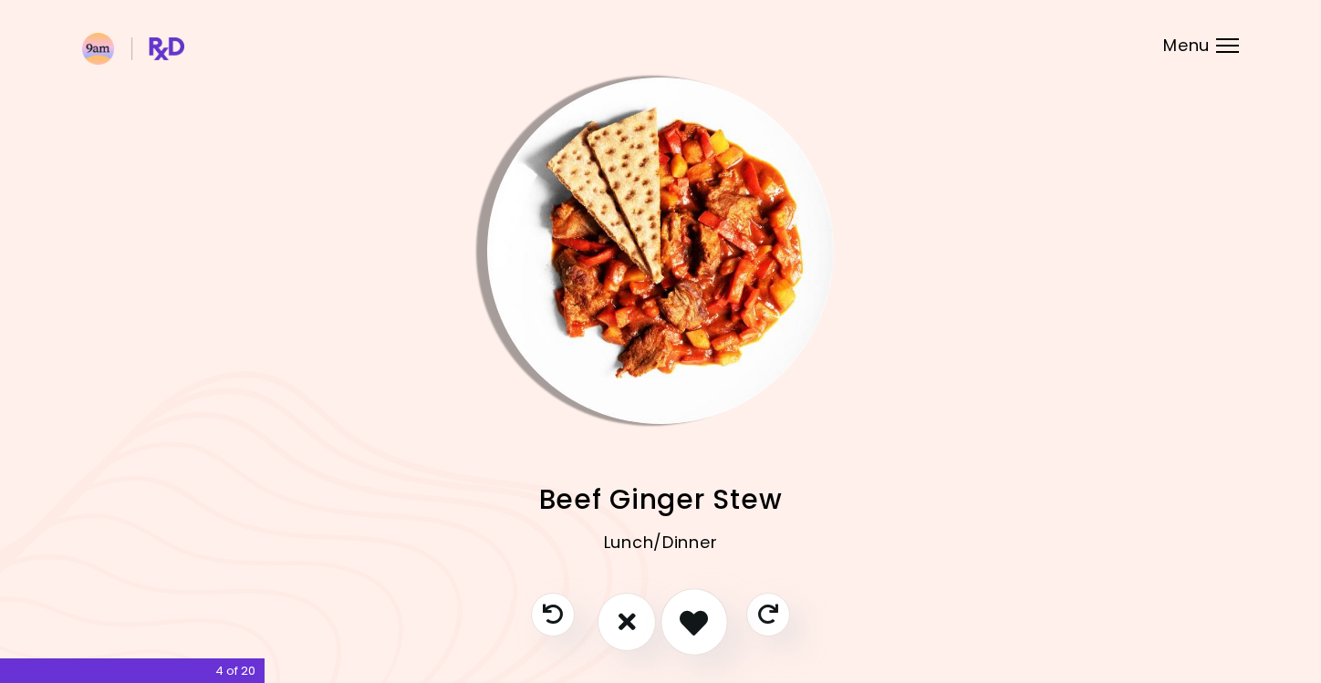
click at [700, 599] on icon "I like this recipe" at bounding box center [693, 621] width 28 height 28
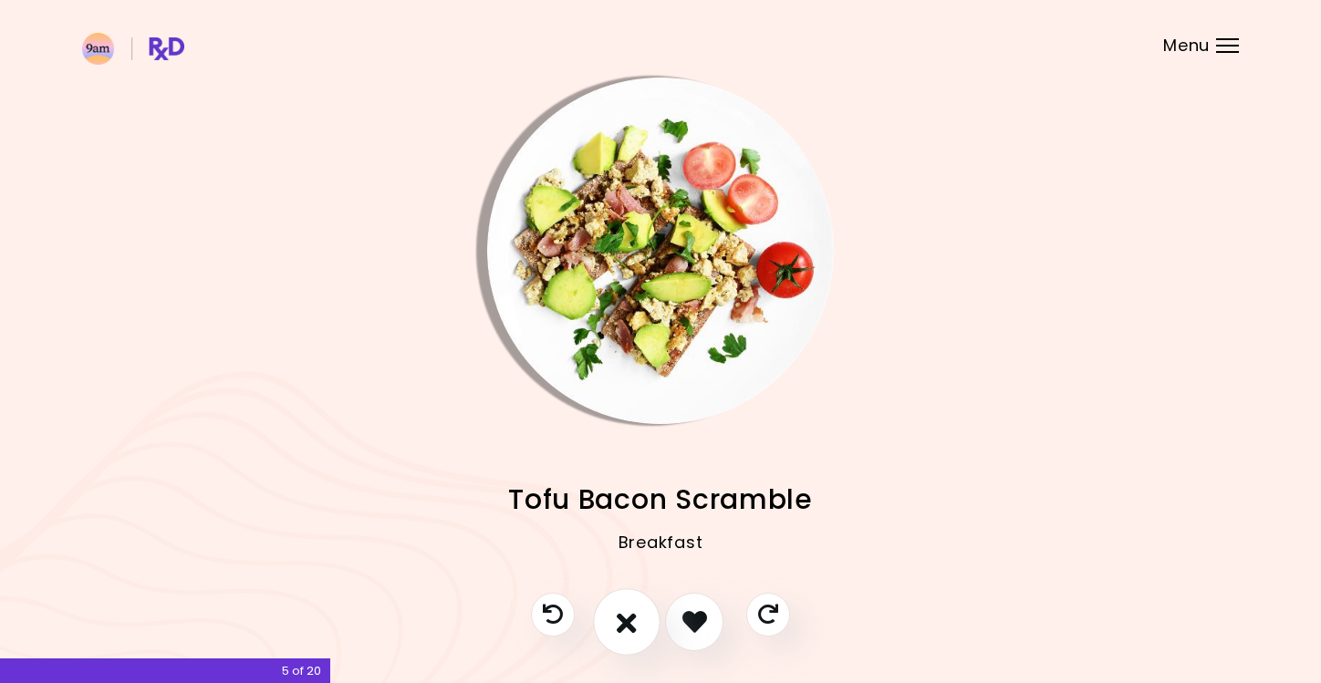
click at [634, 599] on icon "I don't like this recipe" at bounding box center [627, 621] width 20 height 28
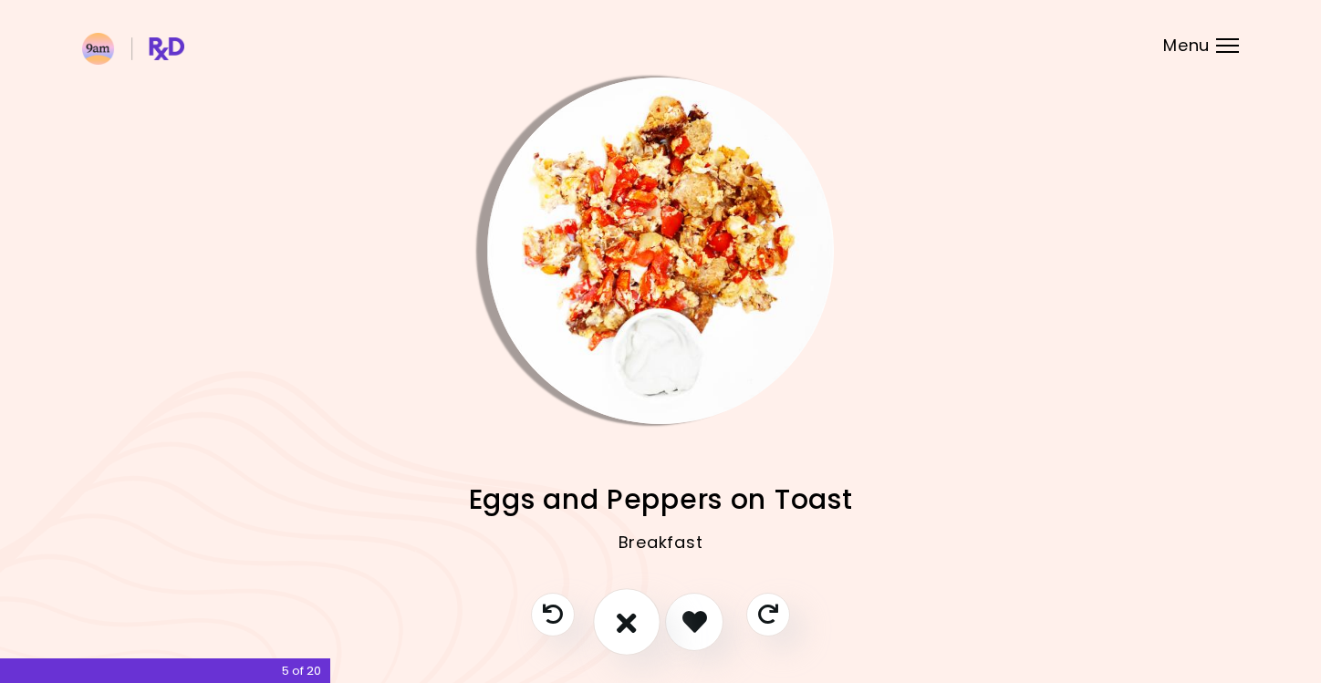
click at [627, 599] on button "I don't like this recipe" at bounding box center [626, 621] width 67 height 67
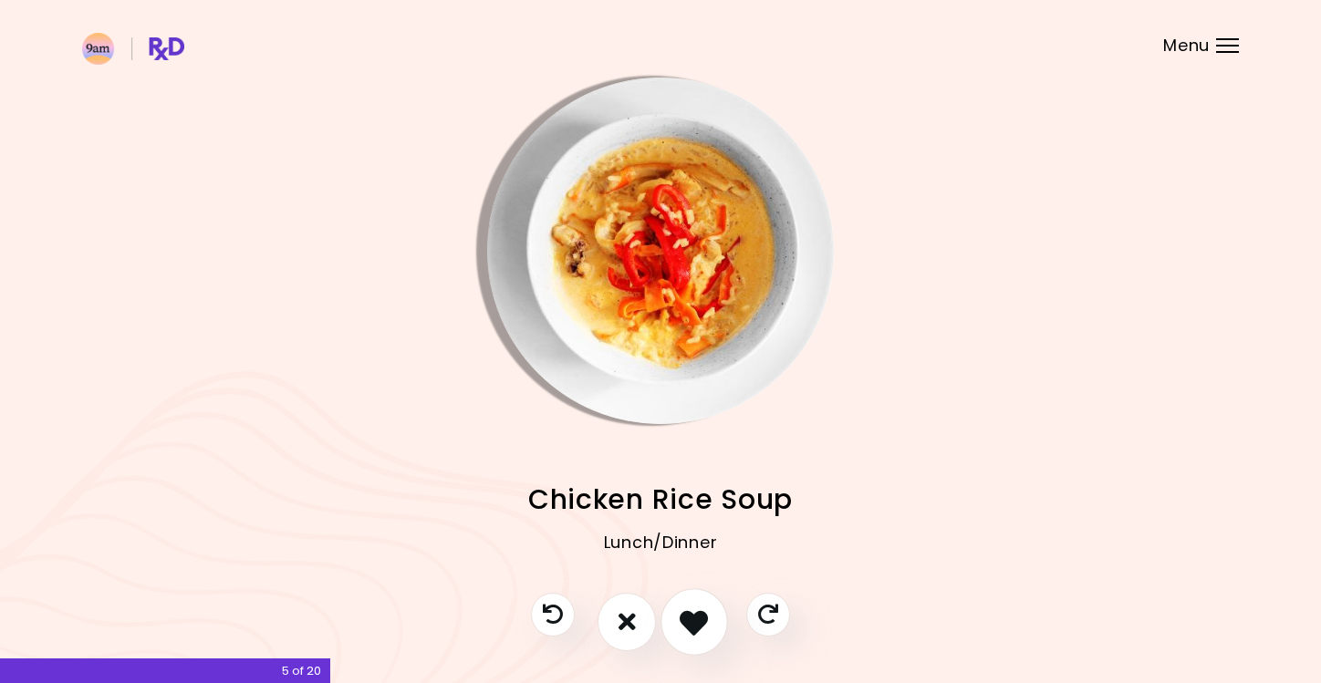
click at [700, 599] on icon "I like this recipe" at bounding box center [693, 621] width 28 height 28
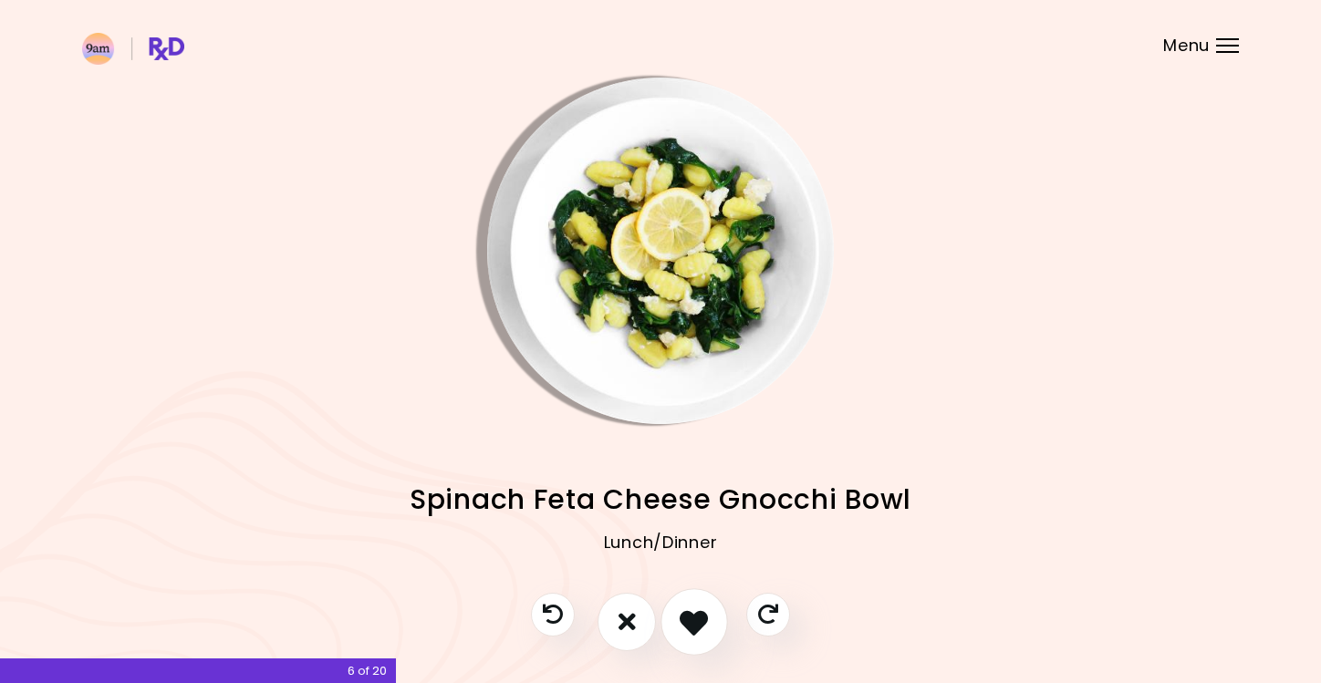
click at [695, 599] on icon "I like this recipe" at bounding box center [693, 621] width 28 height 28
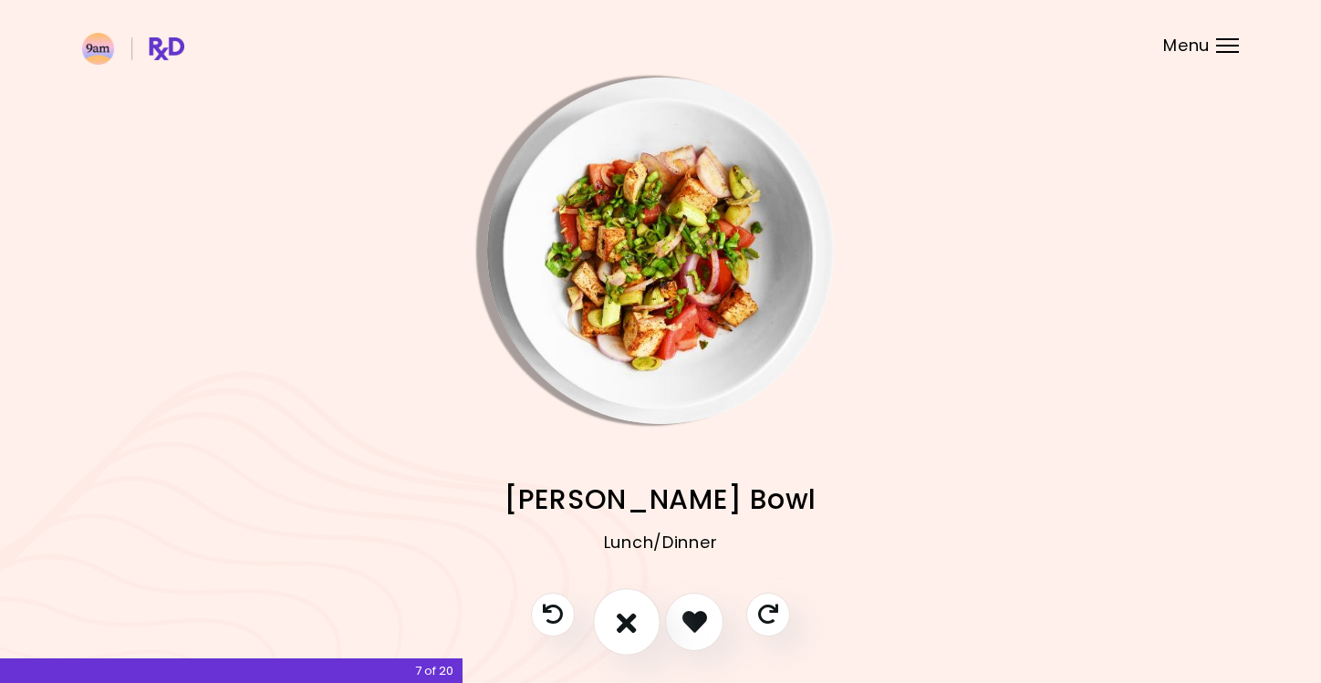
click at [633, 599] on icon "I don't like this recipe" at bounding box center [627, 621] width 20 height 28
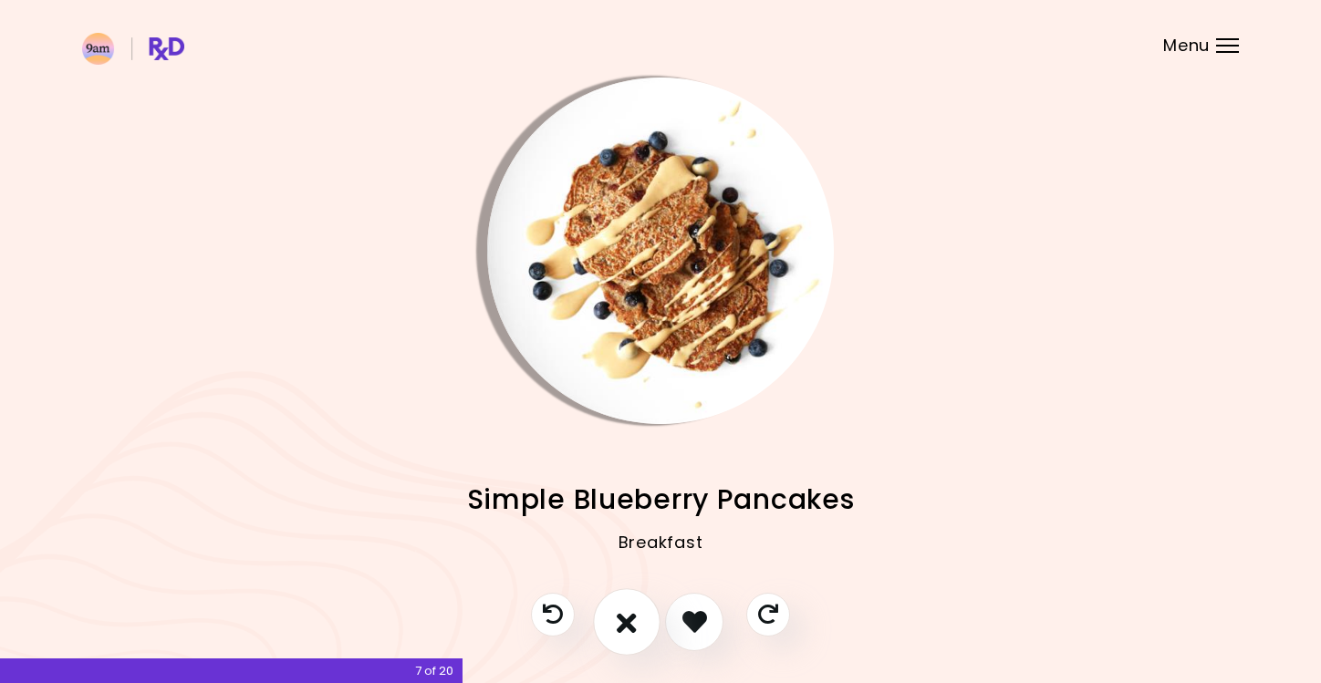
click at [616, 599] on button "I don't like this recipe" at bounding box center [626, 621] width 67 height 67
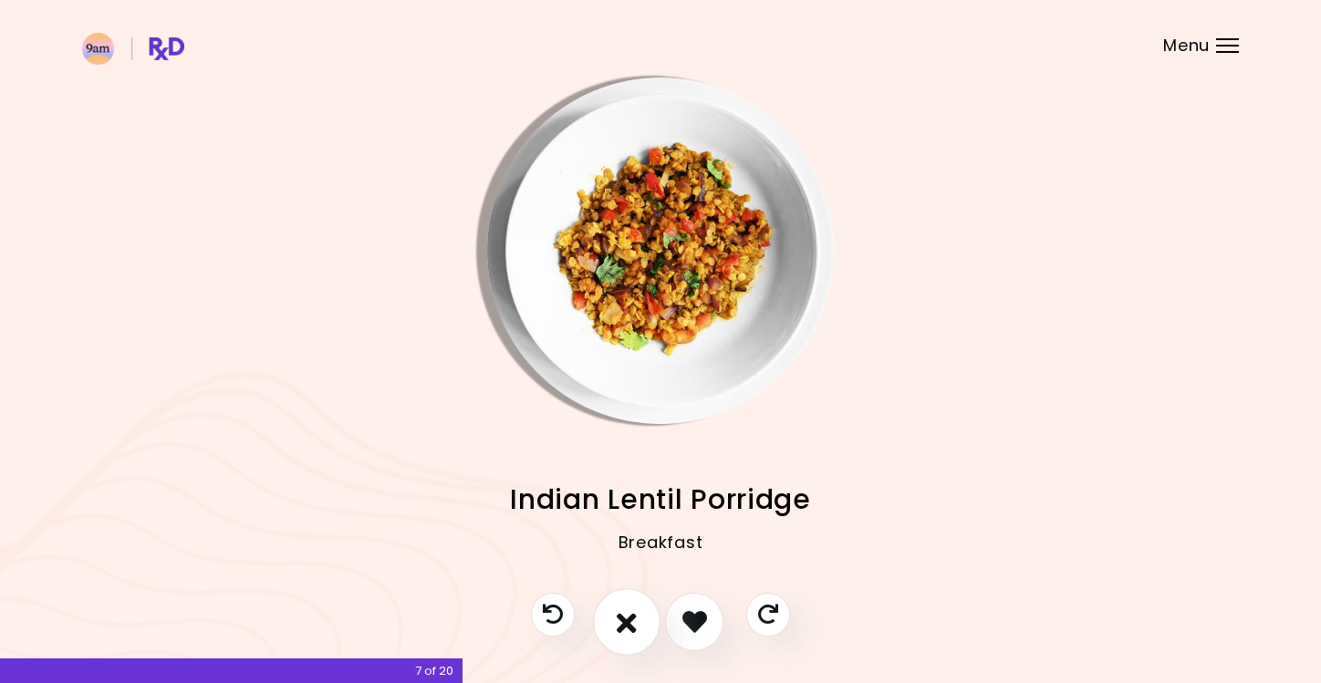
click at [627, 599] on icon "I don't like this recipe" at bounding box center [627, 621] width 20 height 28
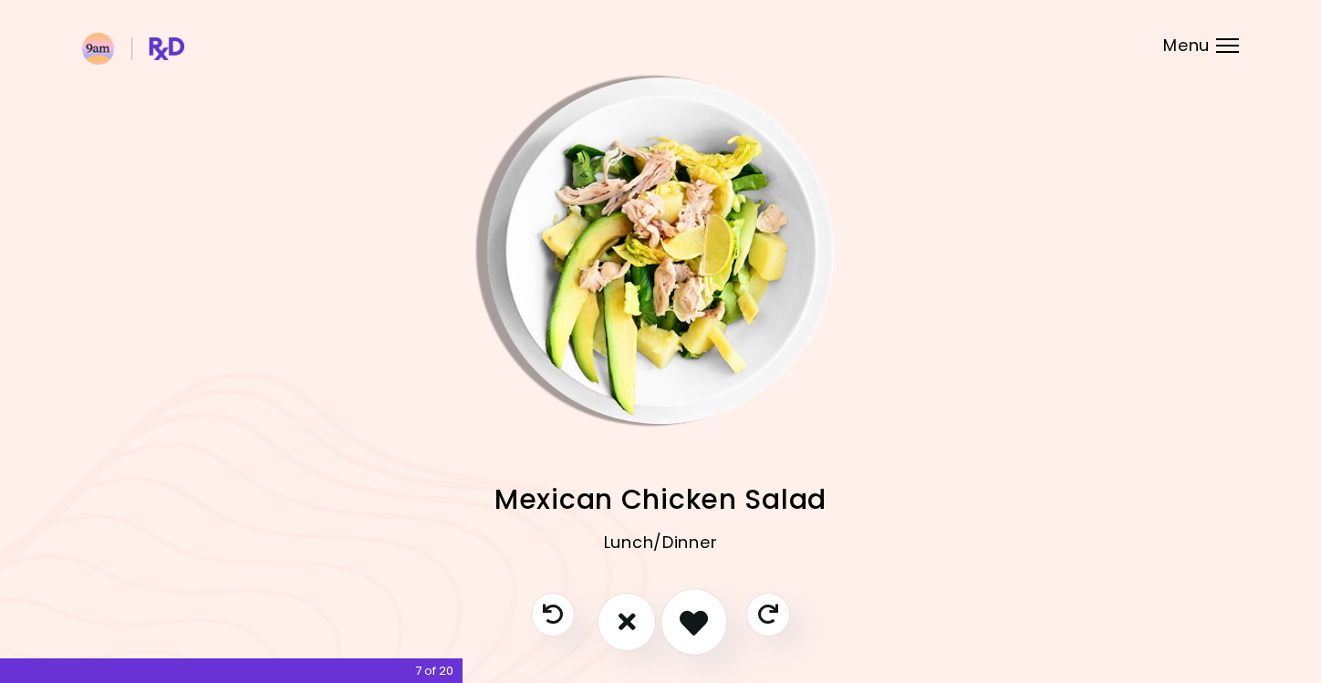
click at [682, 599] on icon "I like this recipe" at bounding box center [693, 621] width 28 height 28
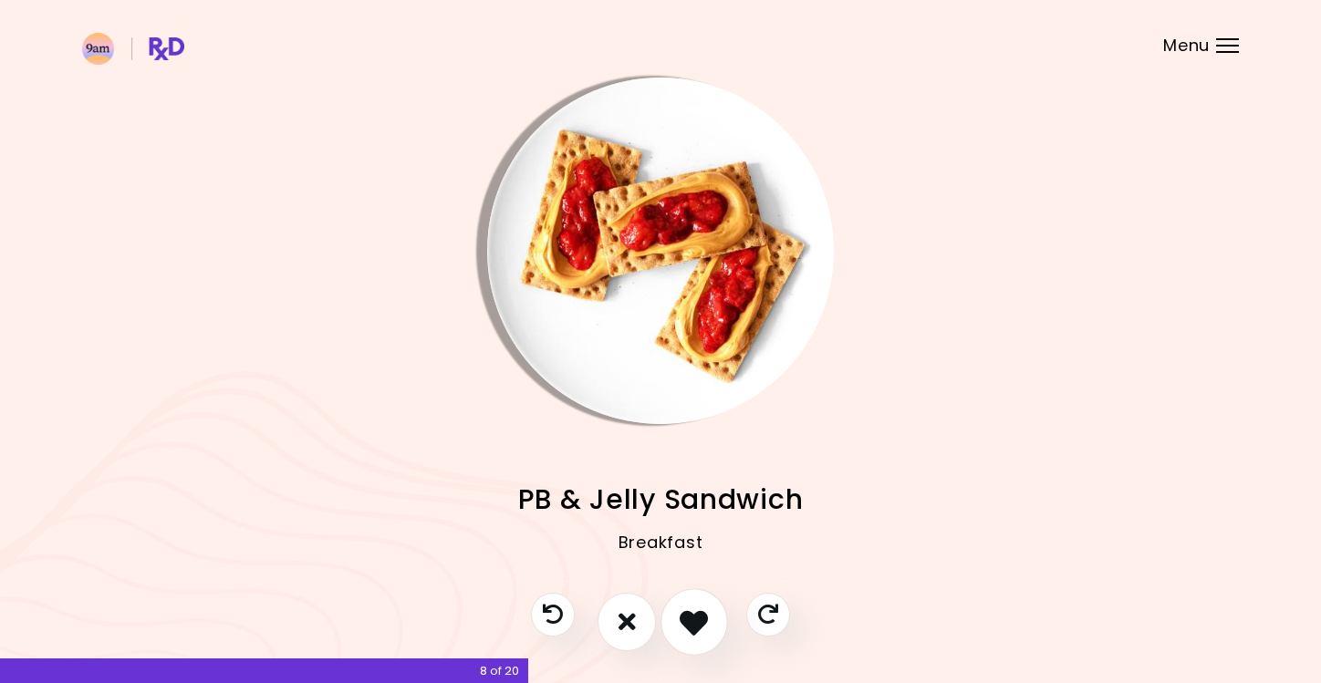
click at [689, 599] on icon "I like this recipe" at bounding box center [693, 621] width 28 height 28
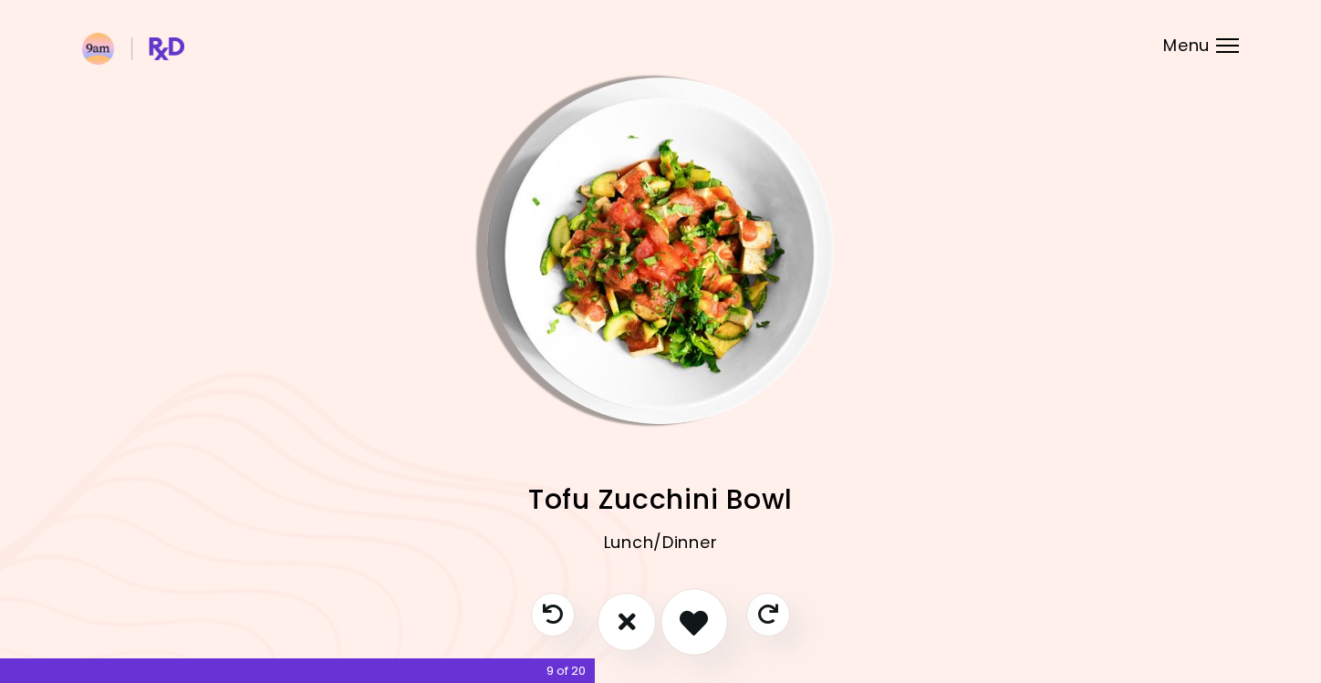
click at [688, 599] on icon "I like this recipe" at bounding box center [693, 621] width 28 height 28
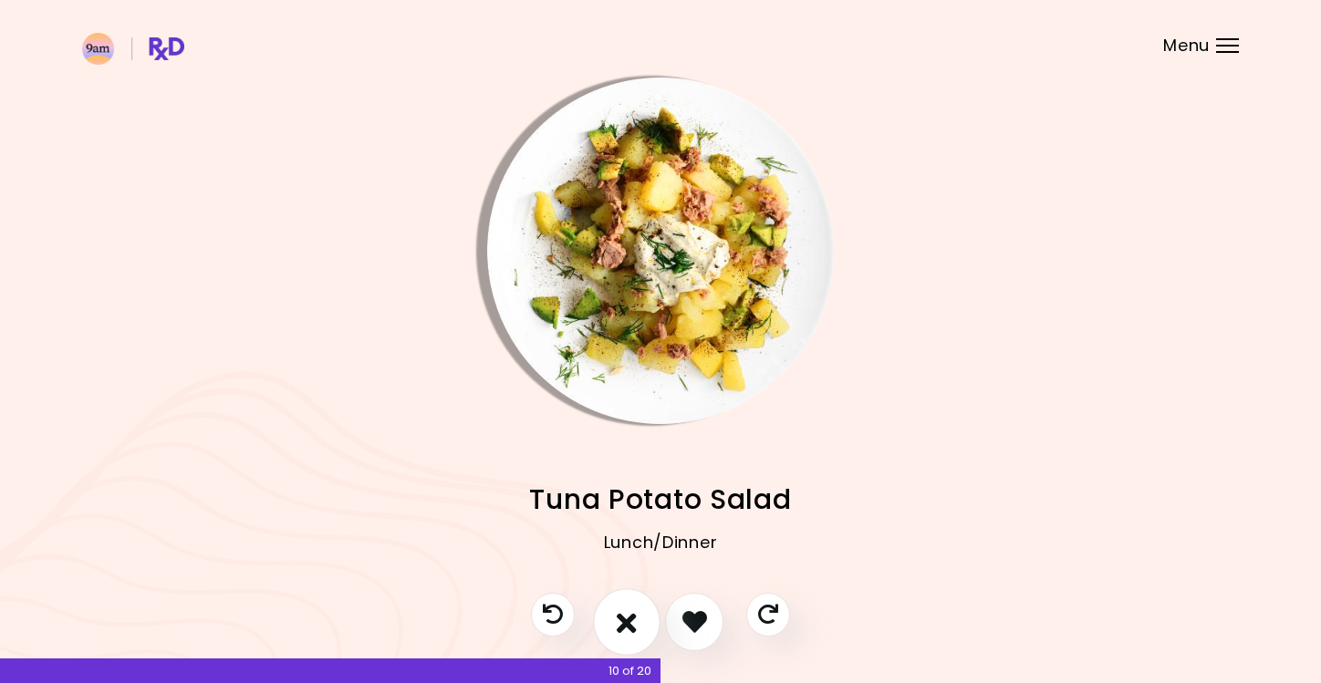
click at [639, 599] on button "I don't like this recipe" at bounding box center [626, 621] width 67 height 67
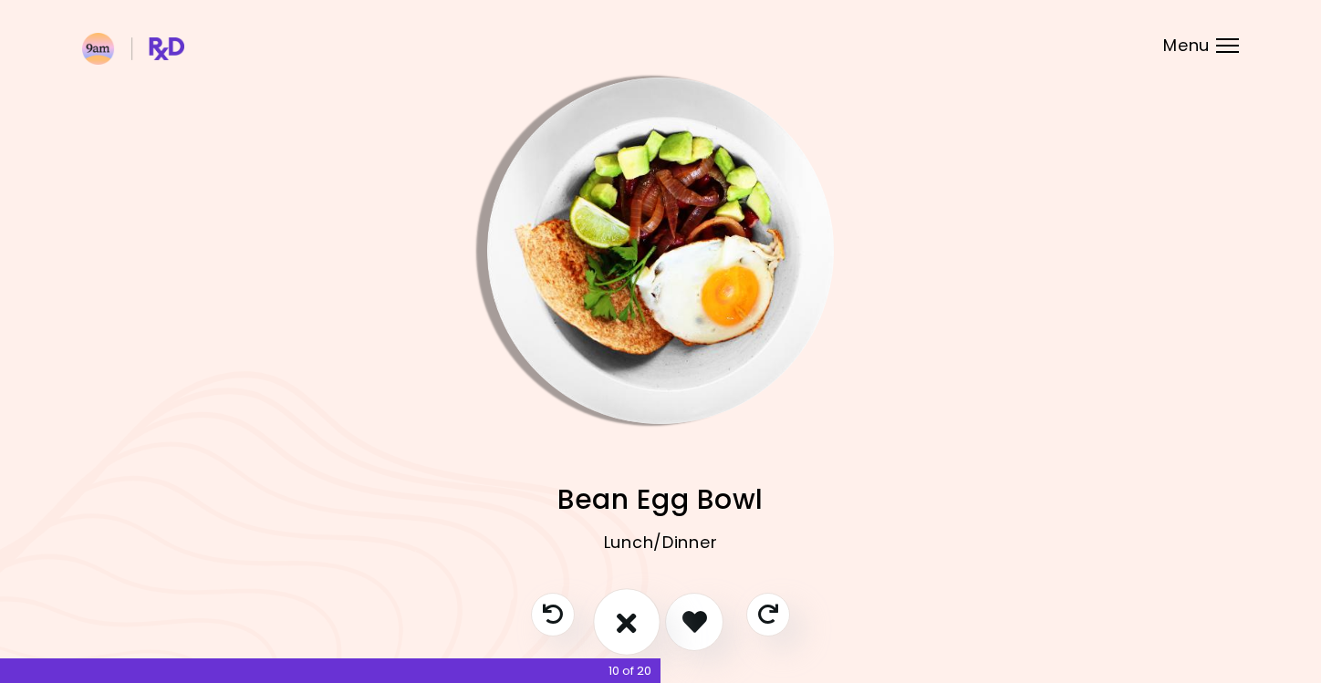
click at [626, 599] on icon "I don't like this recipe" at bounding box center [627, 621] width 20 height 28
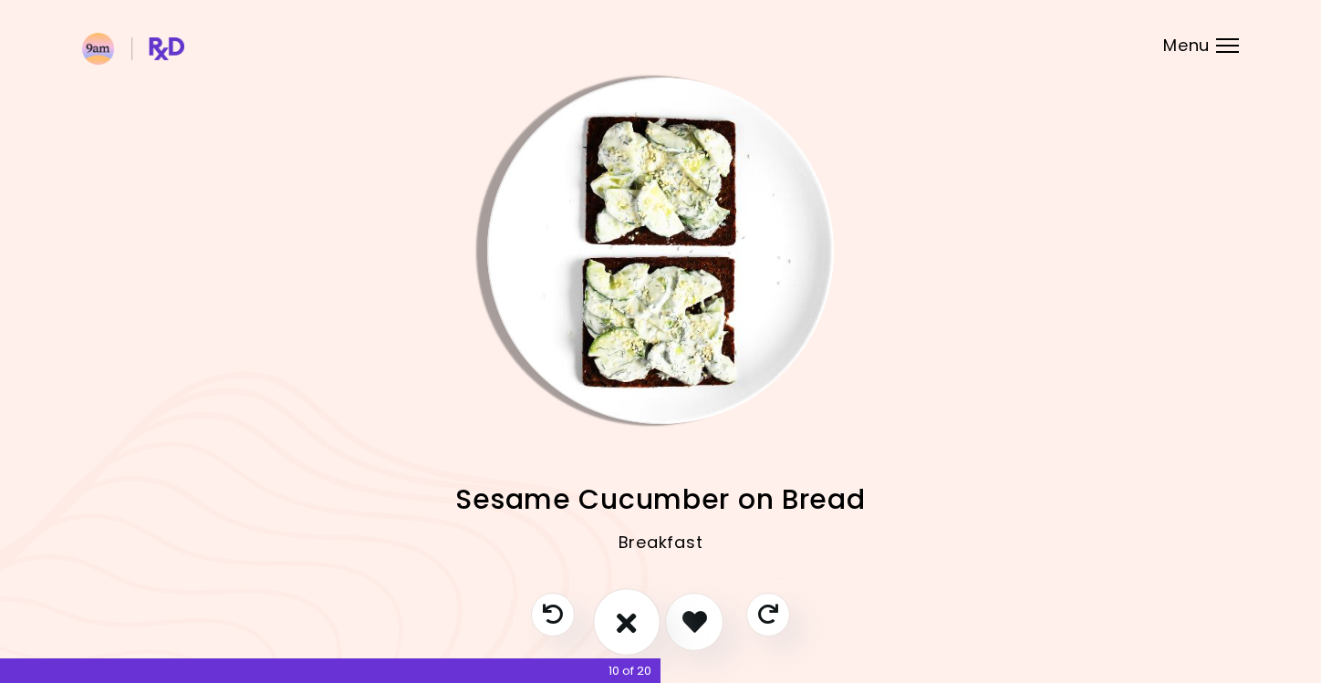
click at [626, 599] on icon "I don't like this recipe" at bounding box center [627, 621] width 20 height 28
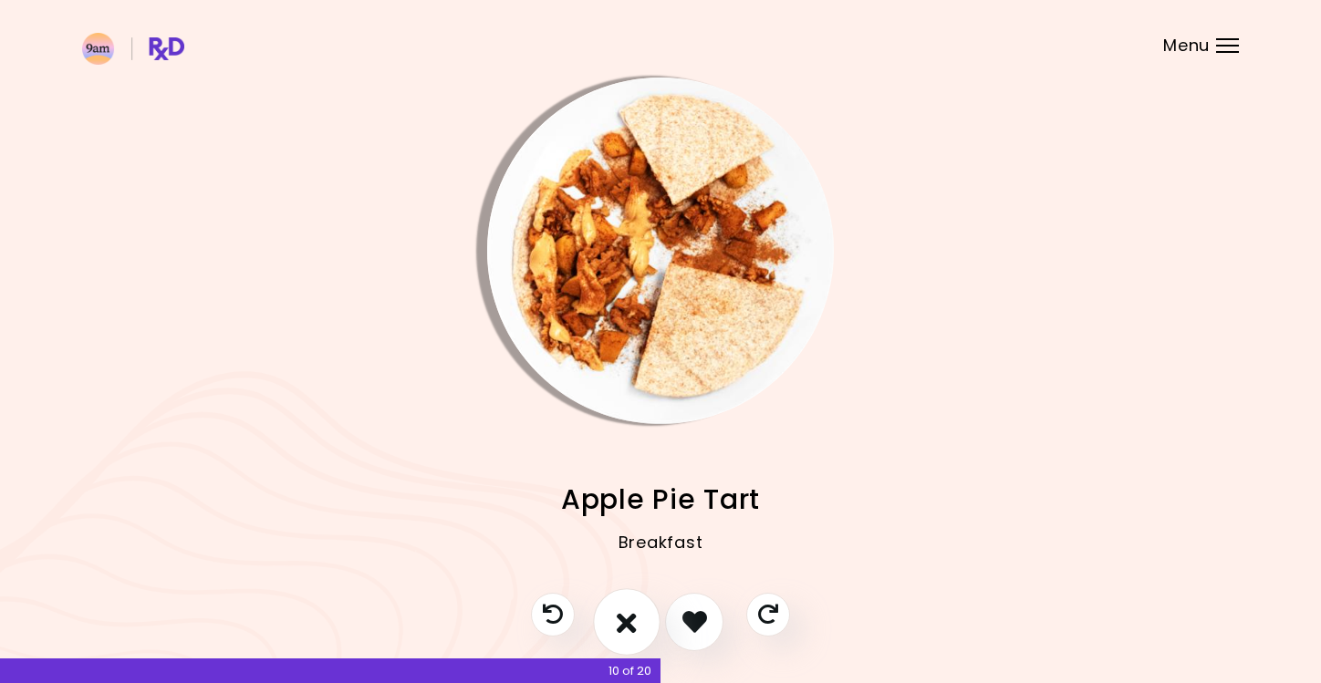
click at [626, 599] on icon "I don't like this recipe" at bounding box center [627, 621] width 20 height 28
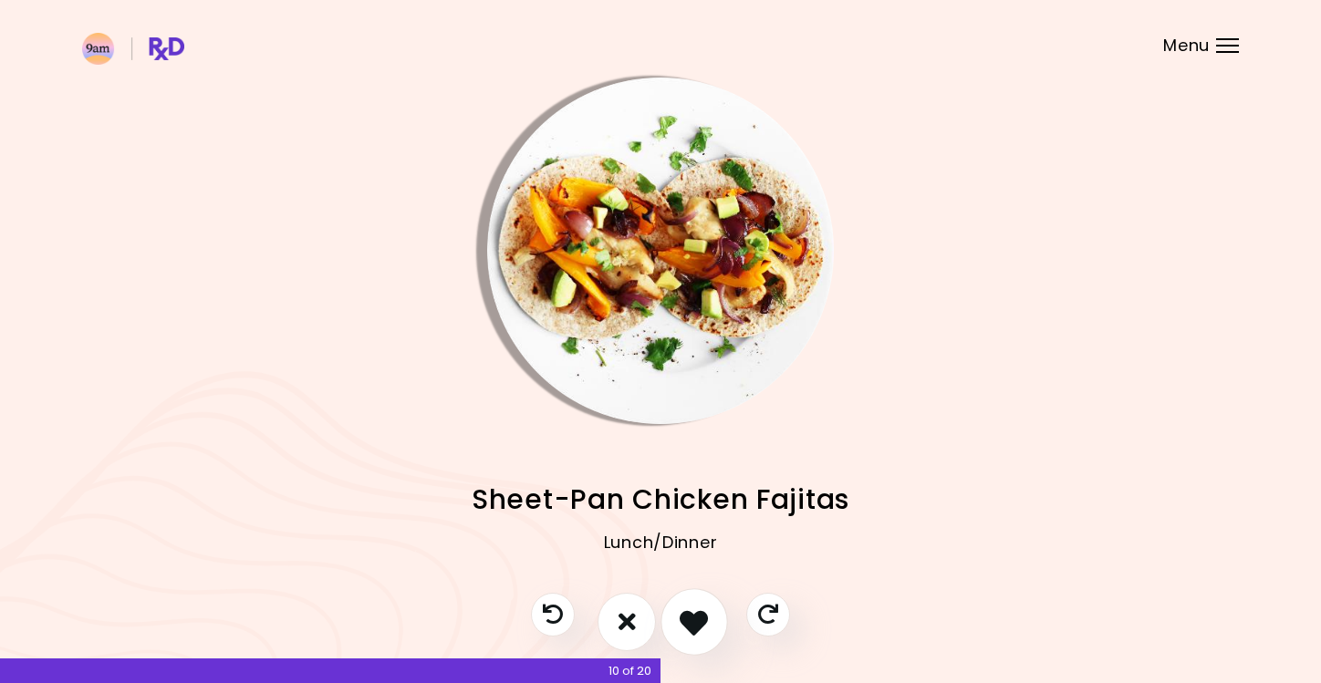
click at [697, 599] on button "I like this recipe" at bounding box center [693, 621] width 67 height 67
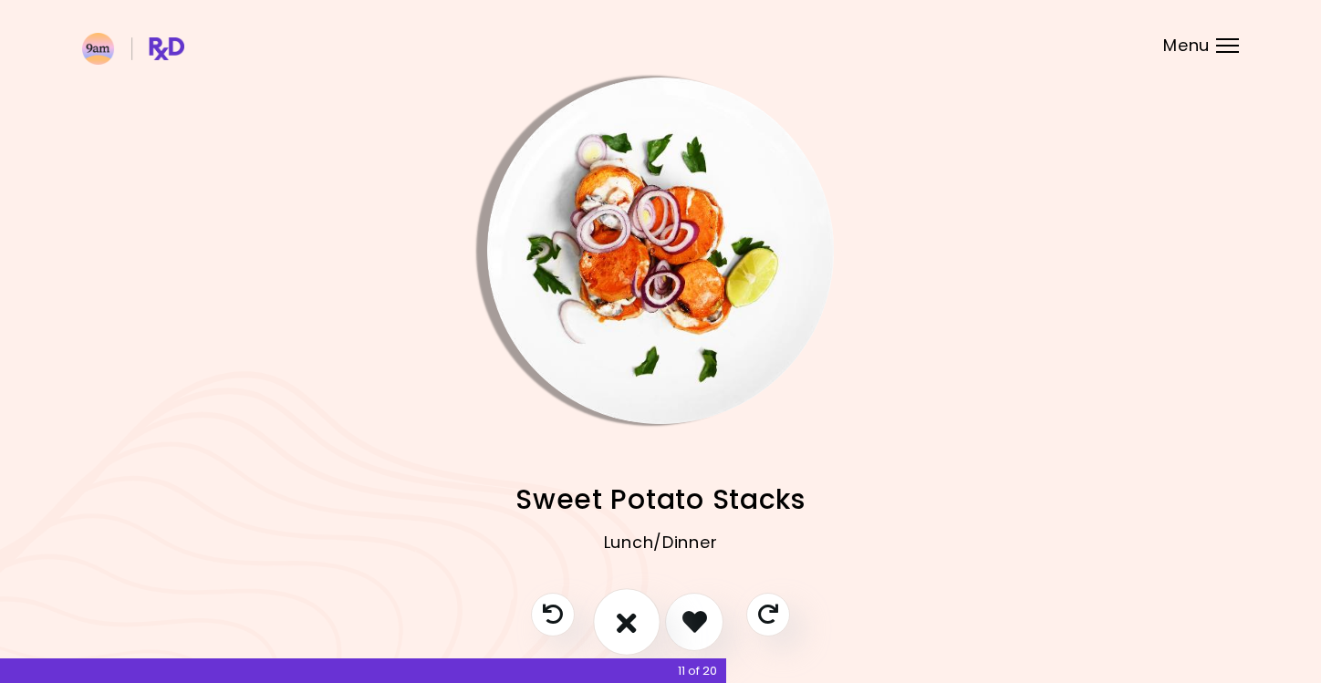
click at [627, 599] on icon "I don't like this recipe" at bounding box center [627, 621] width 20 height 28
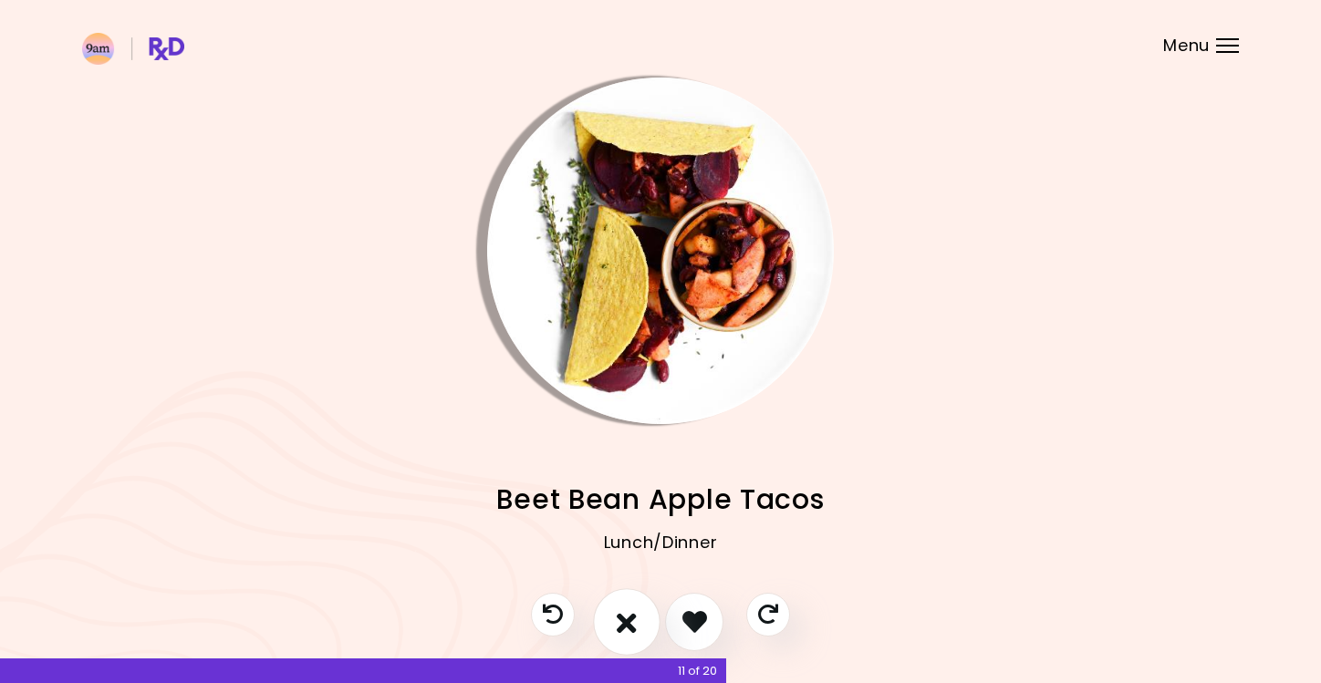
click at [627, 599] on icon "I don't like this recipe" at bounding box center [627, 621] width 20 height 28
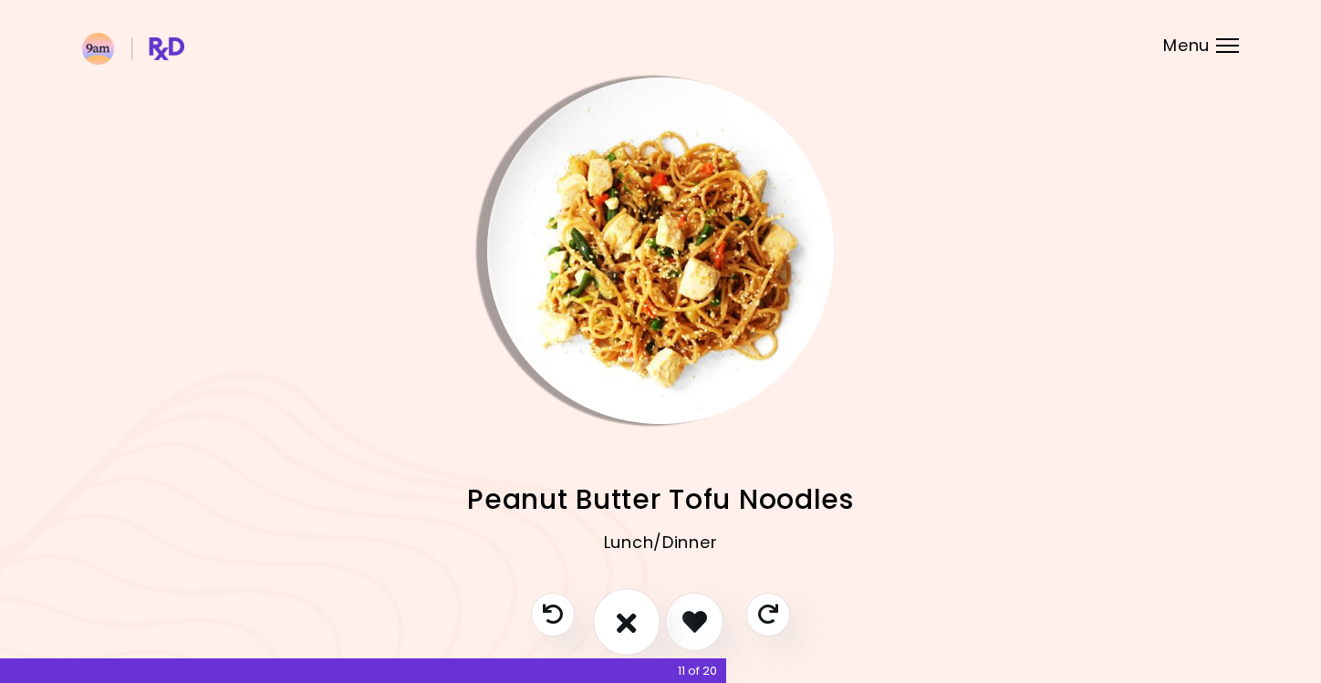
click at [627, 599] on icon "I don't like this recipe" at bounding box center [627, 621] width 20 height 28
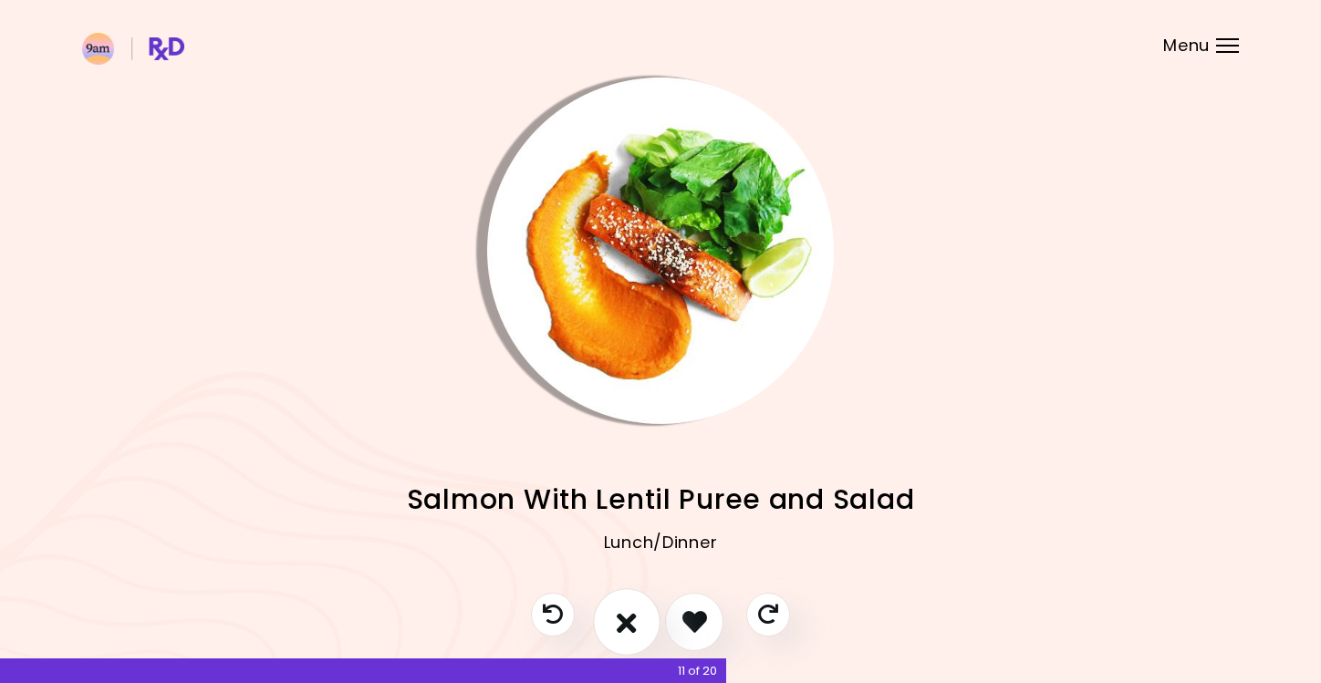
click at [627, 599] on icon "I don't like this recipe" at bounding box center [627, 621] width 20 height 28
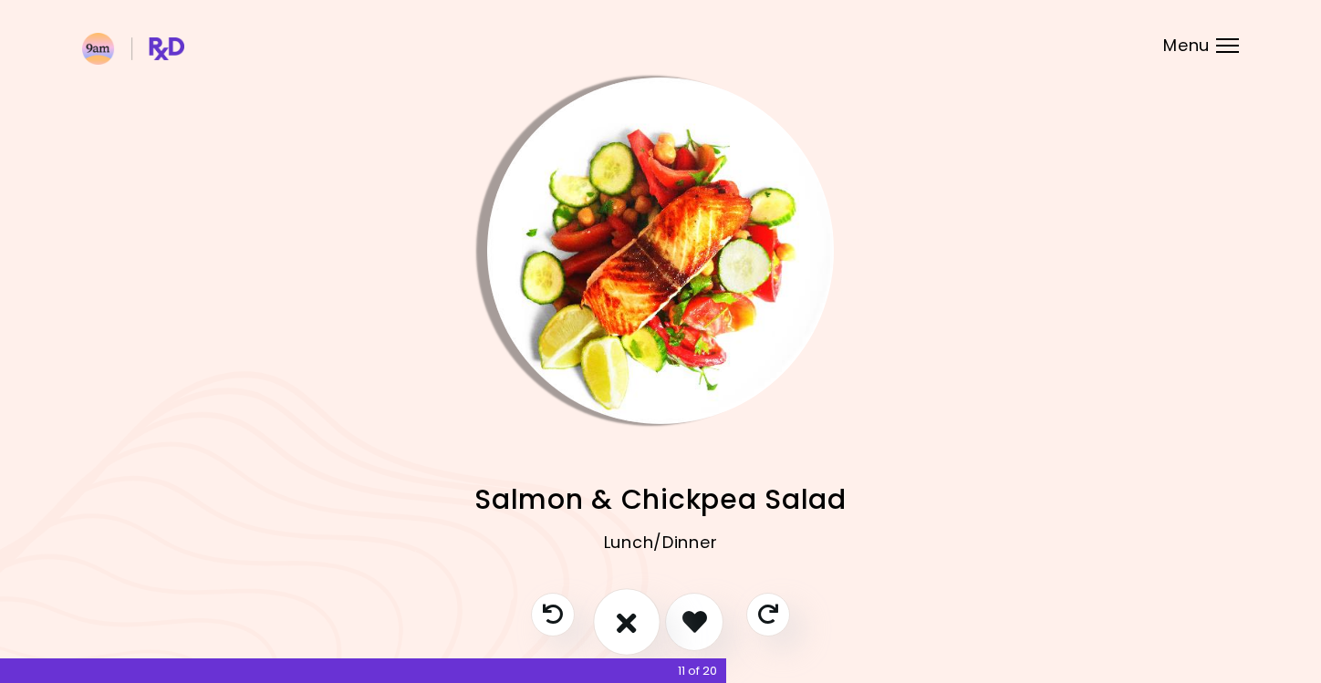
click at [627, 599] on icon "I don't like this recipe" at bounding box center [627, 621] width 20 height 28
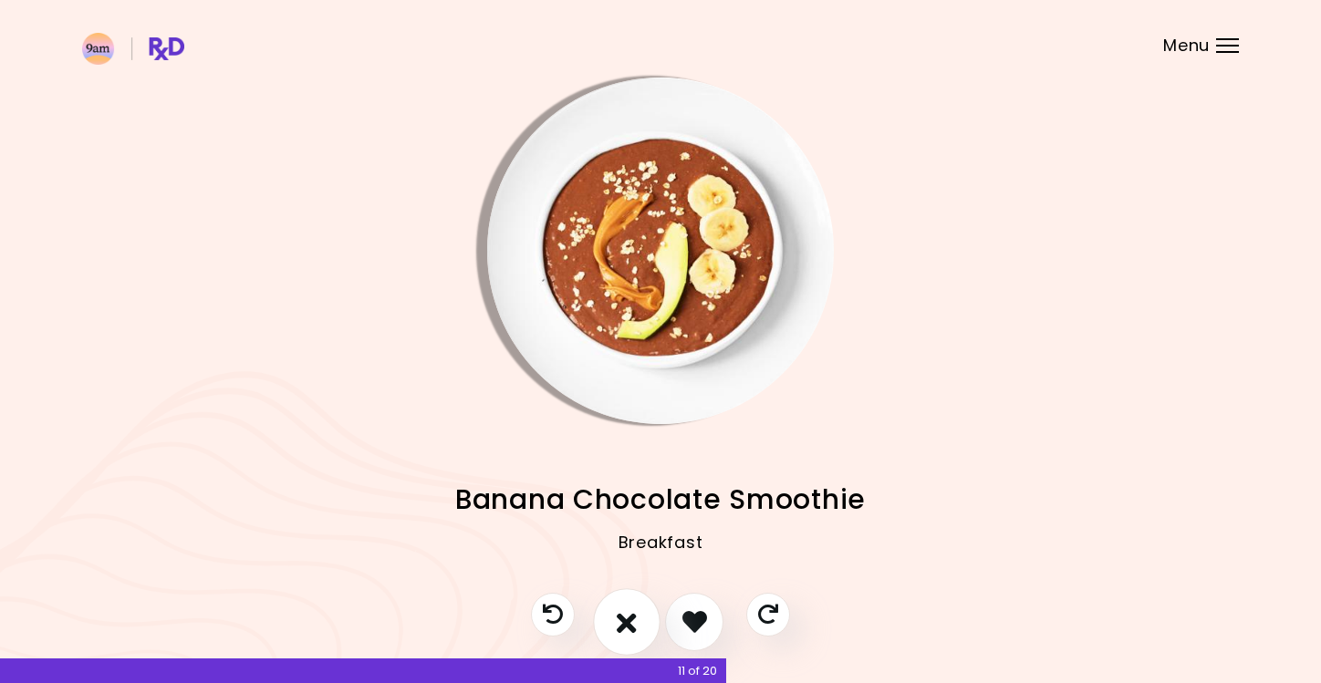
click at [627, 599] on icon "I don't like this recipe" at bounding box center [627, 621] width 20 height 28
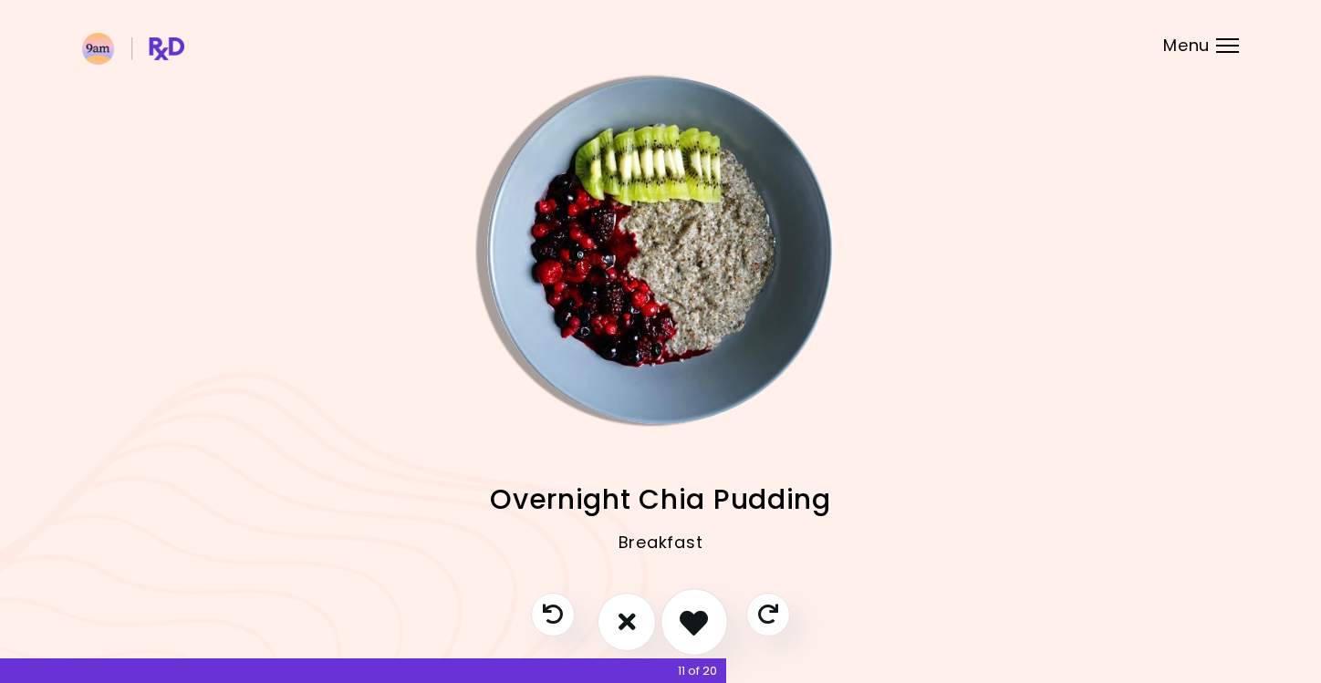
click at [686, 599] on icon "I like this recipe" at bounding box center [693, 621] width 28 height 28
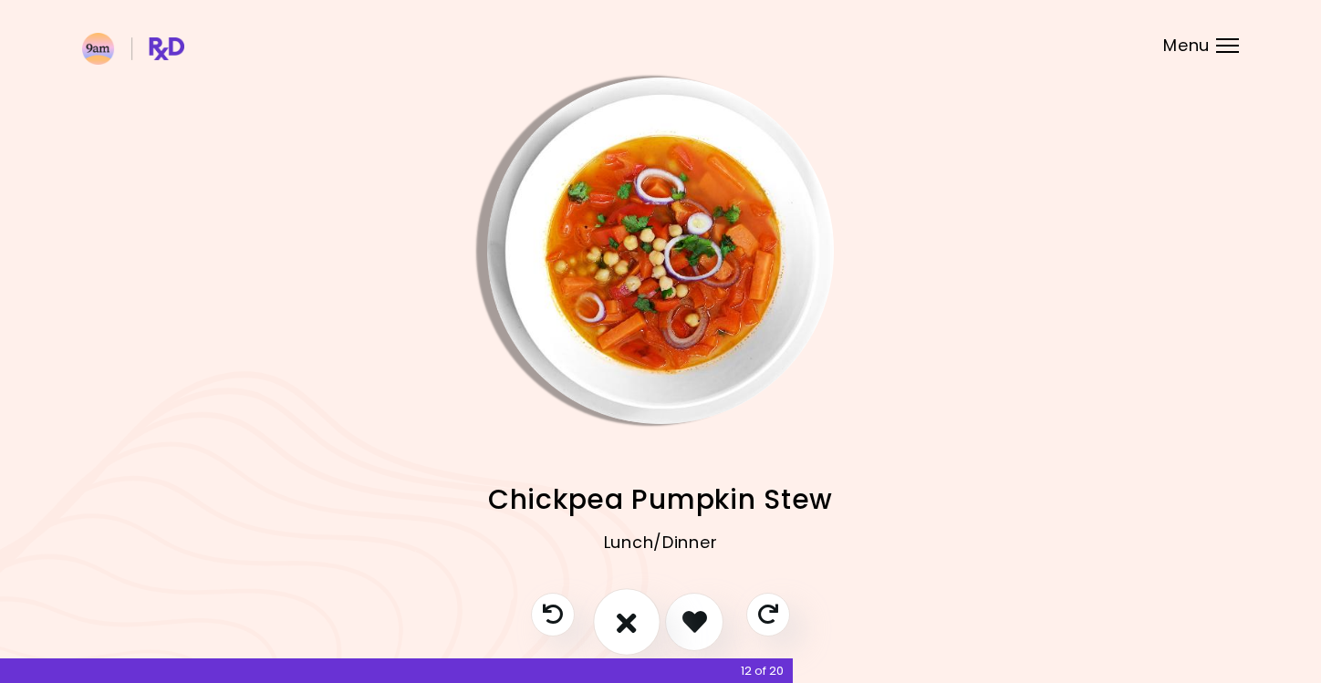
click at [635, 599] on icon "I don't like this recipe" at bounding box center [627, 621] width 20 height 28
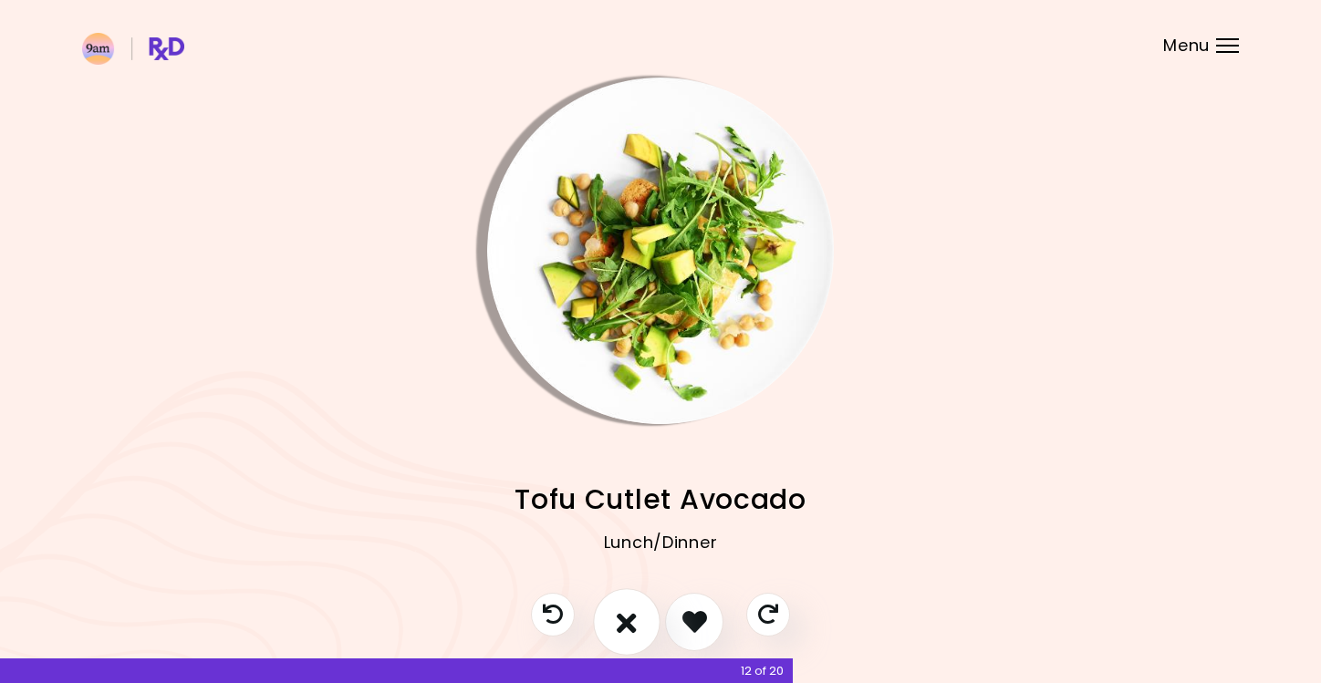
click at [625, 599] on icon "I don't like this recipe" at bounding box center [627, 621] width 20 height 28
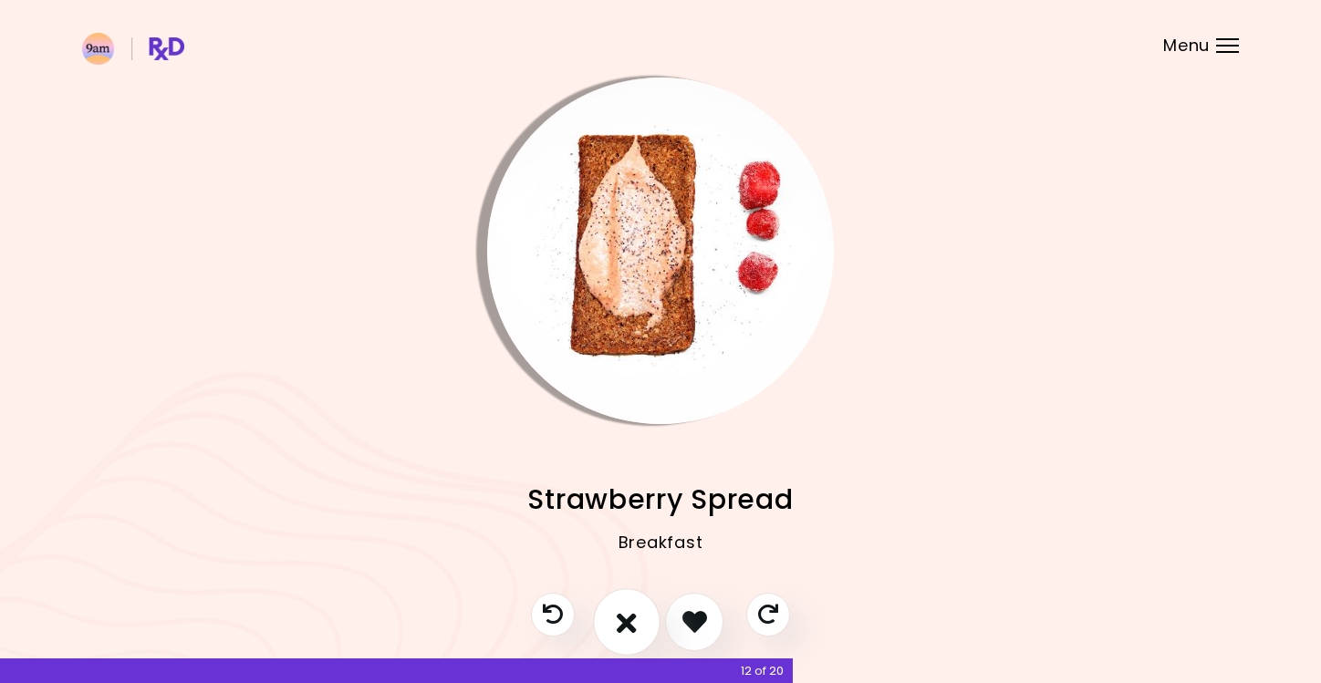
click at [625, 599] on icon "I don't like this recipe" at bounding box center [627, 621] width 20 height 28
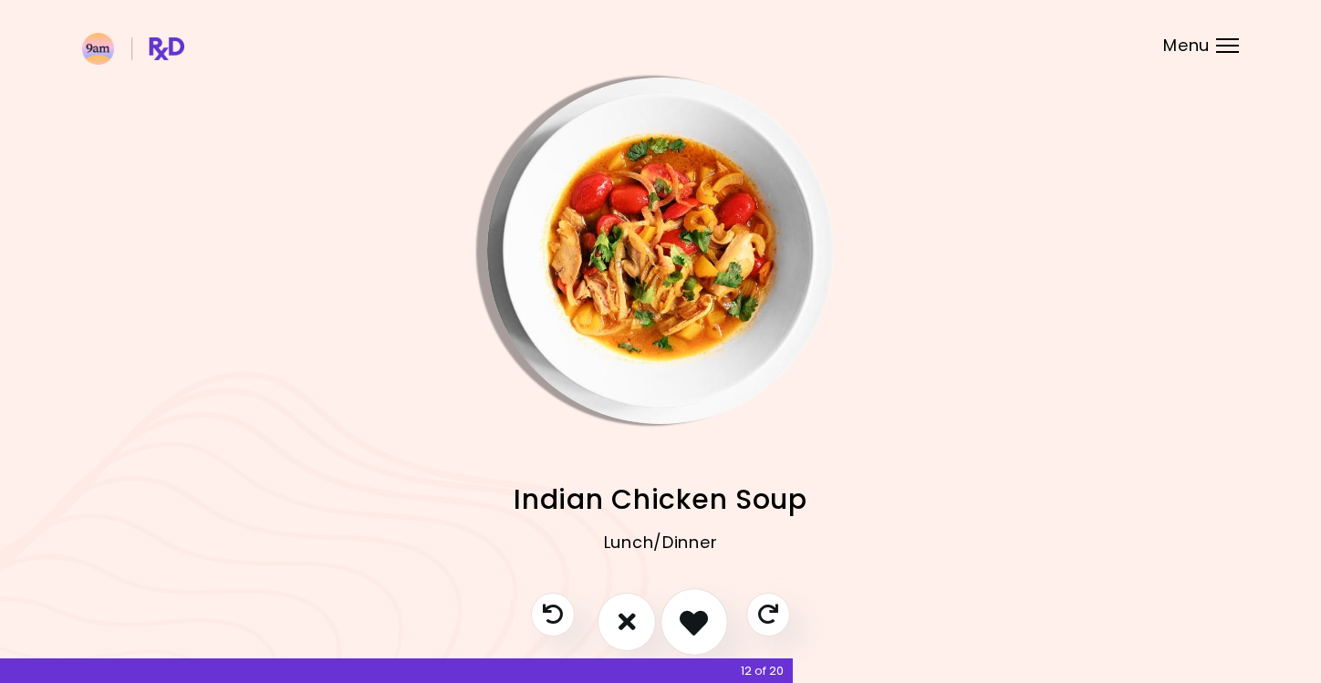
drag, startPoint x: 624, startPoint y: 616, endPoint x: 697, endPoint y: 616, distance: 73.0
click at [696, 599] on div at bounding box center [661, 631] width 296 height 77
click at [697, 599] on icon "I like this recipe" at bounding box center [693, 621] width 28 height 28
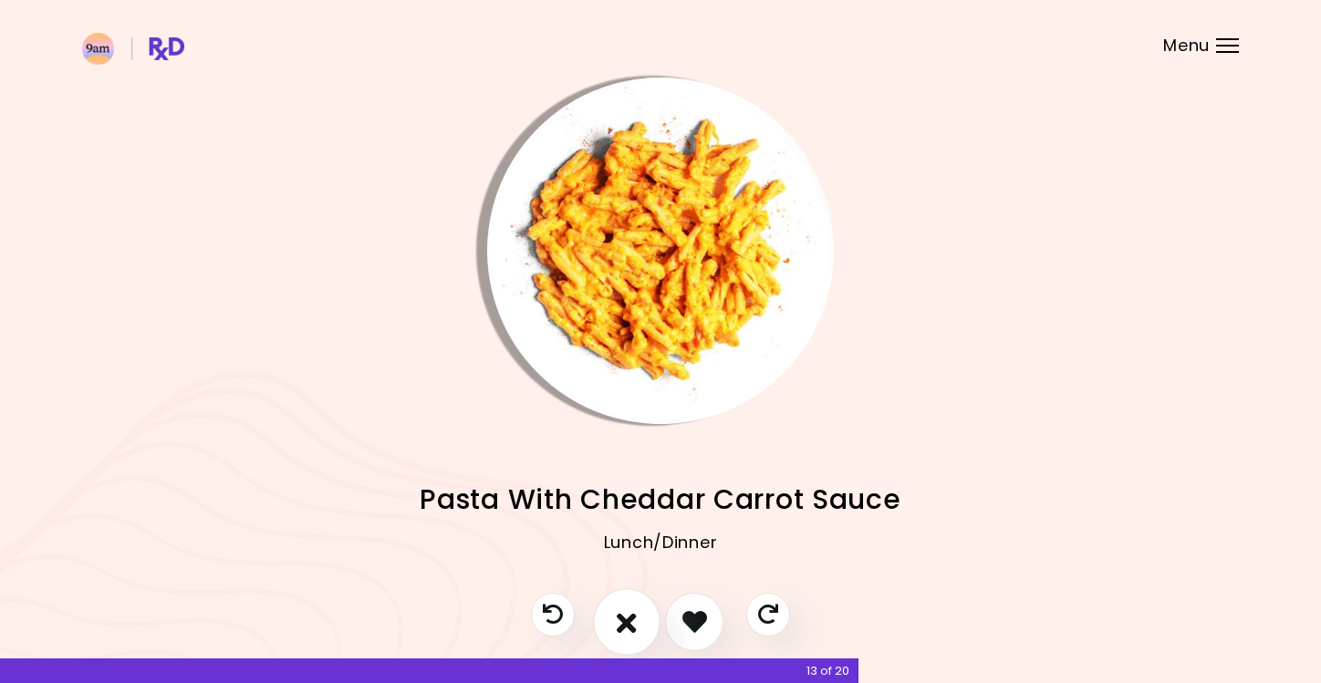
click at [618, 599] on icon "I don't like this recipe" at bounding box center [627, 621] width 20 height 28
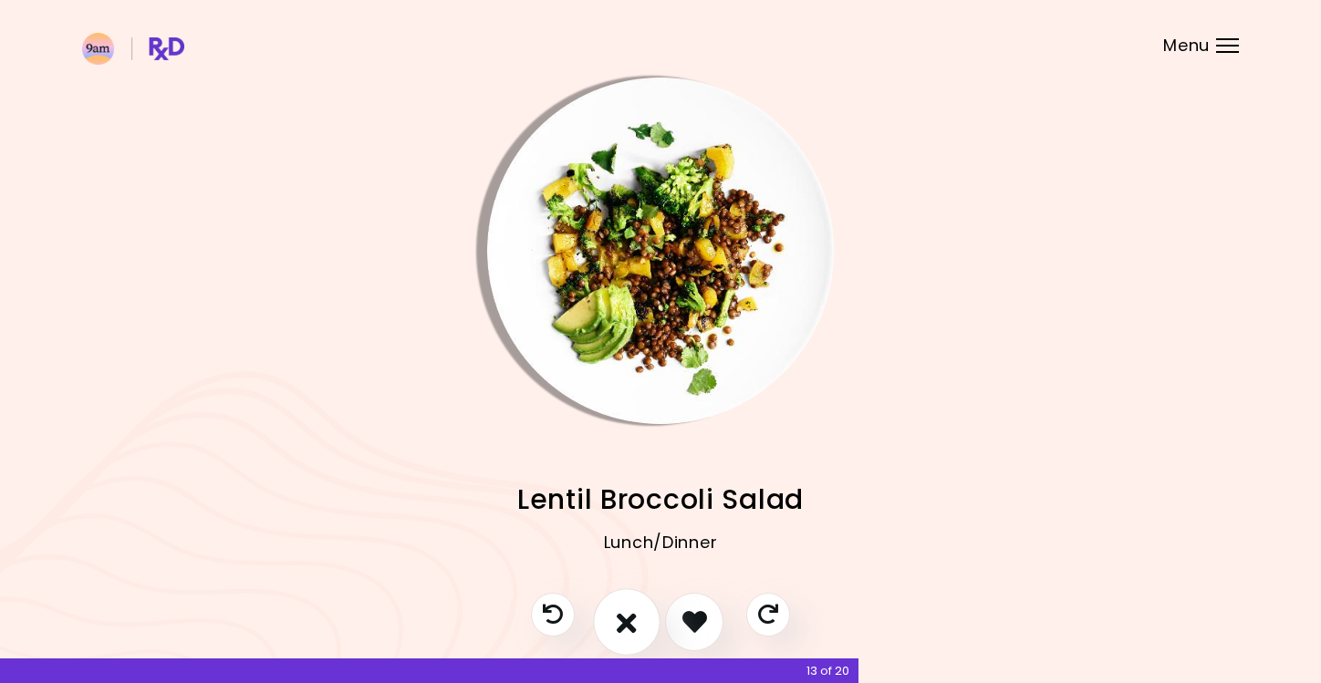
drag, startPoint x: 689, startPoint y: 630, endPoint x: 617, endPoint y: 616, distance: 73.5
click at [617, 599] on div at bounding box center [661, 631] width 296 height 77
click at [617, 599] on icon "I don't like this recipe" at bounding box center [627, 621] width 20 height 28
